Goal: Task Accomplishment & Management: Manage account settings

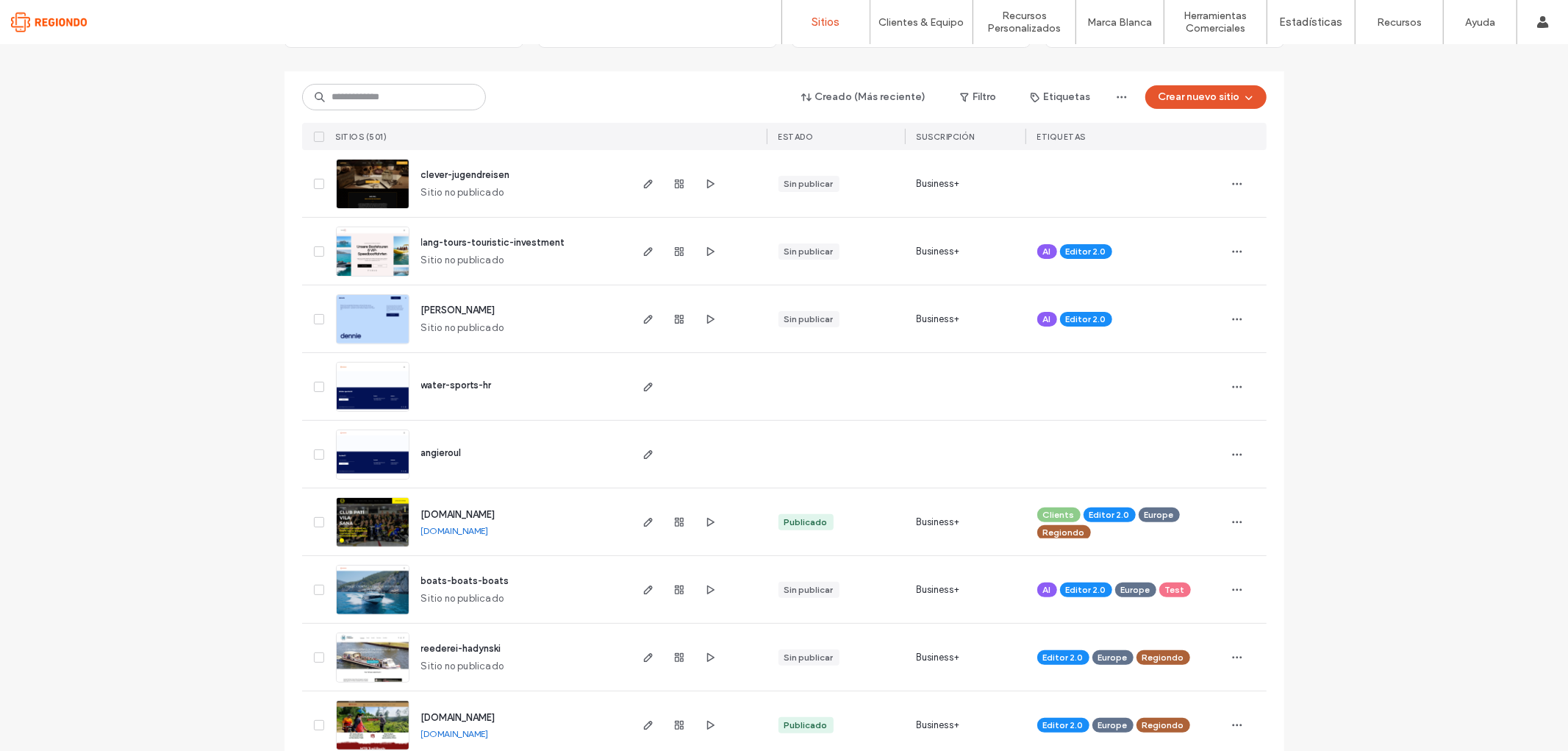
scroll to position [163, 0]
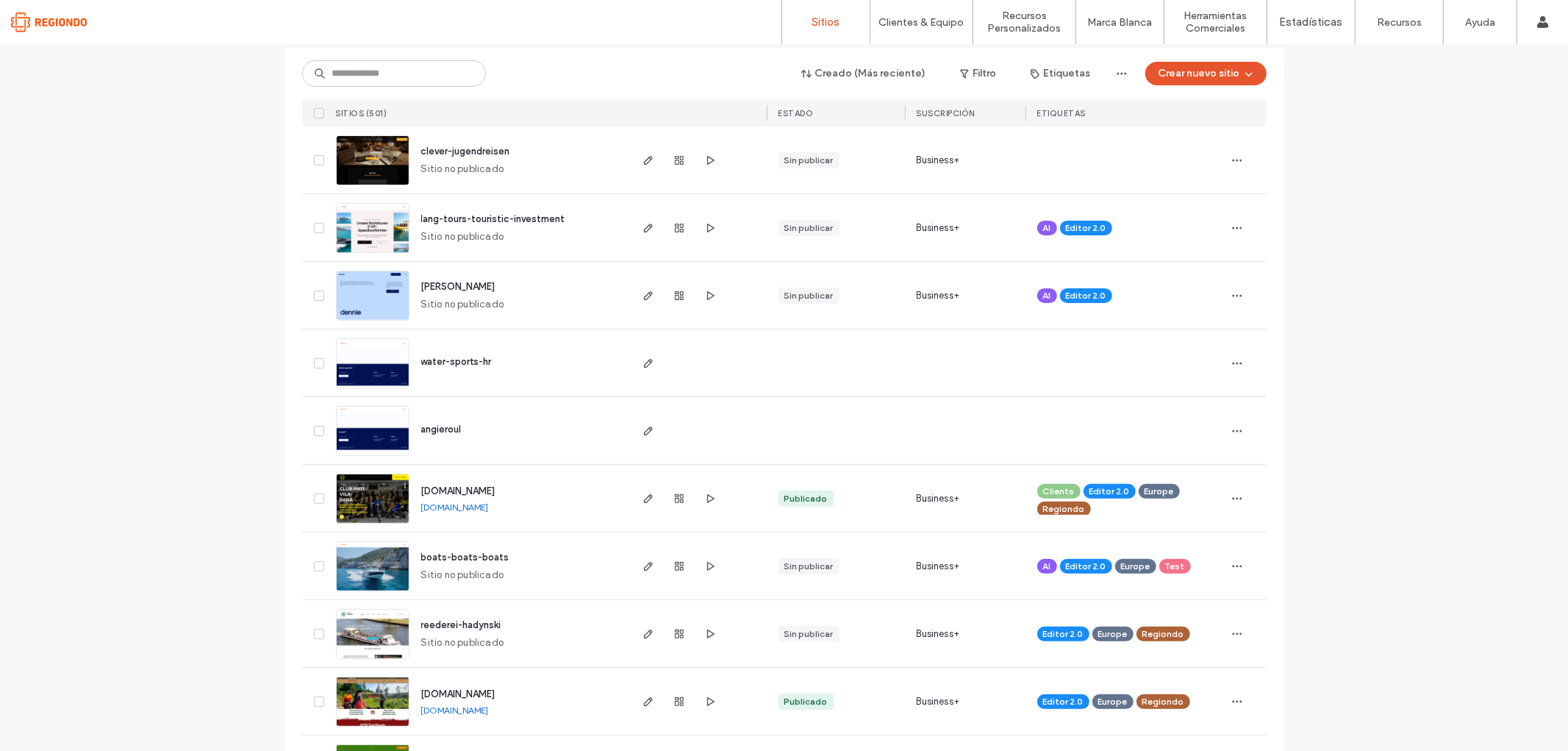
click at [456, 504] on link "[DOMAIN_NAME]" at bounding box center [455, 507] width 68 height 11
click at [643, 494] on icon "button" at bounding box center [648, 499] width 11 height 11
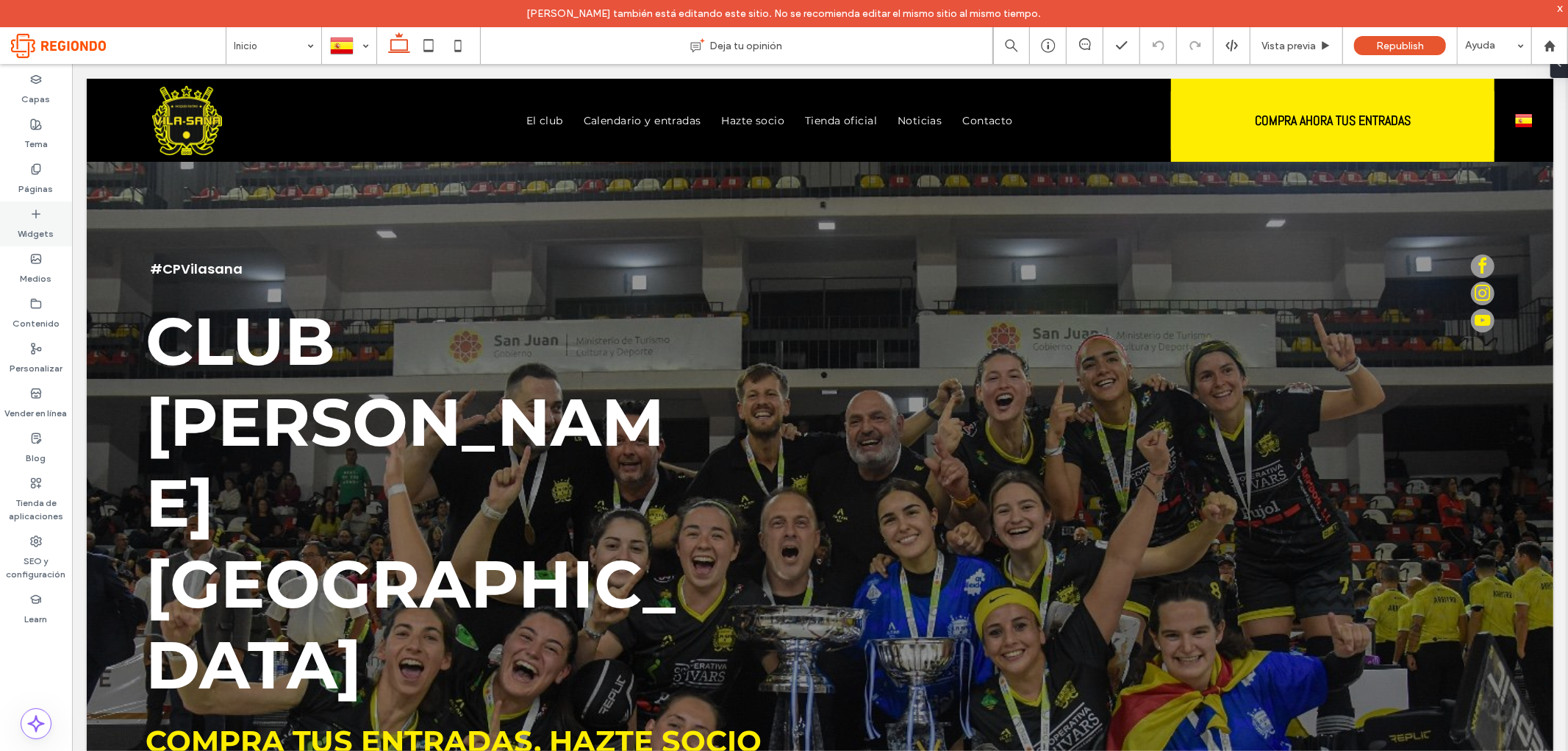
click at [31, 208] on icon at bounding box center [36, 214] width 11 height 11
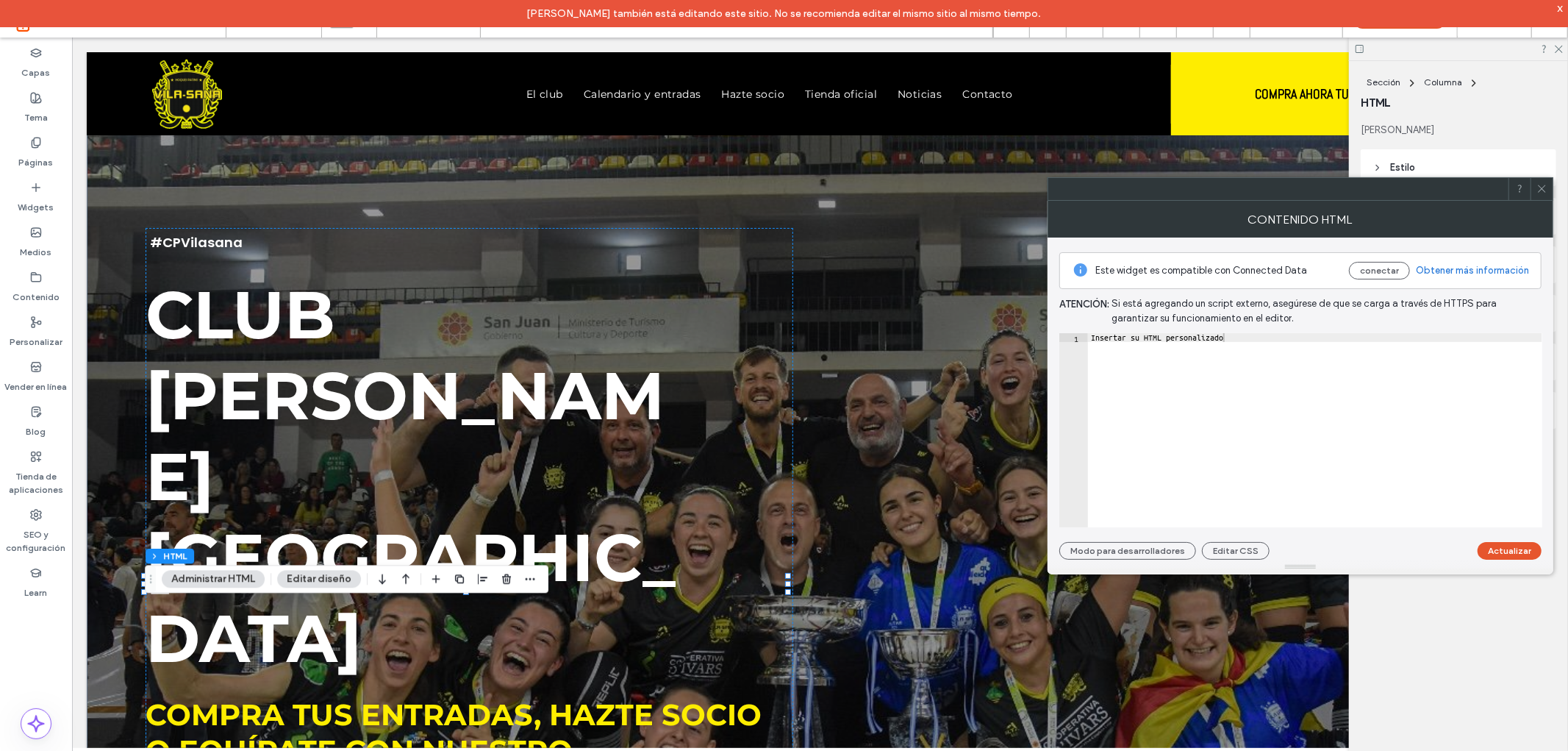
click at [1536, 193] on icon at bounding box center [1542, 189] width 11 height 11
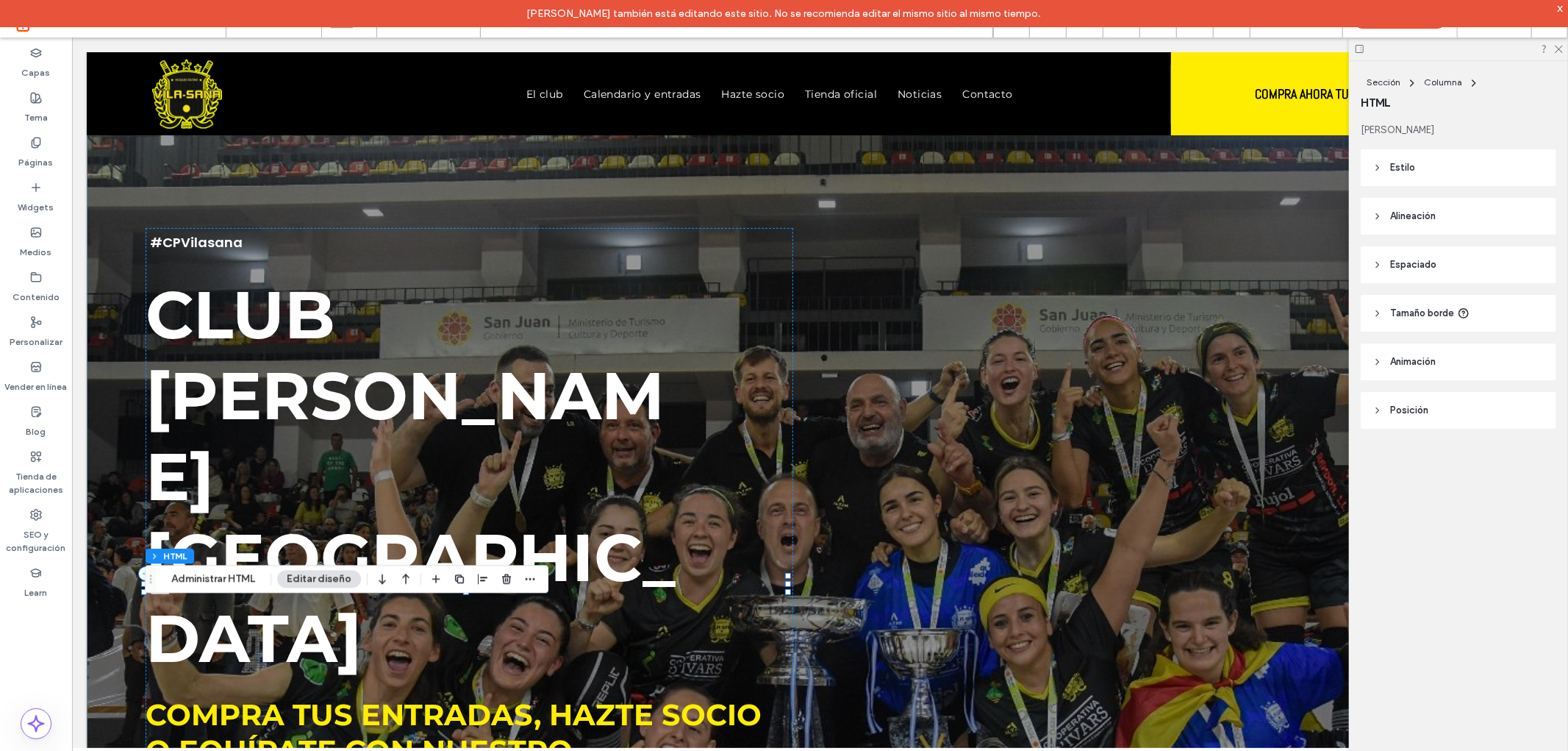
click at [1559, 8] on div "x" at bounding box center [1559, 8] width 7 height 12
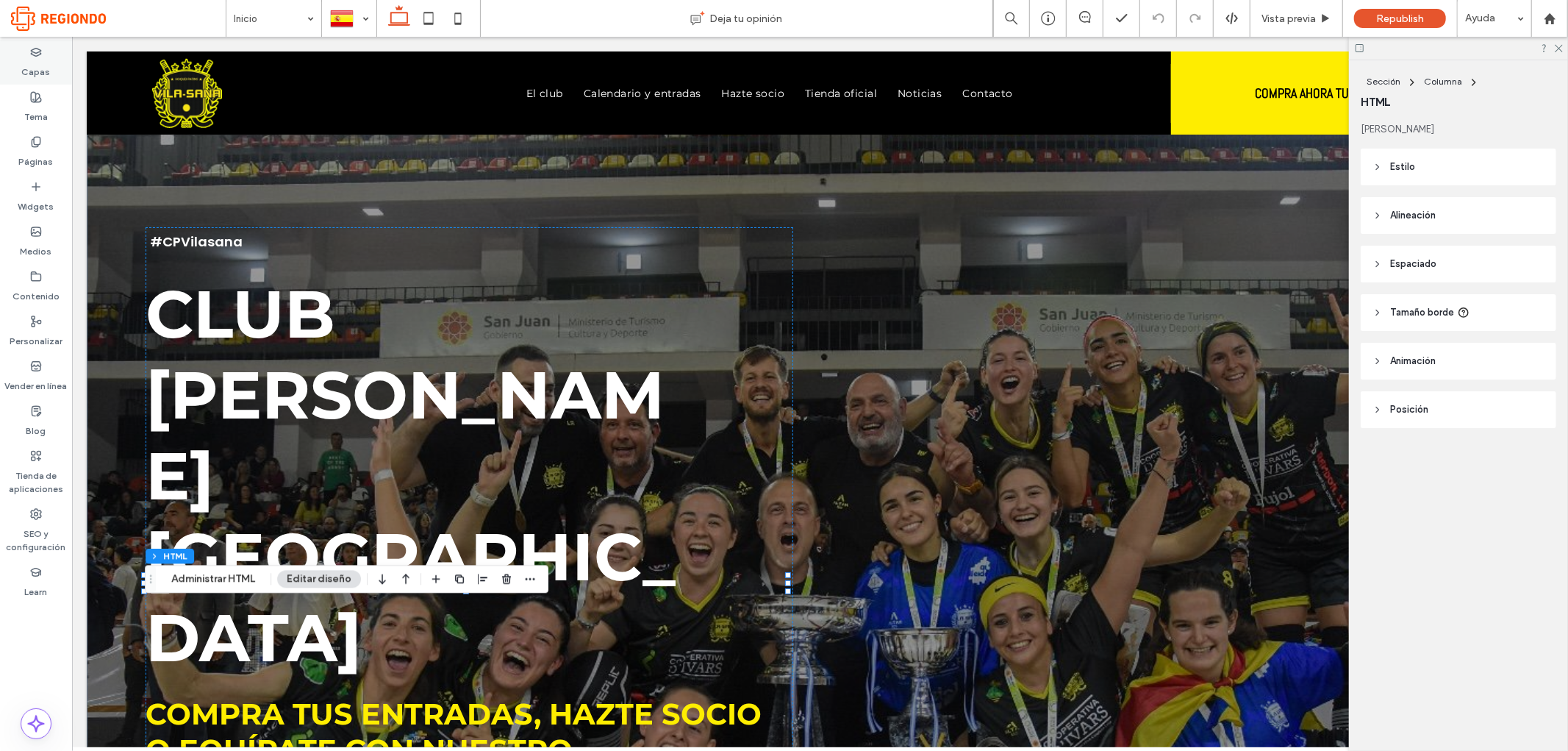
click at [33, 61] on label "Capas" at bounding box center [36, 69] width 29 height 21
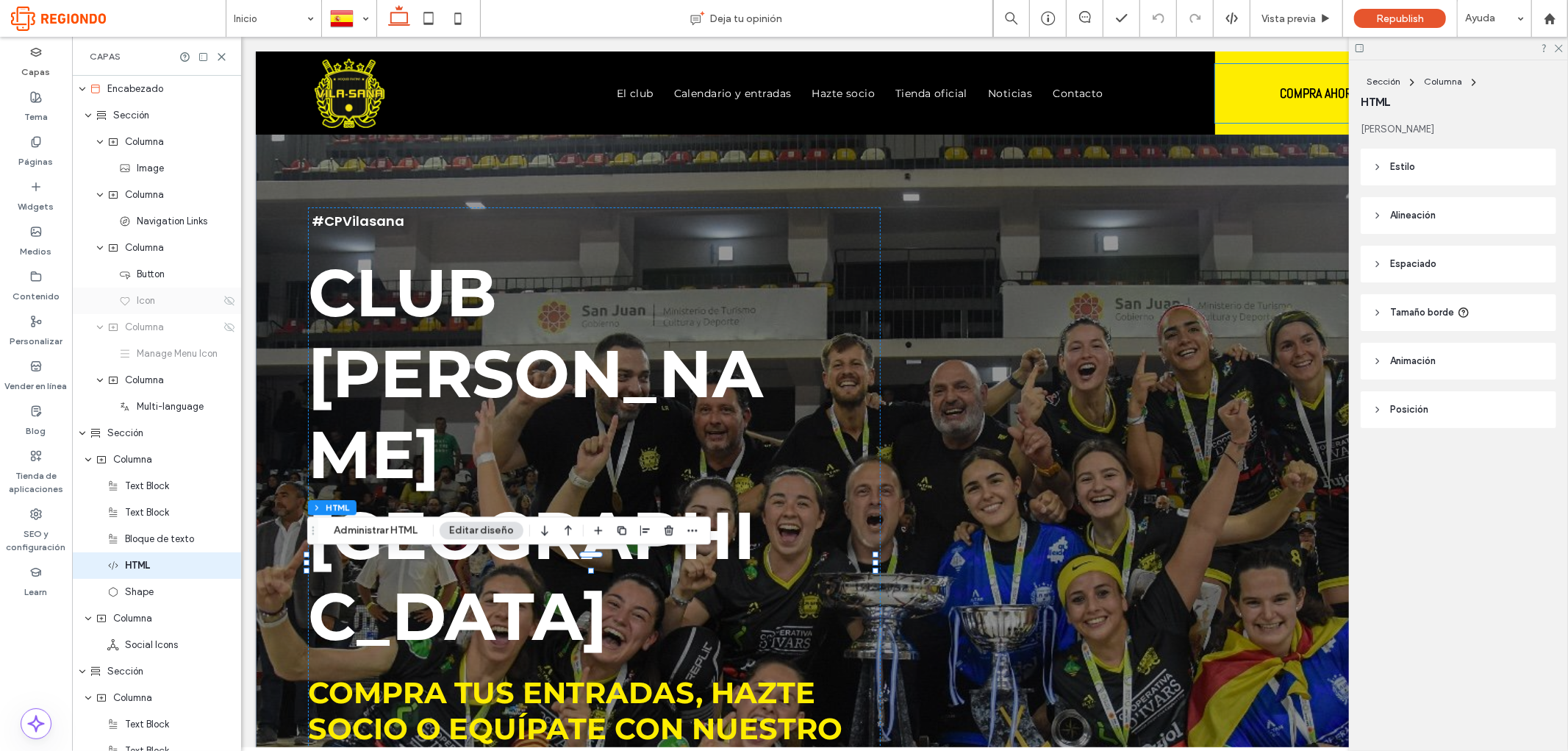
scroll to position [152, 0]
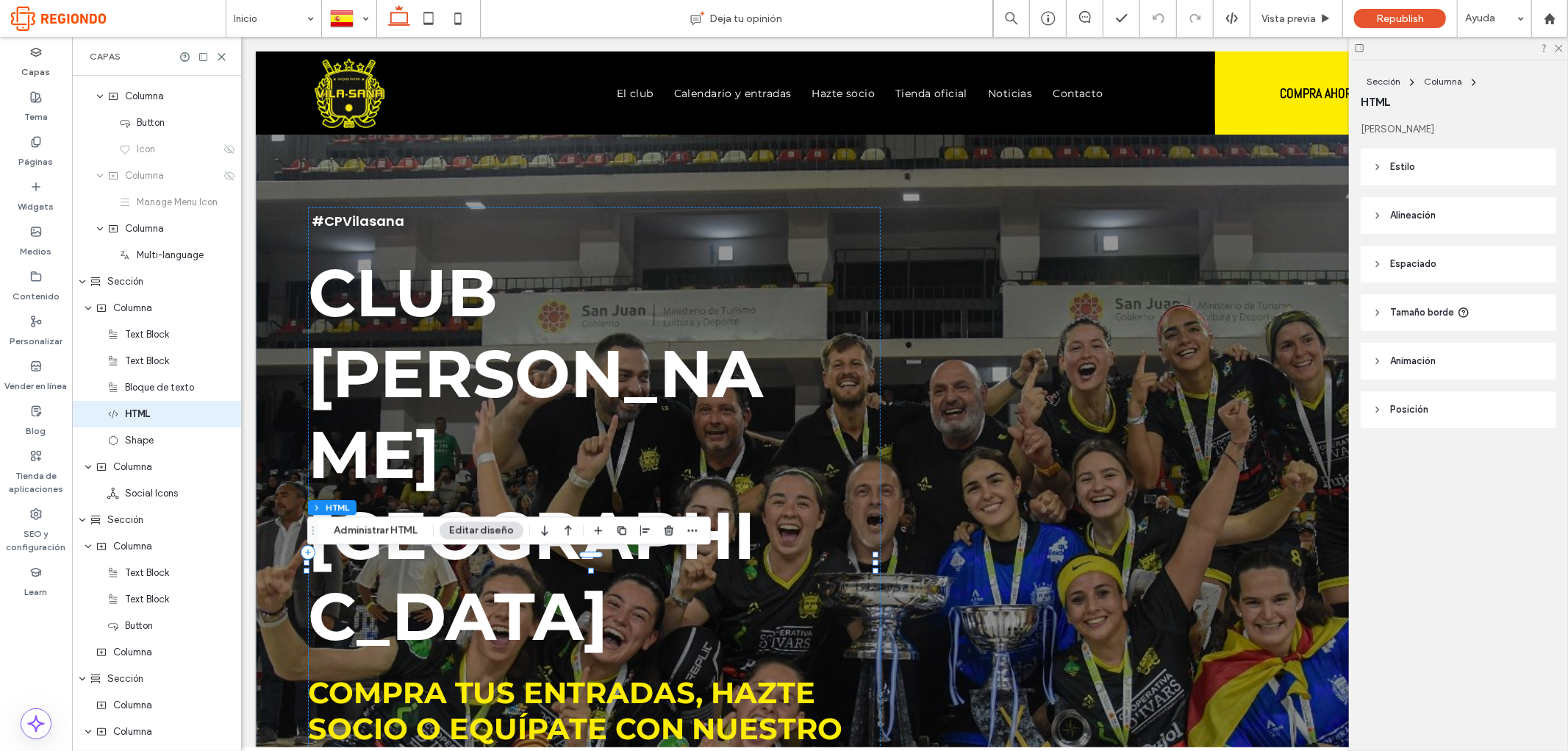
click at [667, 531] on icon "button" at bounding box center [668, 530] width 11 height 11
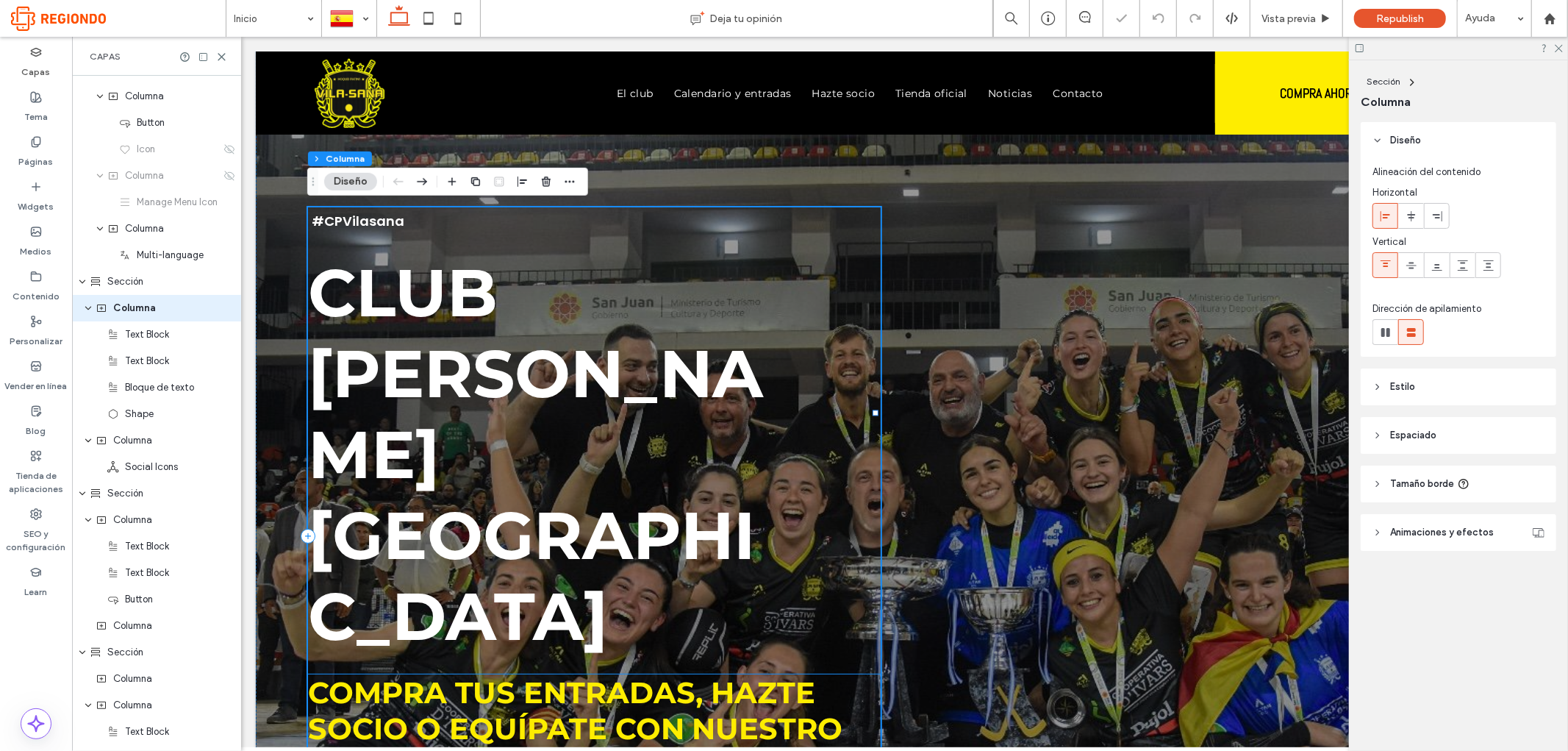
scroll to position [46, 0]
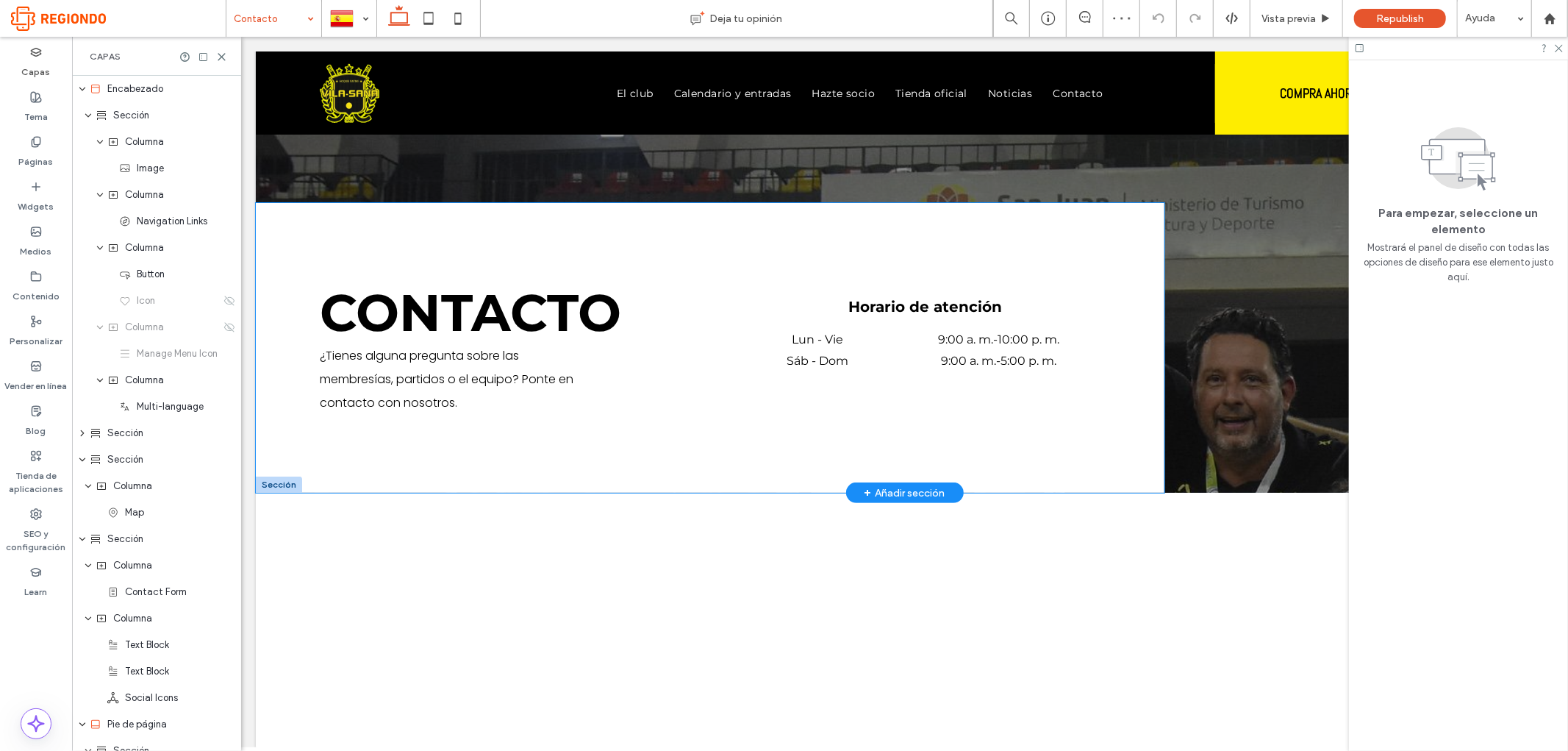
scroll to position [245, 0]
click at [392, 429] on div "CONTACTO ¿Tienes alguna pregunta sobre las membresías, partidos o el equipo? Po…" at bounding box center [709, 347] width 908 height 290
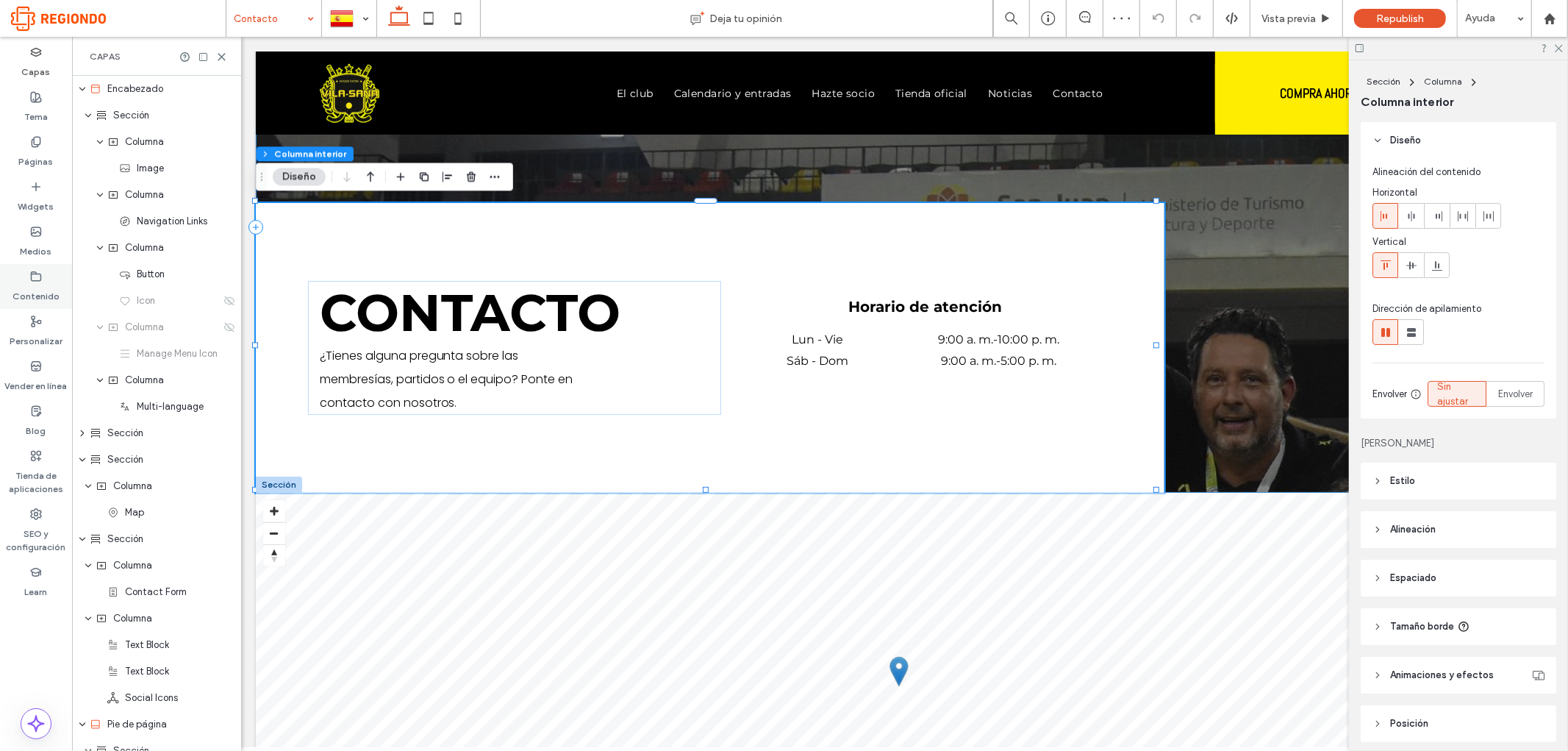
type input "**"
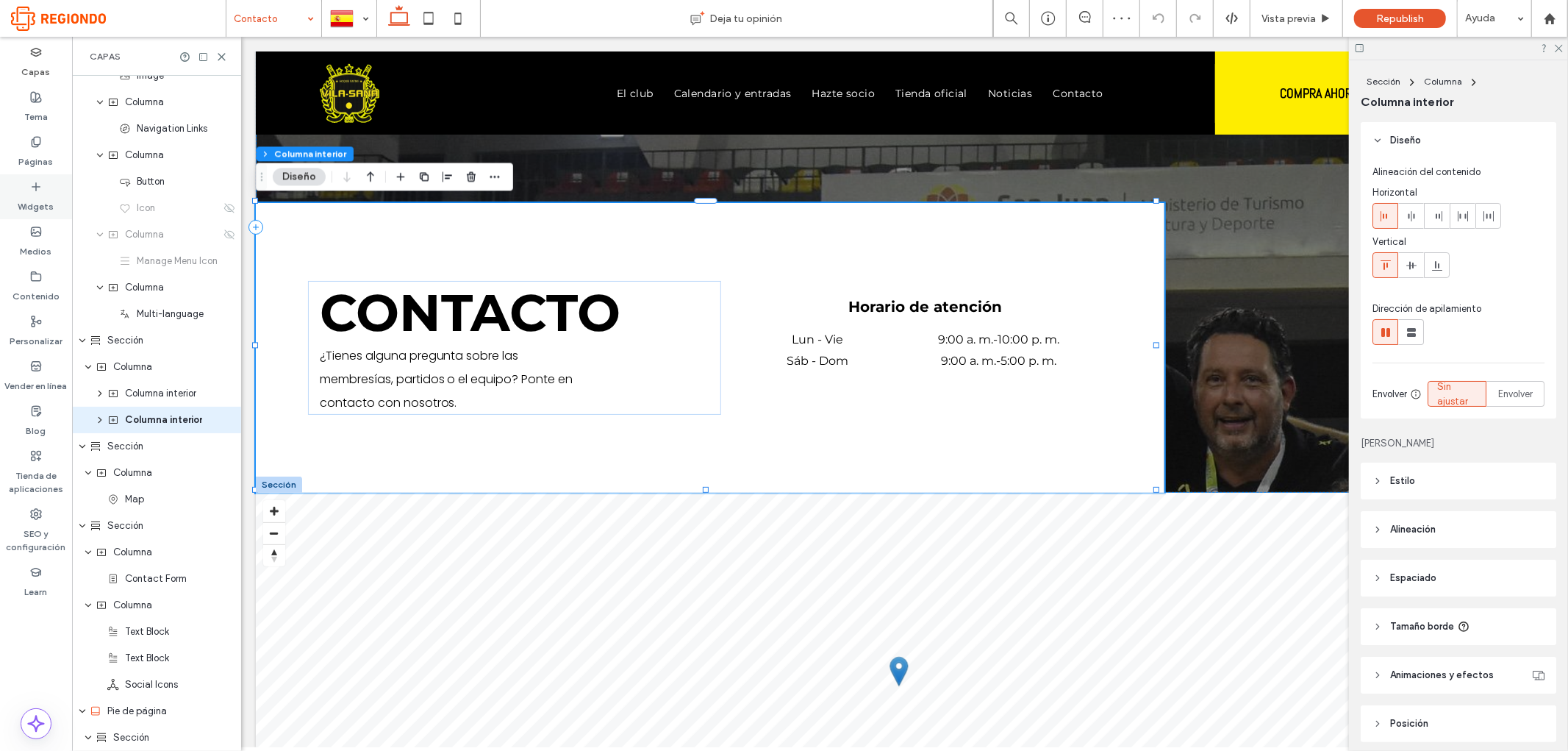
scroll to position [98, 0]
click at [31, 192] on icon at bounding box center [36, 186] width 11 height 11
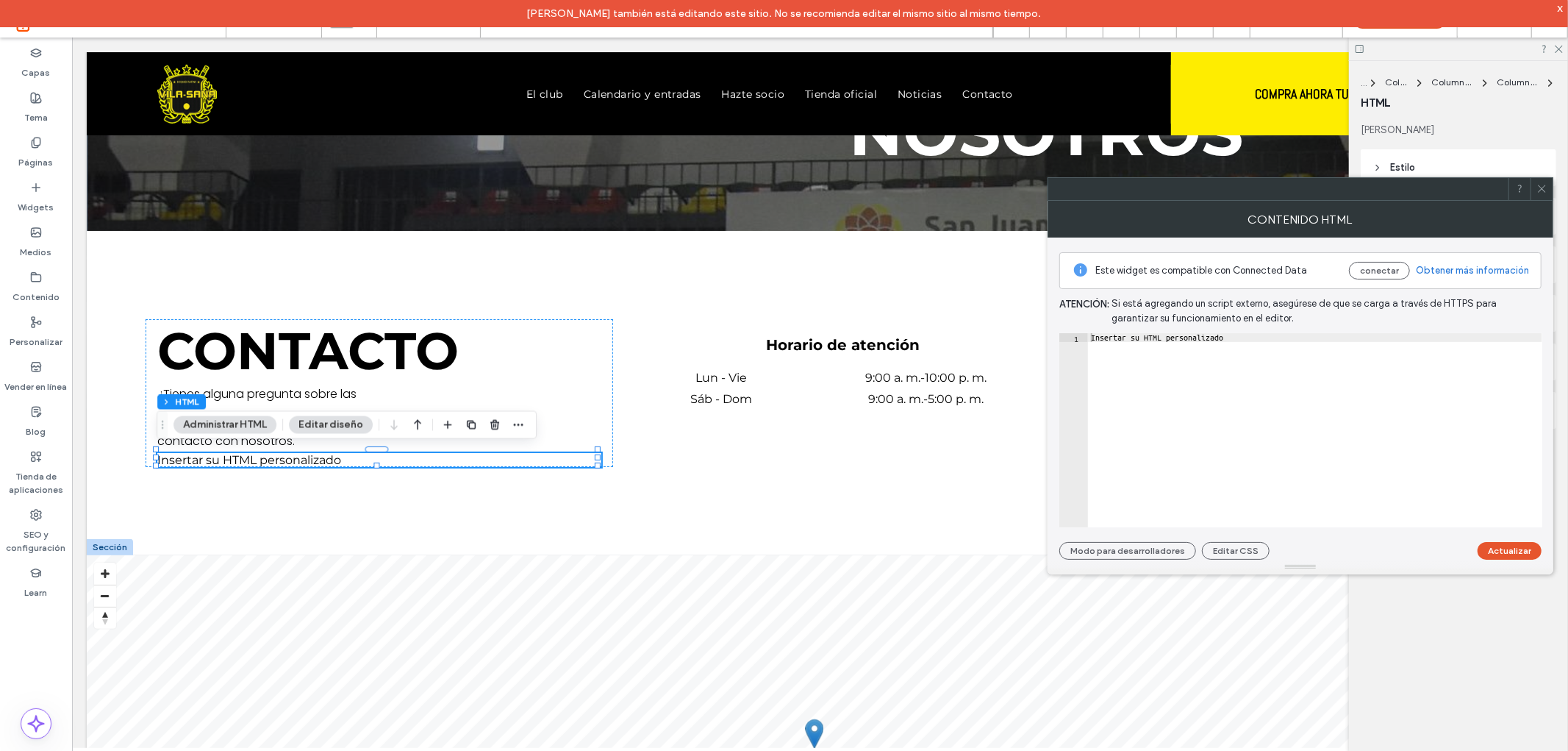
type textarea "**********"
click at [1246, 340] on div "Insertar su HTML personalizado" at bounding box center [1315, 440] width 455 height 212
drag, startPoint x: 1251, startPoint y: 338, endPoint x: 1086, endPoint y: 340, distance: 165.0
click at [1086, 340] on div "**********" at bounding box center [1301, 430] width 483 height 194
paste textarea "Cursor at row 1"
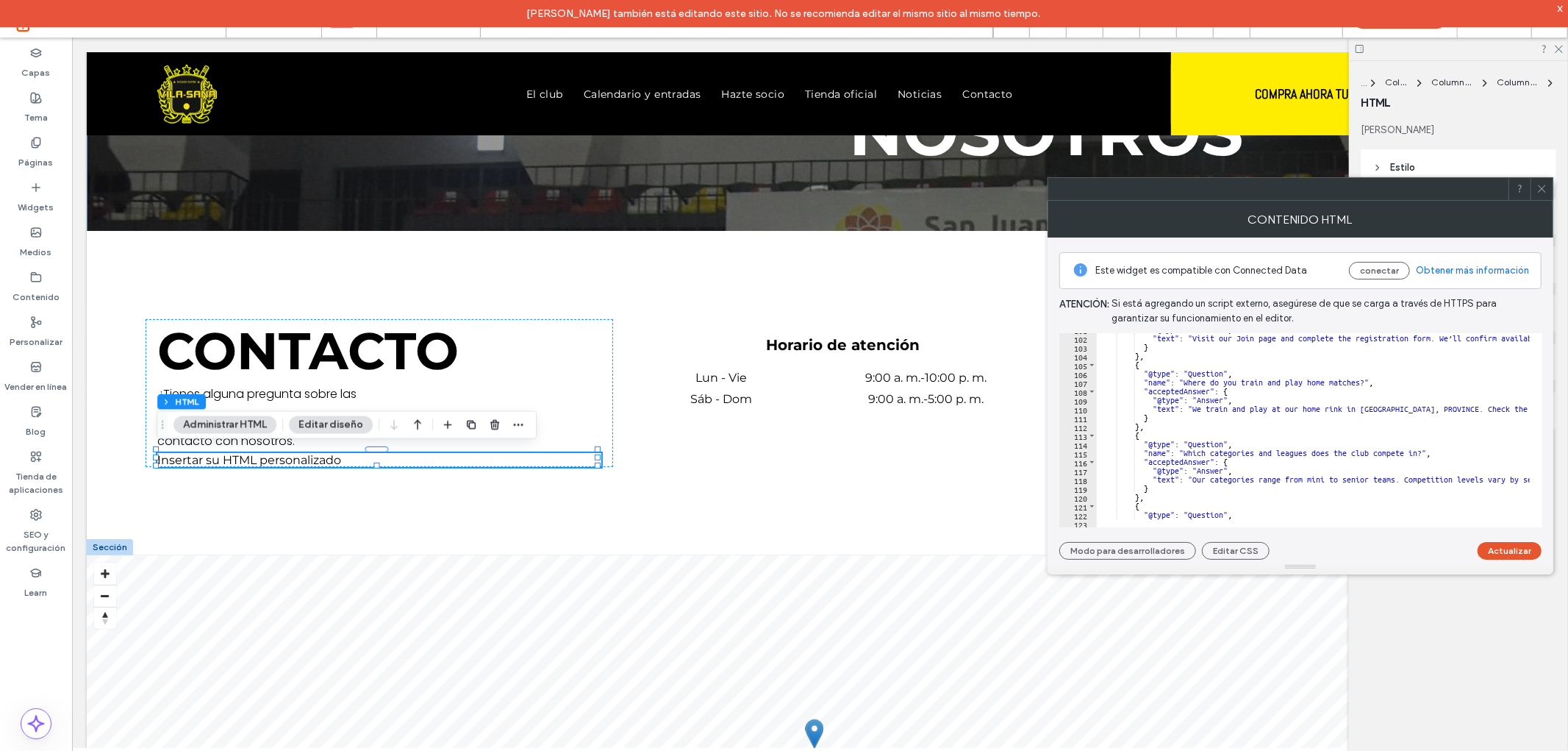
scroll to position [988, 0]
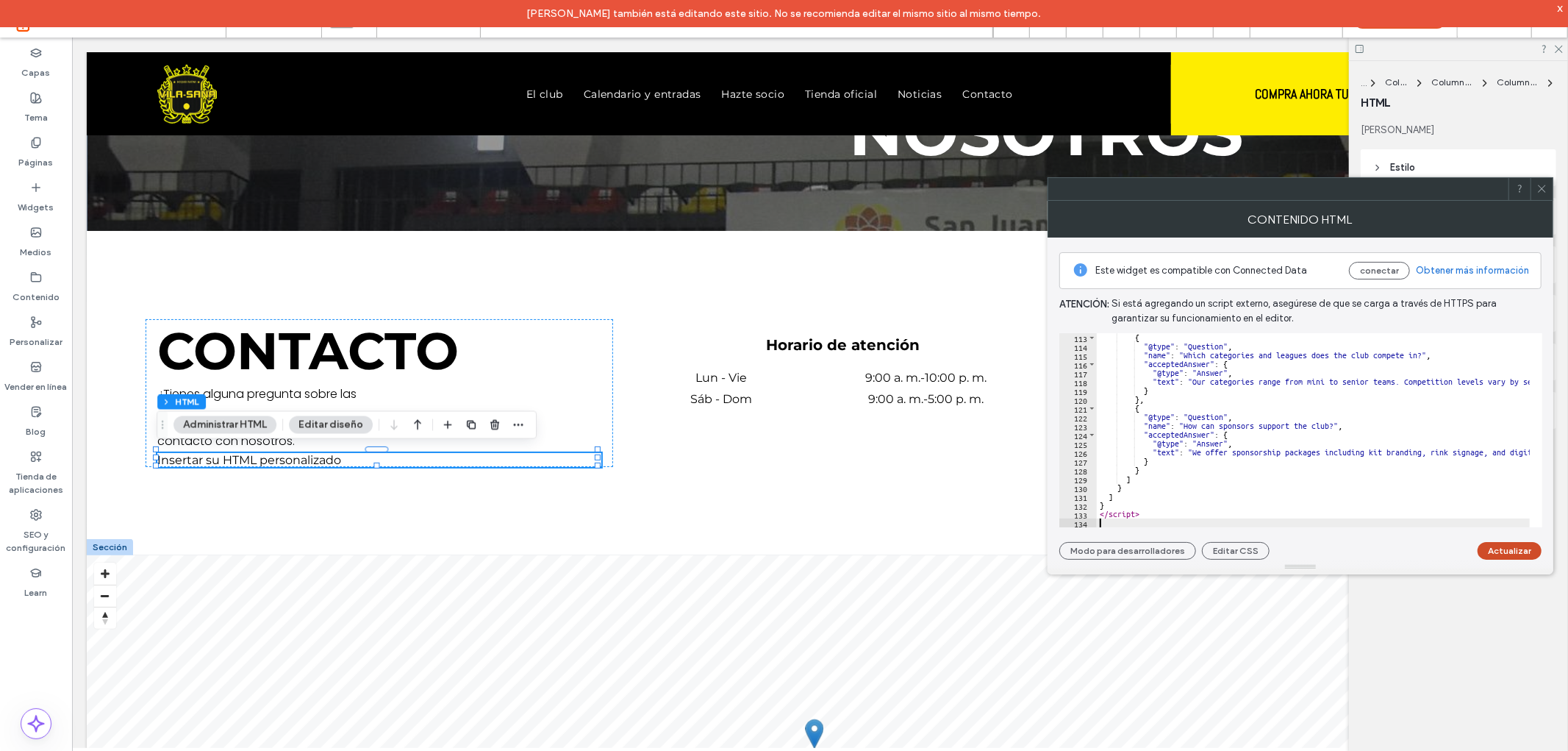
click at [1523, 542] on button "Actualizar" at bounding box center [1509, 550] width 64 height 17
click at [1559, 11] on div "x" at bounding box center [1559, 8] width 7 height 12
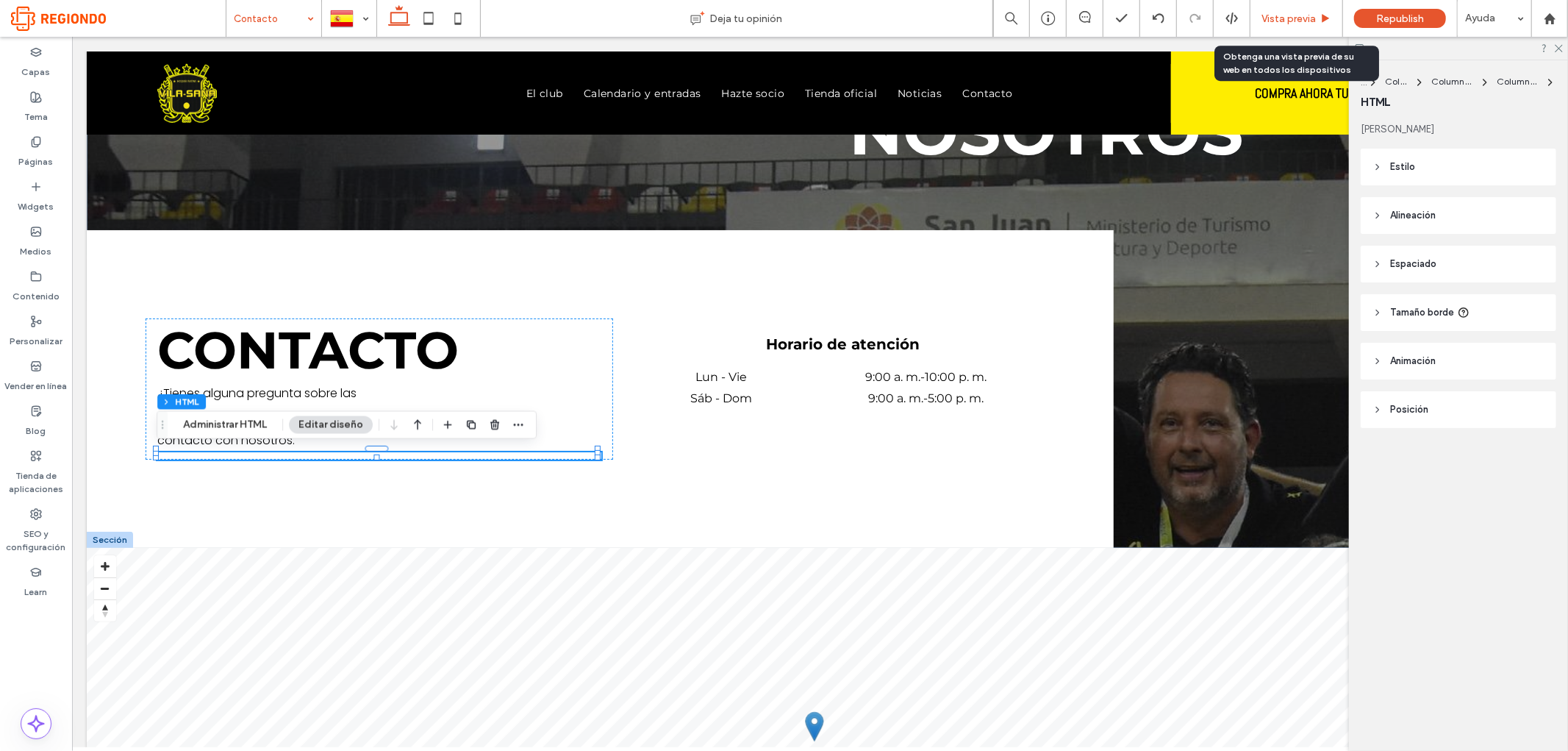
click at [1294, 20] on span "Vista previa" at bounding box center [1288, 18] width 54 height 12
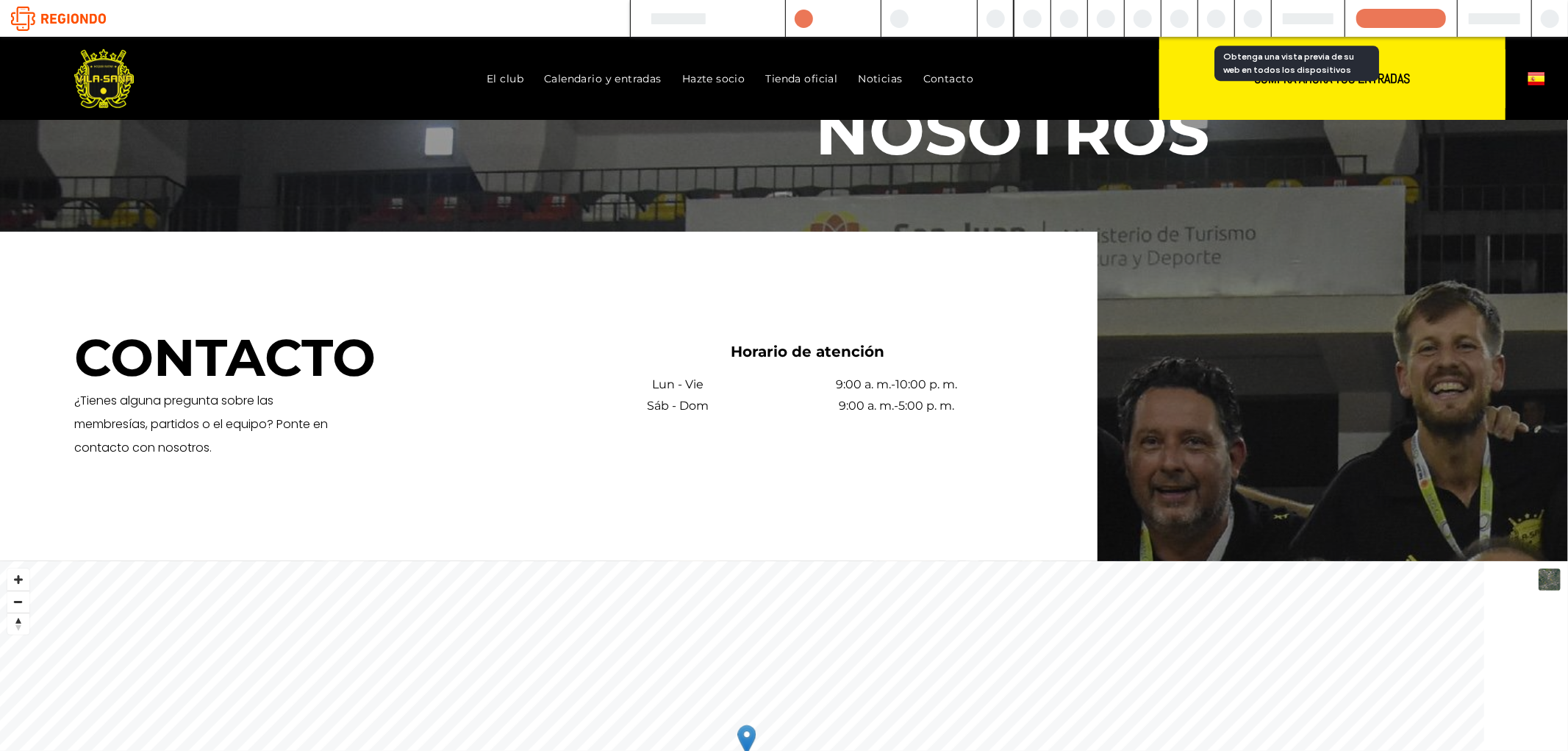
scroll to position [230, 0]
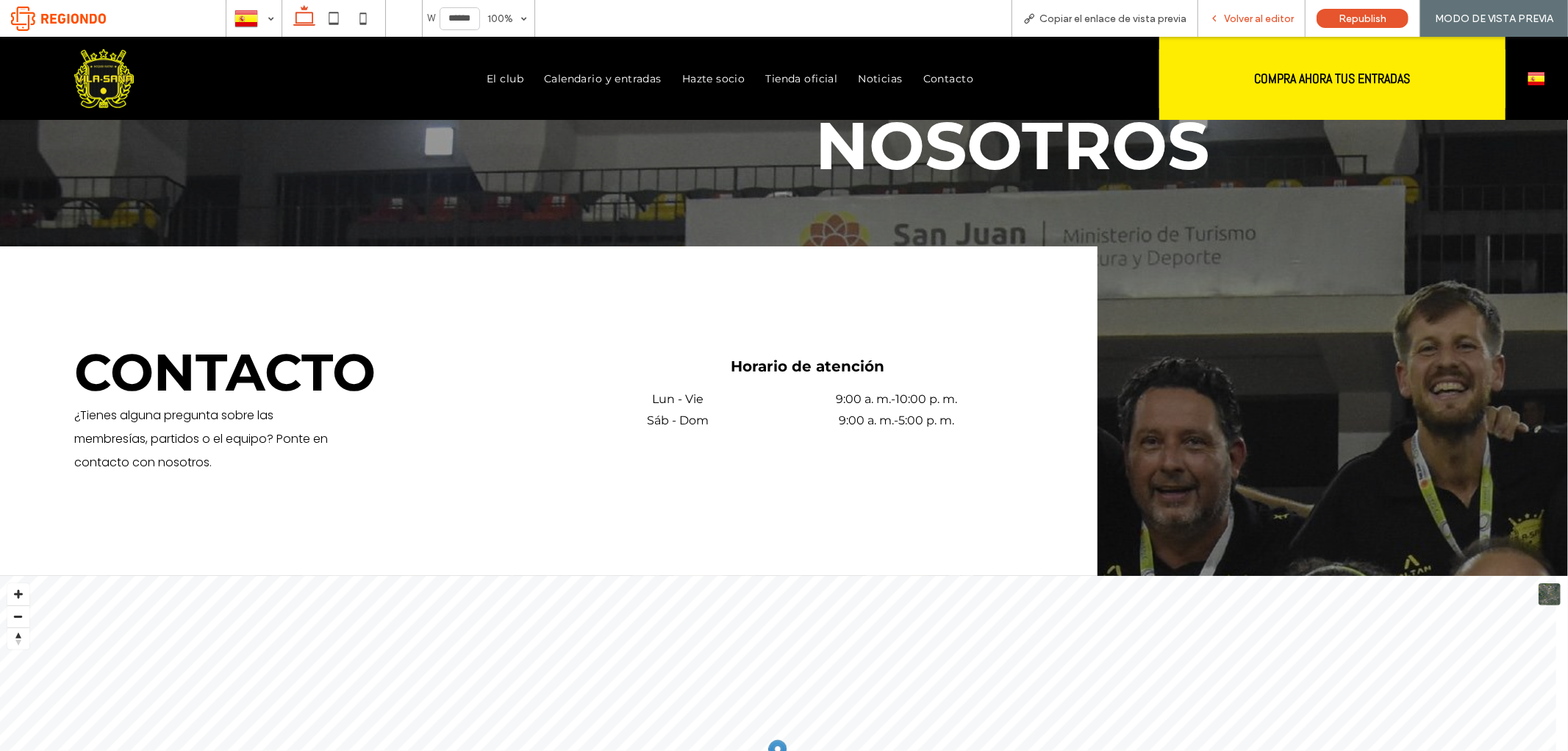
click at [1259, 18] on span "Volver al editor" at bounding box center [1259, 18] width 70 height 12
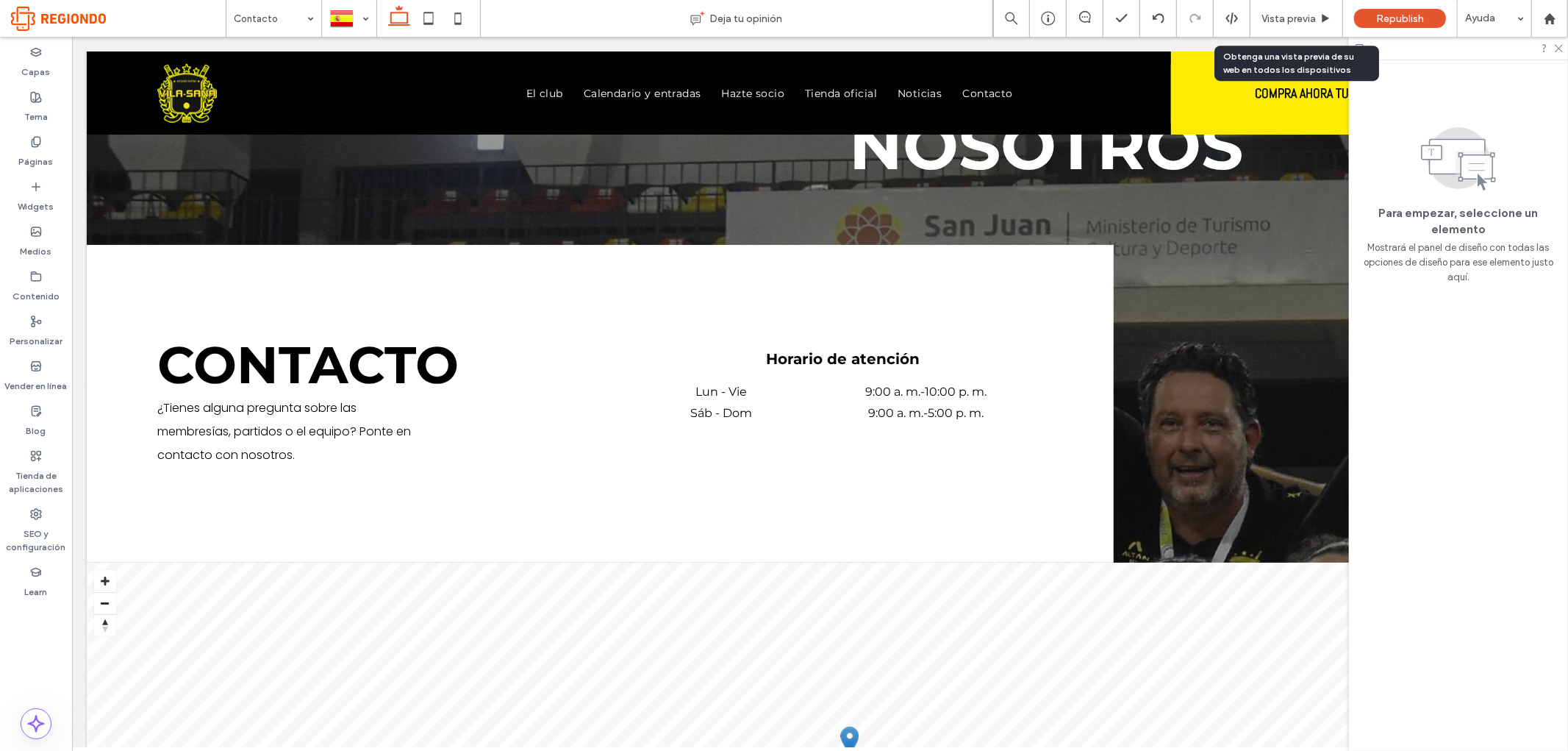
scroll to position [245, 0]
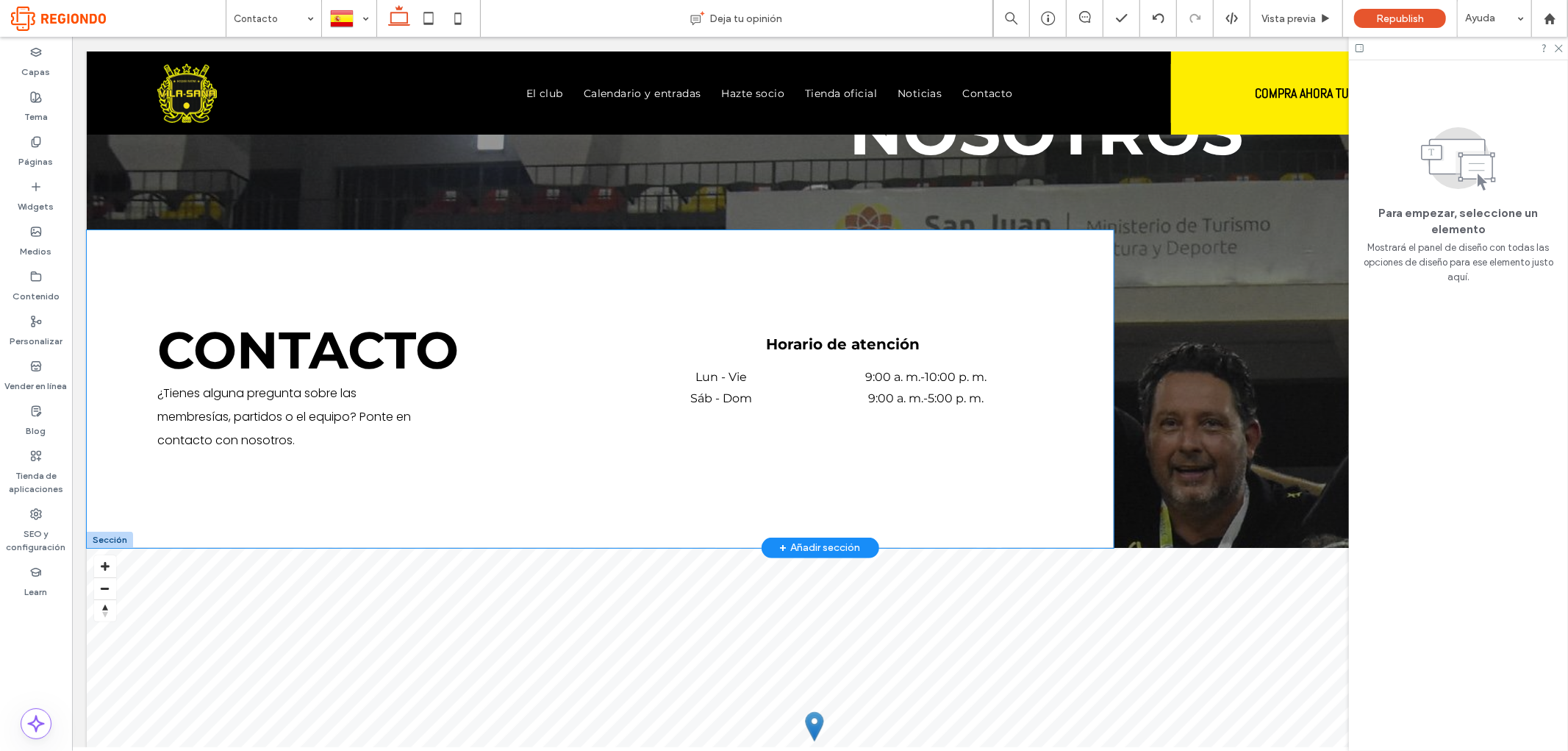
click at [250, 470] on div "CONTACTO ¿Tienes alguna pregunta sobre las membresías, partidos o el equipo? Po…" at bounding box center [599, 388] width 1027 height 317
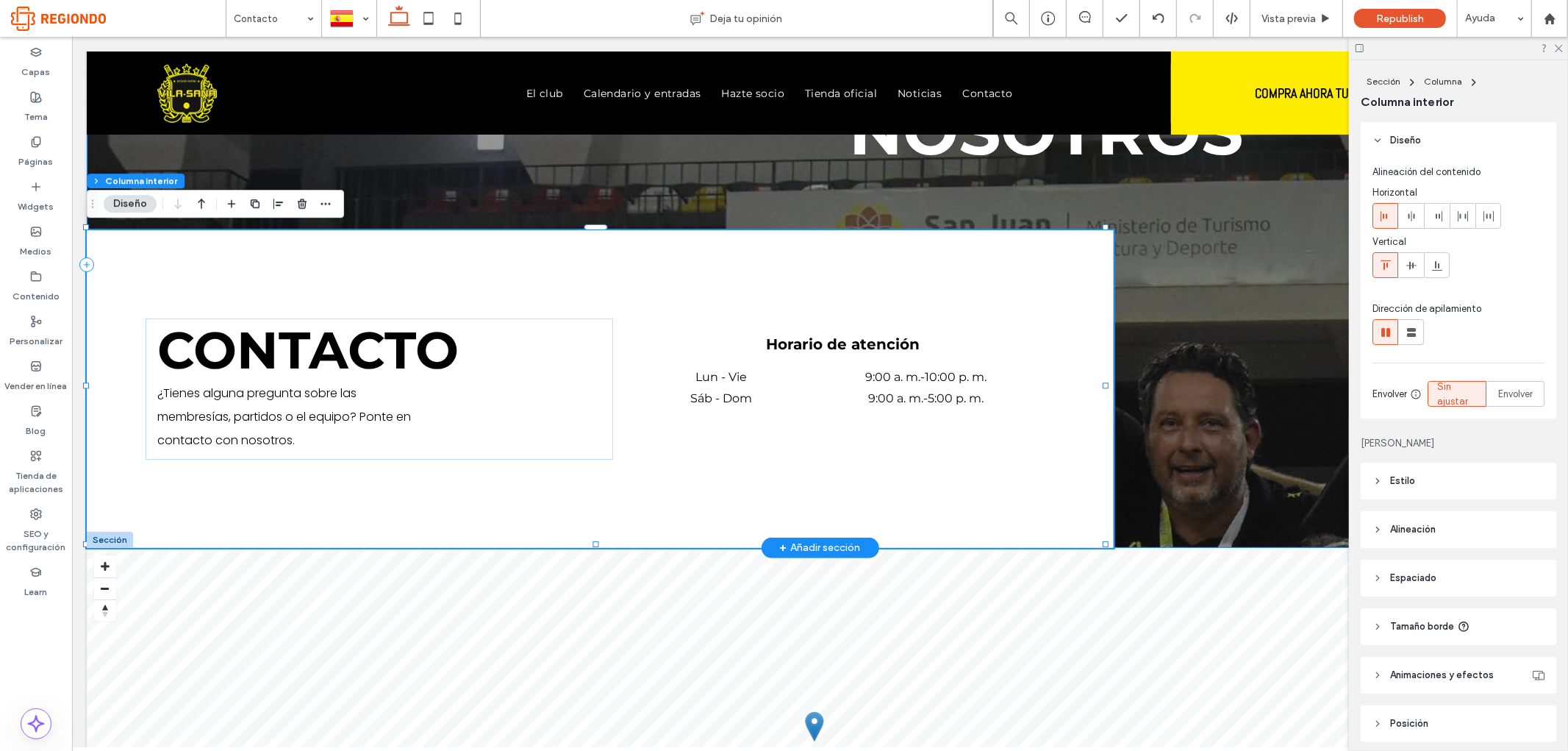
click at [265, 484] on div "CONTACTO ¿Tienes alguna pregunta sobre las membresías, partidos o el equipo? Po…" at bounding box center [599, 388] width 1027 height 317
click at [265, 473] on div "CONTACTO ¿Tienes alguna pregunta sobre las membresías, partidos o el equipo? Po…" at bounding box center [599, 388] width 1027 height 317
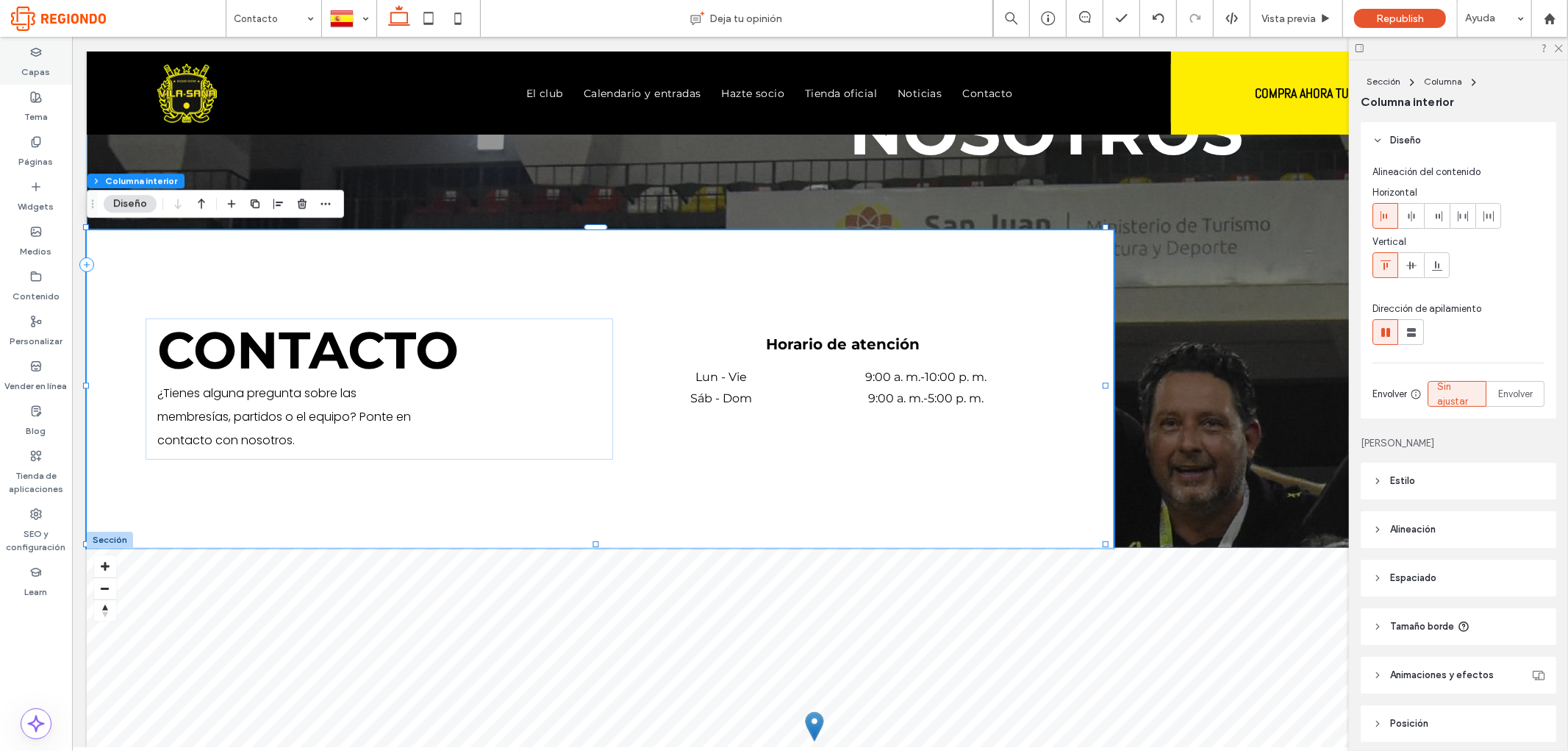
click at [37, 54] on icon at bounding box center [36, 52] width 11 height 11
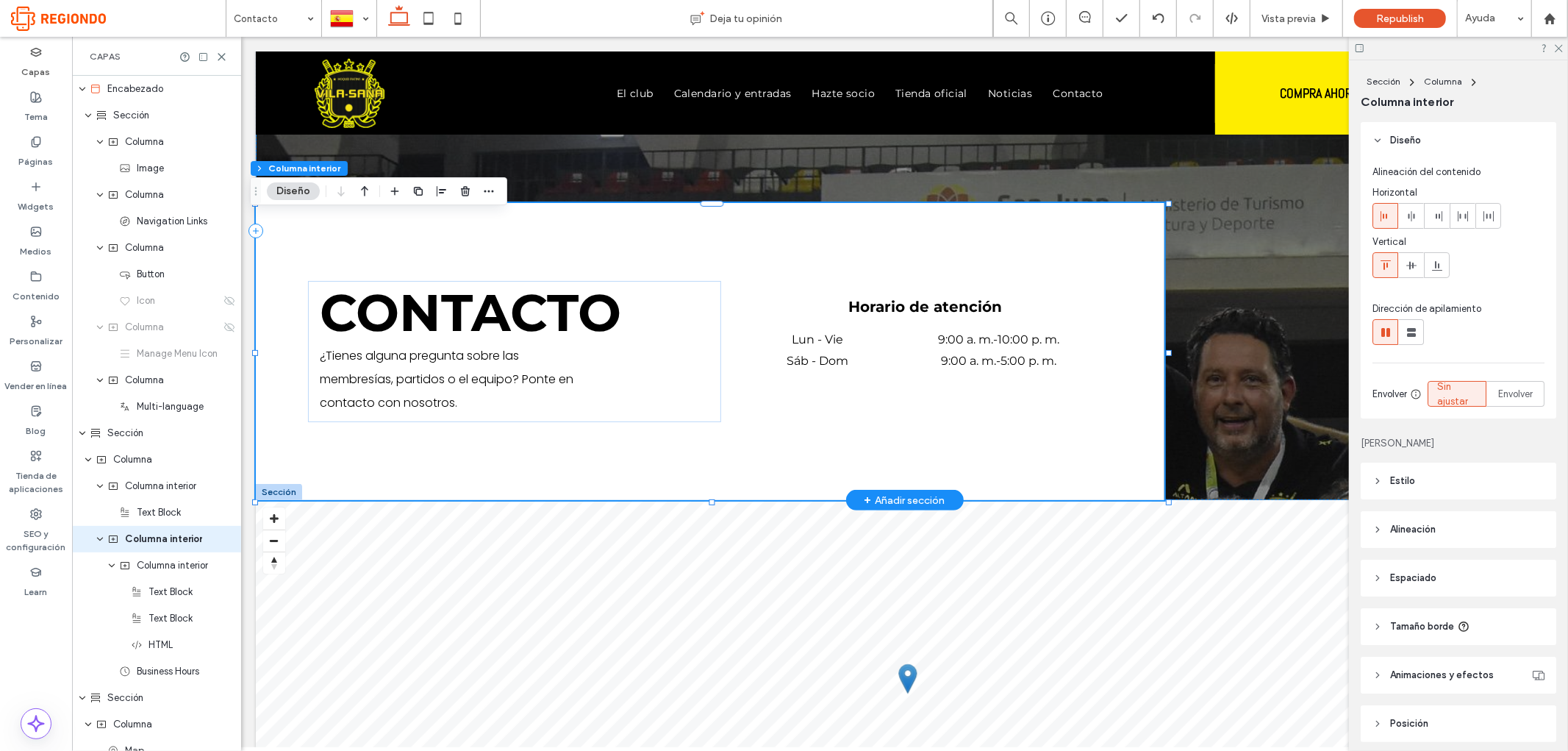
scroll to position [126, 0]
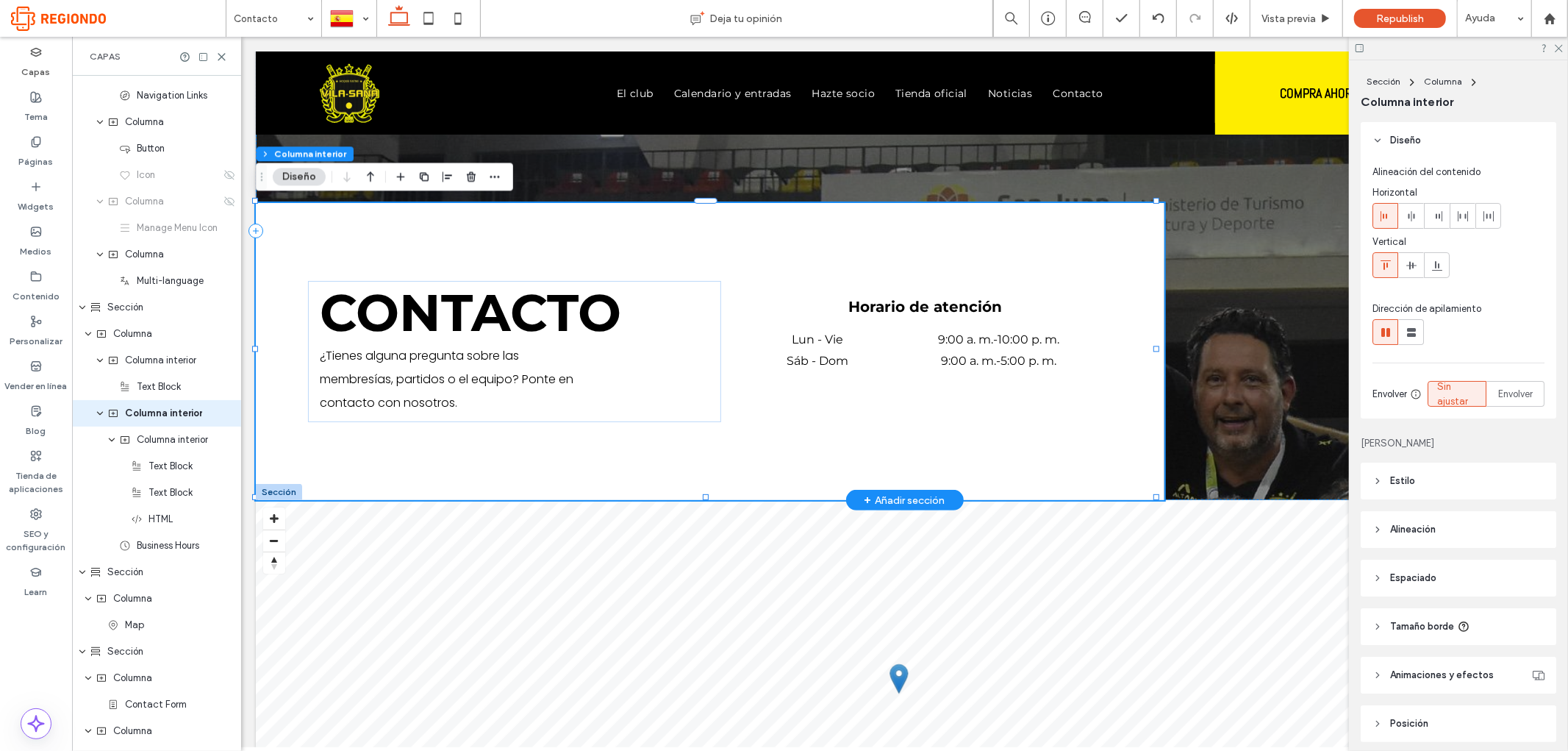
click at [510, 444] on div "CONTACTO ¿Tienes alguna pregunta sobre las membresías, partidos o el equipo? Po…" at bounding box center [709, 351] width 908 height 297
click at [453, 418] on div "CONTACTO ¿Tienes alguna pregunta sobre las membresías, partidos o el equipo? Po…" at bounding box center [709, 351] width 908 height 297
click at [451, 401] on span "¿Tienes alguna pregunta sobre las membresías, partidos o el equipo? Ponte en co…" at bounding box center [446, 378] width 254 height 64
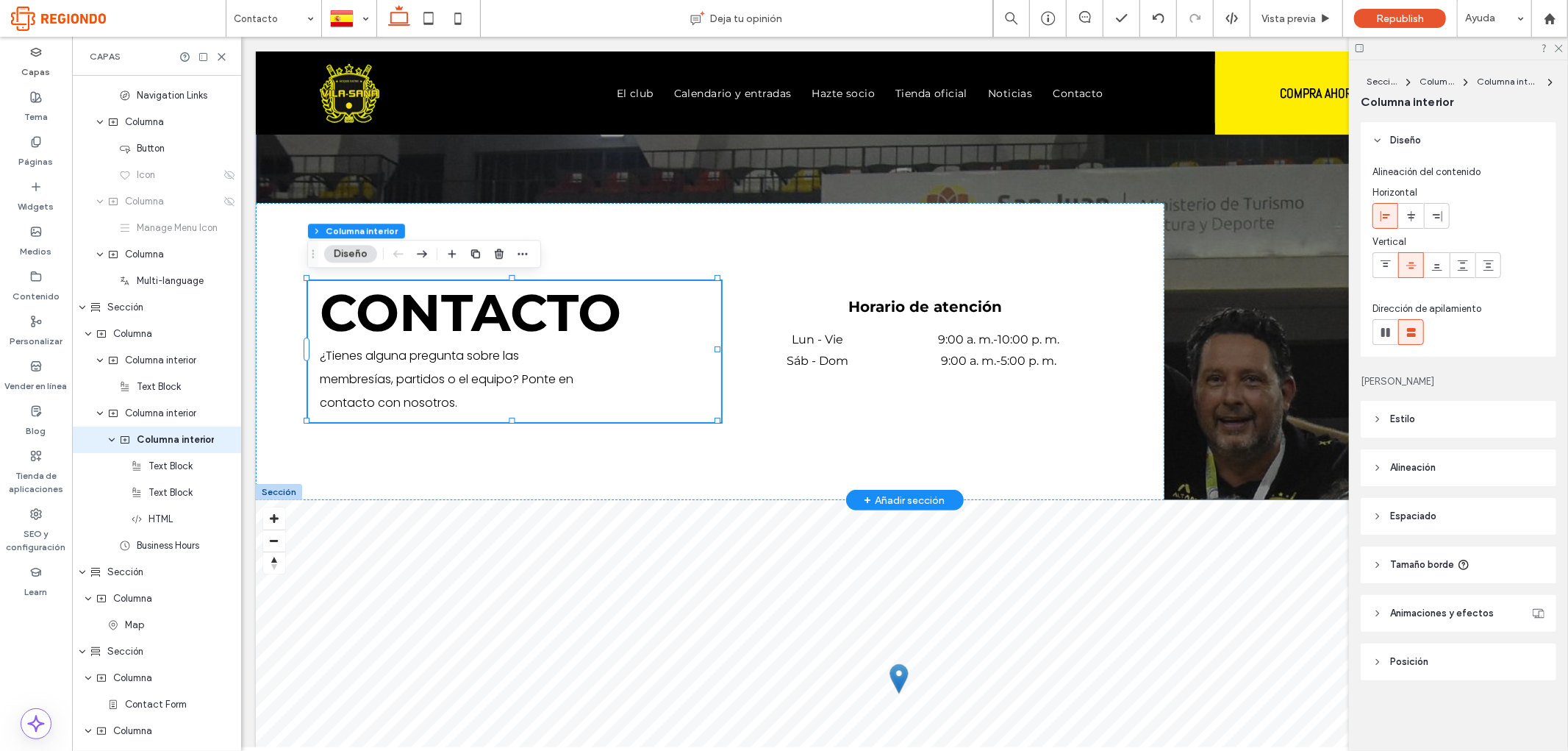
scroll to position [152, 0]
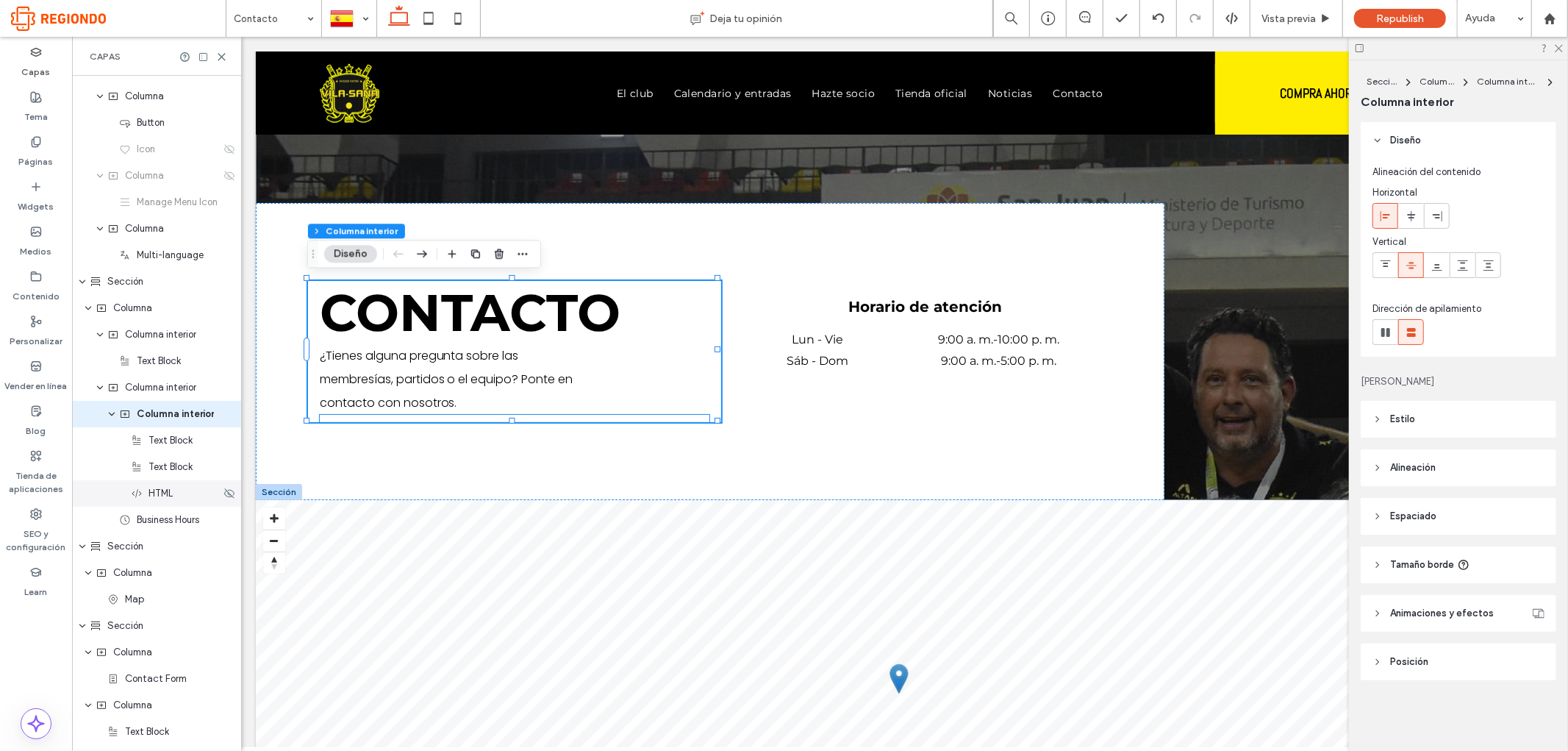
click at [171, 496] on span "HTML" at bounding box center [159, 493] width 24 height 14
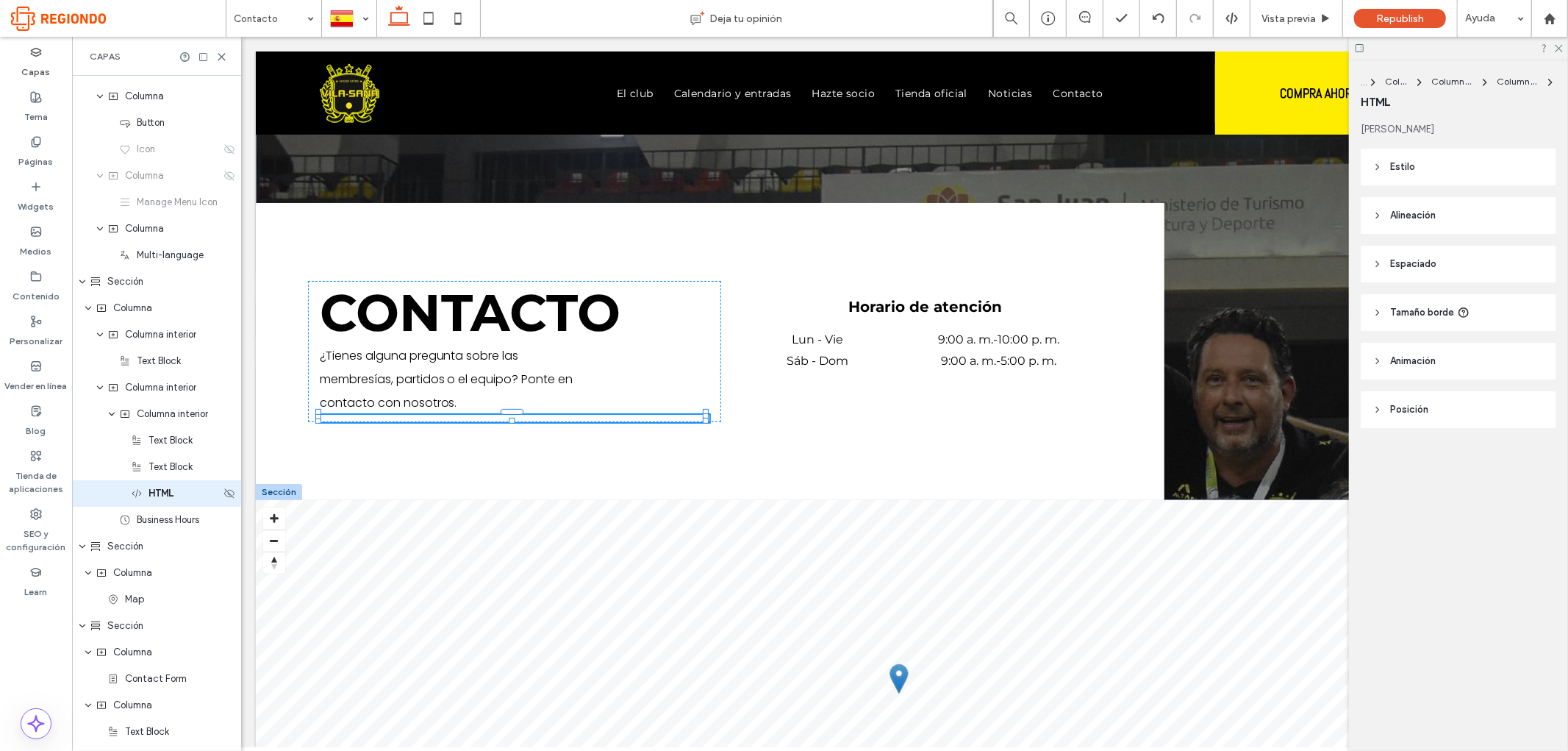
scroll to position [231, 0]
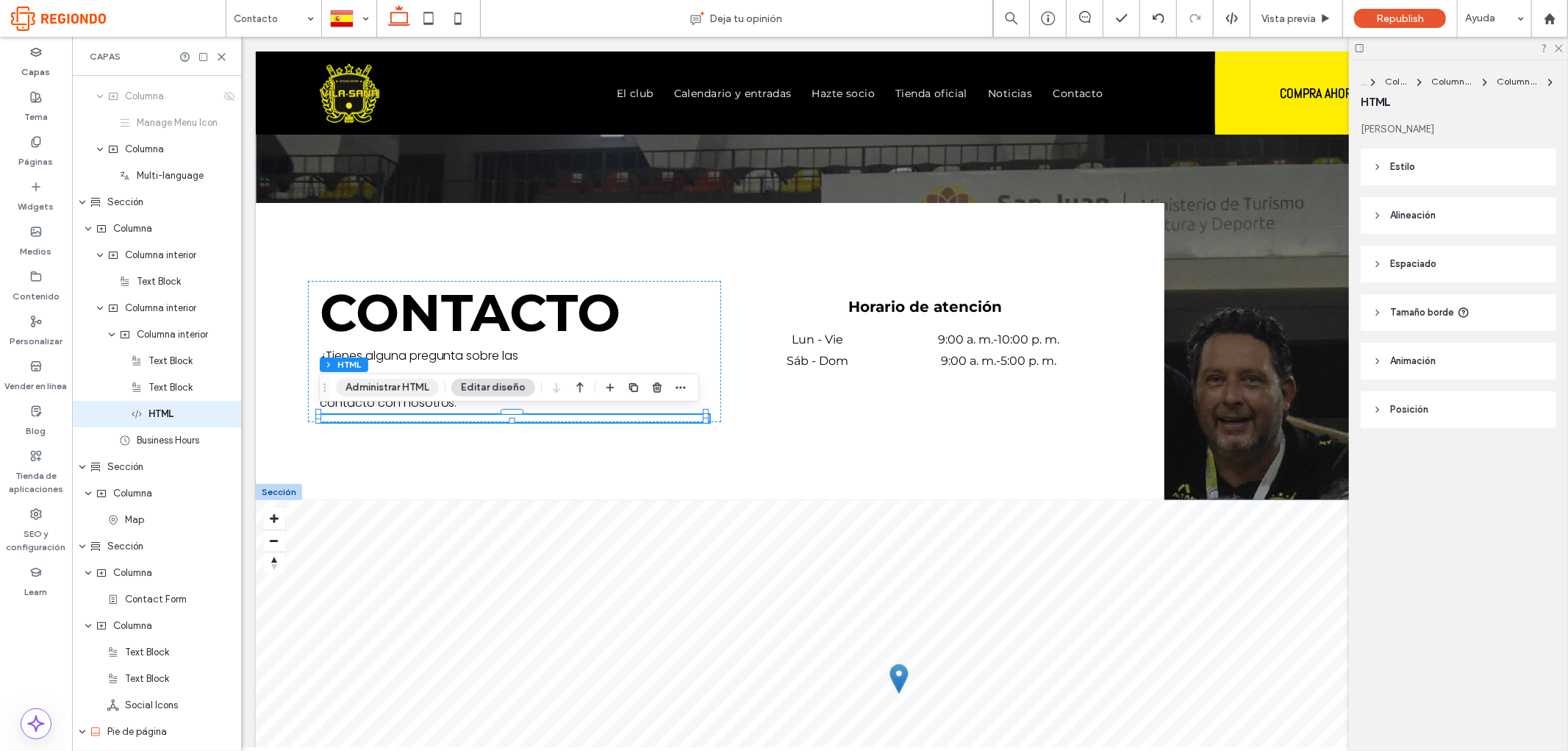
click at [403, 383] on button "Administrar HTML" at bounding box center [388, 387] width 103 height 17
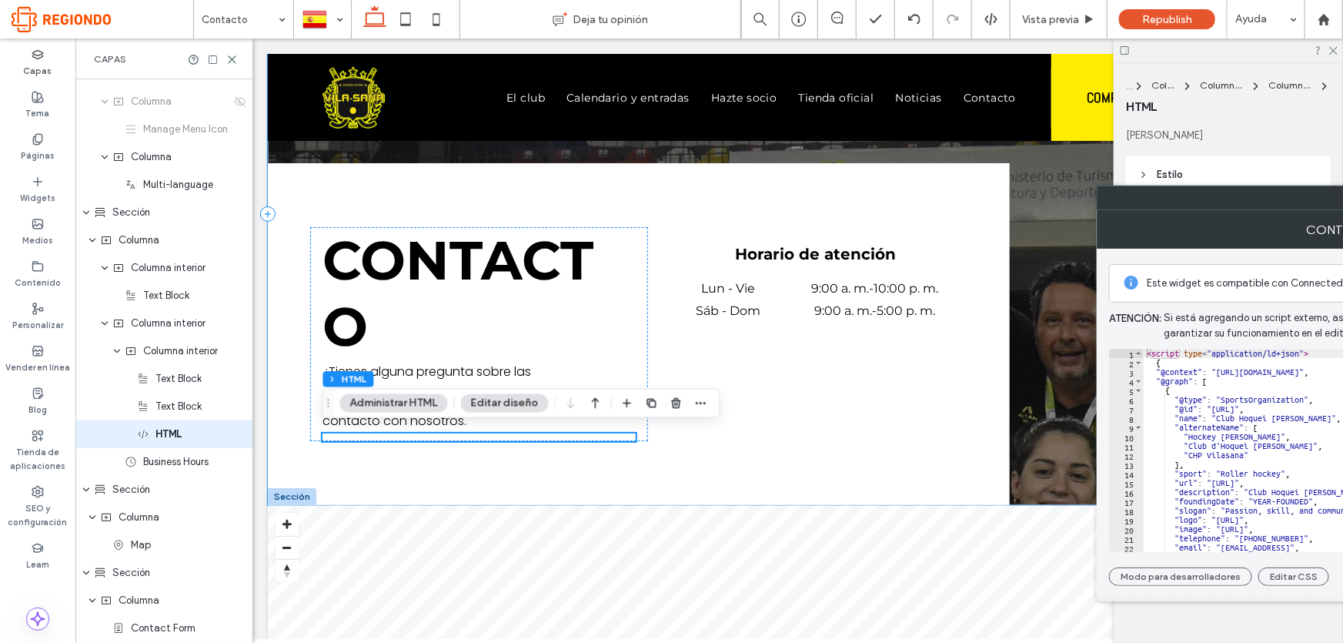
scroll to position [259, 0]
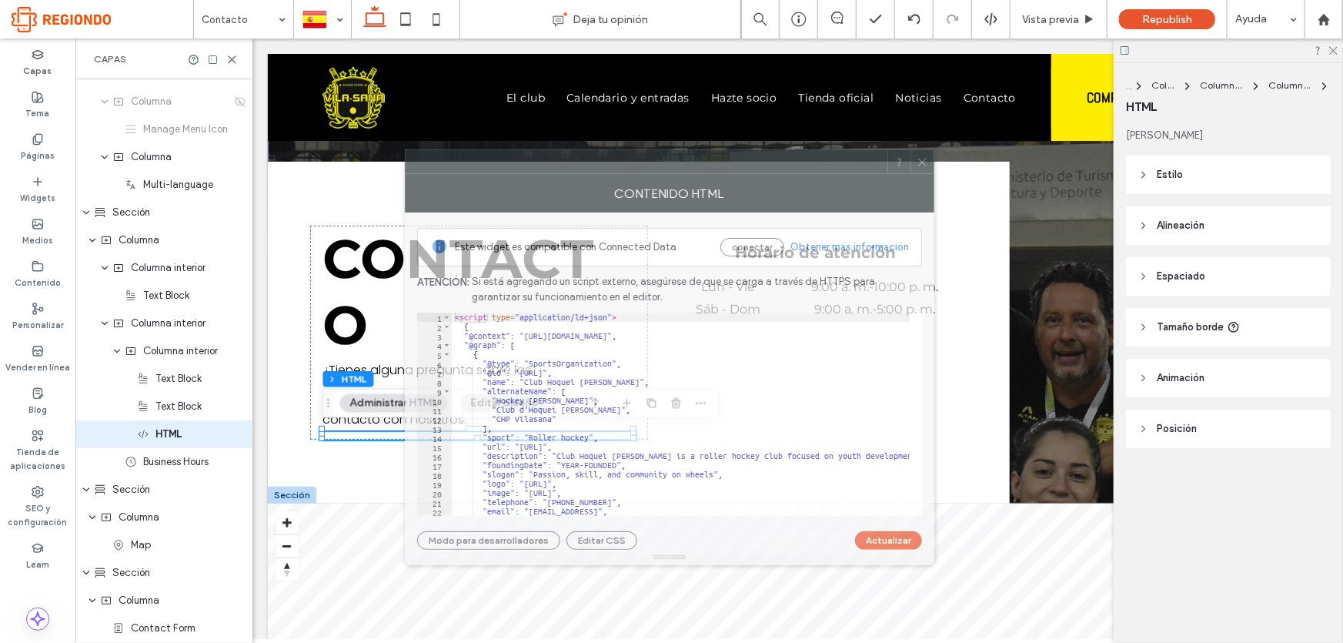
drag, startPoint x: 1231, startPoint y: 209, endPoint x: 567, endPoint y: 144, distance: 666.7
click at [567, 174] on div "Contenido HTML" at bounding box center [670, 193] width 530 height 38
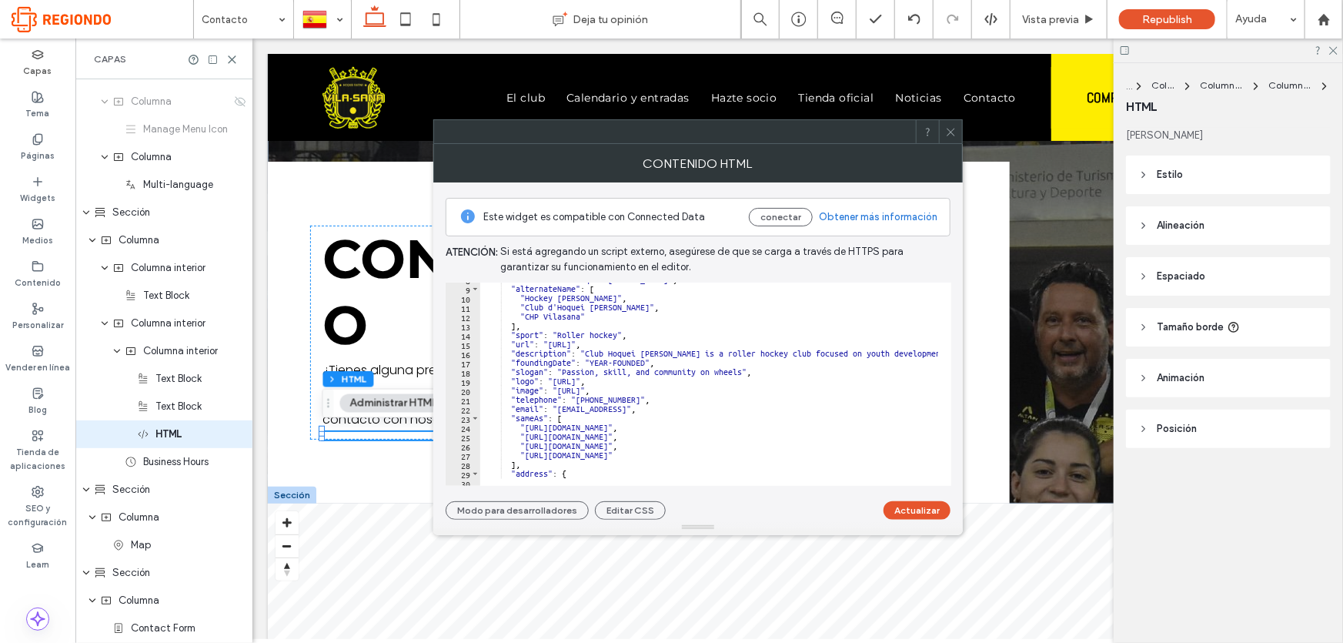
scroll to position [0, 0]
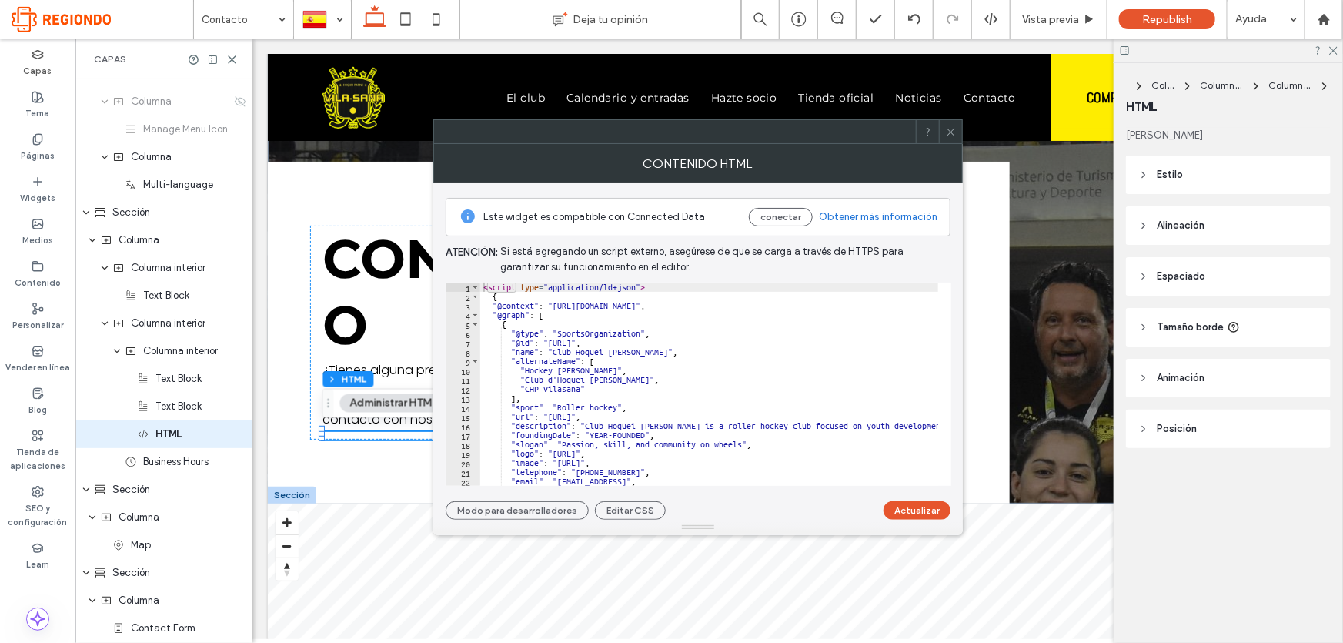
click at [950, 132] on use at bounding box center [951, 132] width 8 height 8
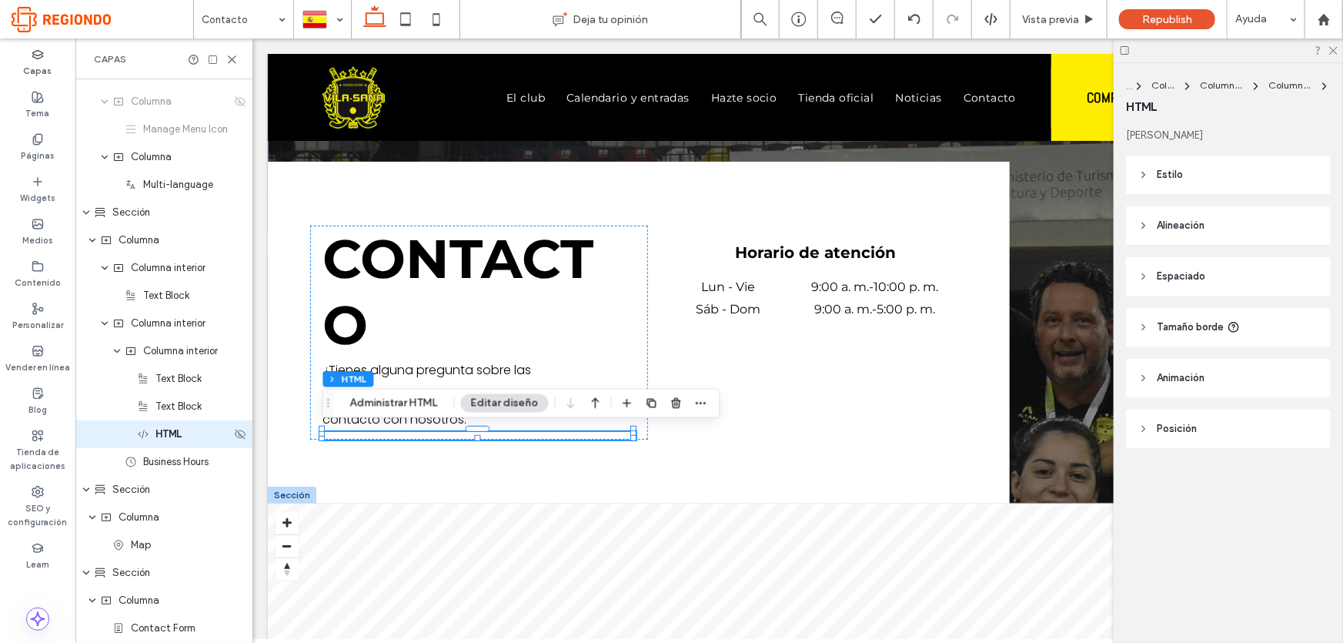
click at [199, 435] on div "HTML" at bounding box center [184, 433] width 94 height 15
click at [675, 400] on use "button" at bounding box center [675, 403] width 9 height 10
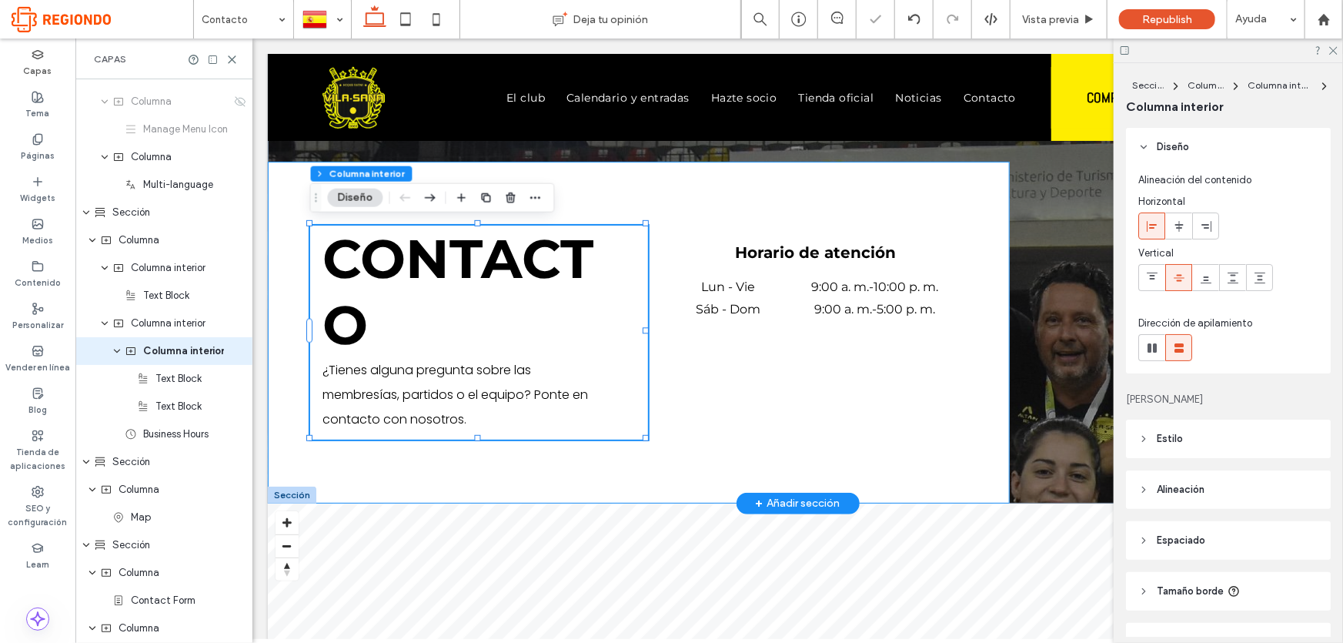
type input "**"
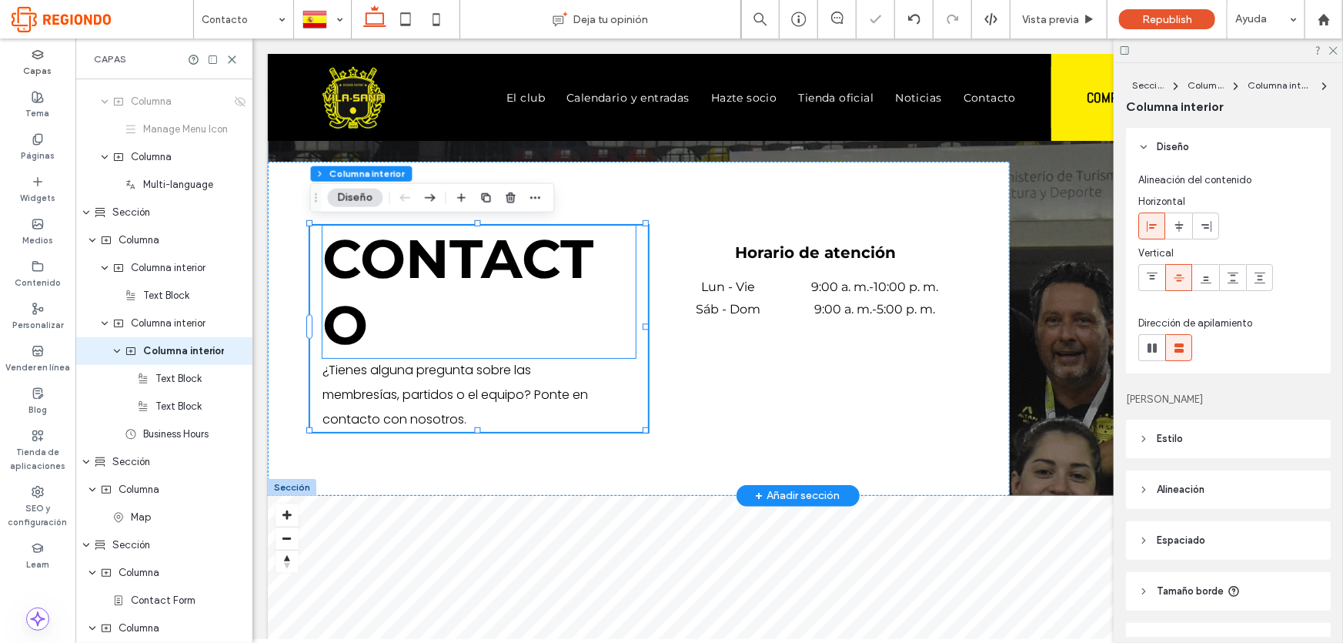
scroll to position [231, 0]
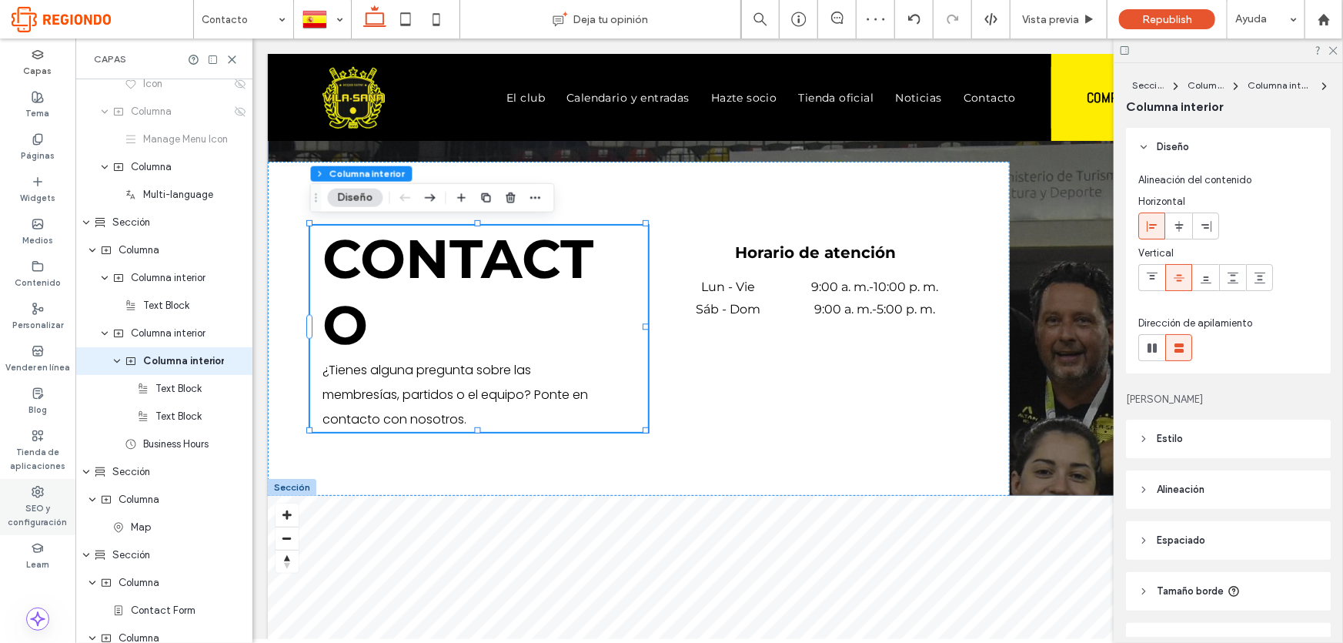
click at [38, 501] on label "SEO y configuración" at bounding box center [37, 513] width 75 height 31
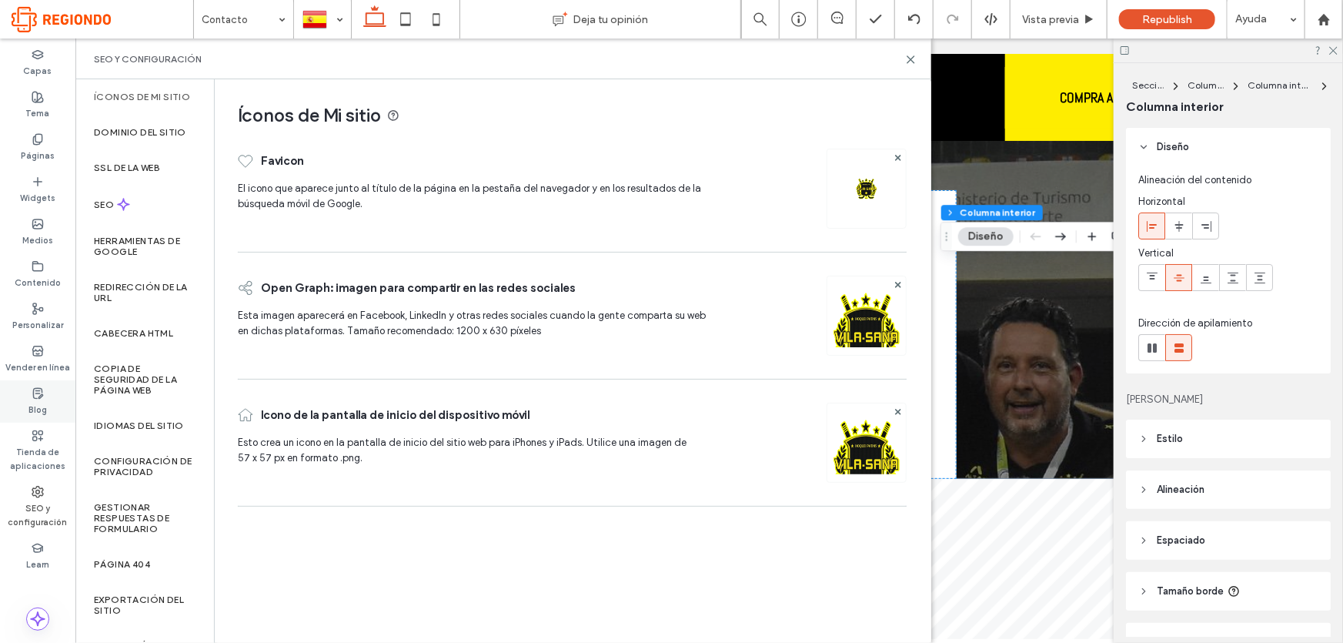
click at [28, 400] on label "Blog" at bounding box center [37, 407] width 18 height 17
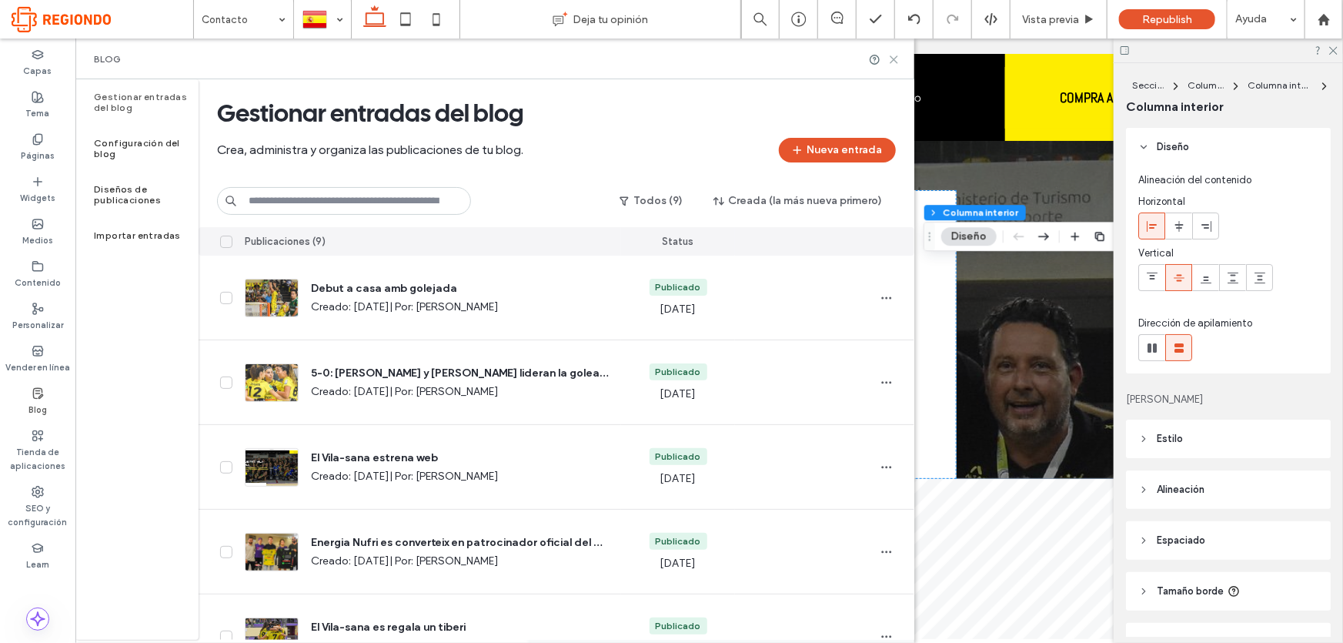
click at [894, 63] on icon at bounding box center [894, 60] width 12 height 12
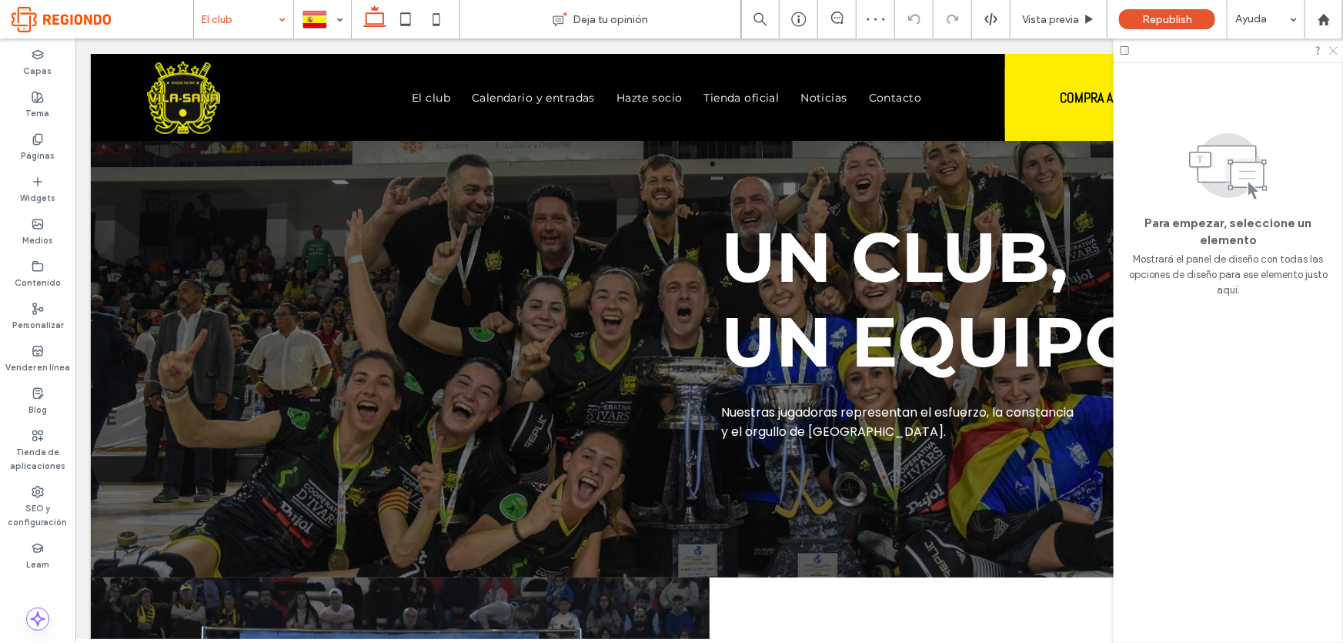
click at [1335, 53] on icon at bounding box center [1333, 50] width 10 height 10
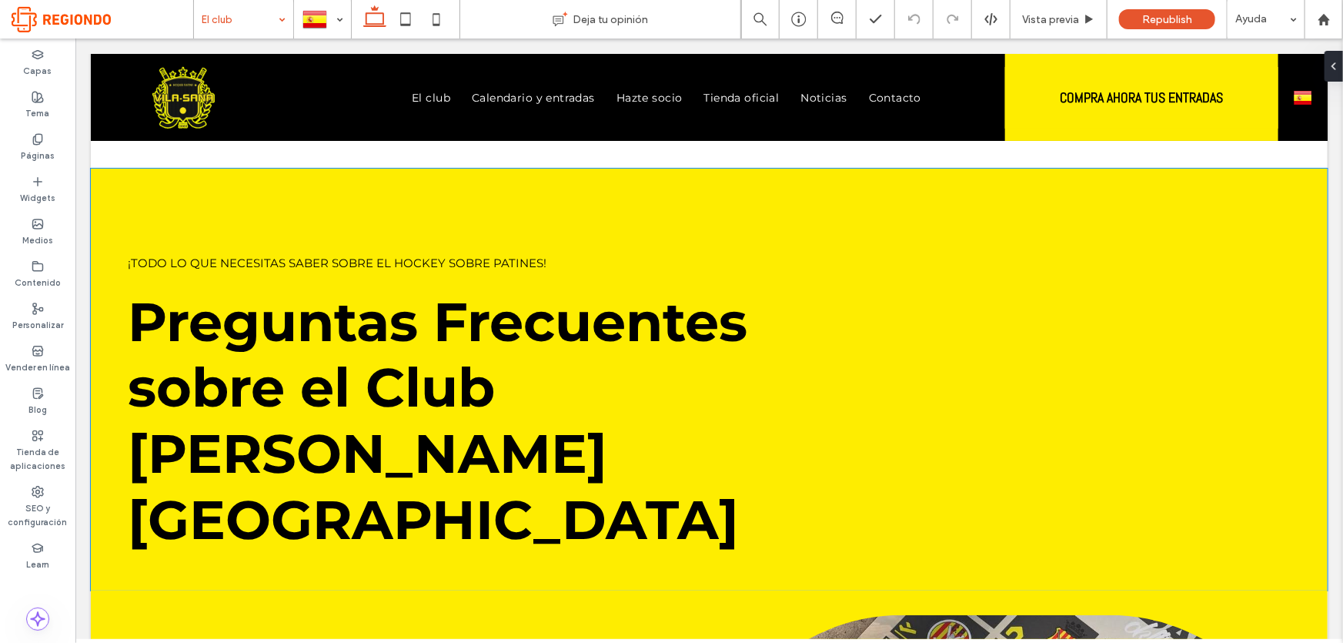
scroll to position [4128, 0]
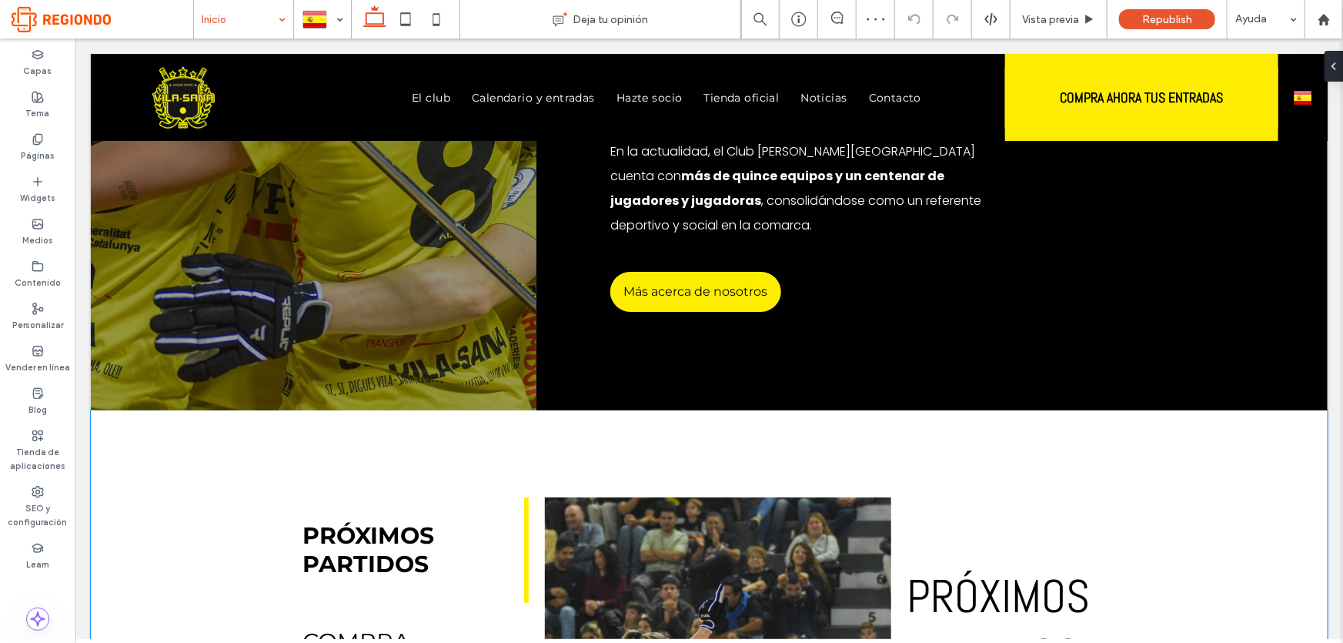
scroll to position [1889, 0]
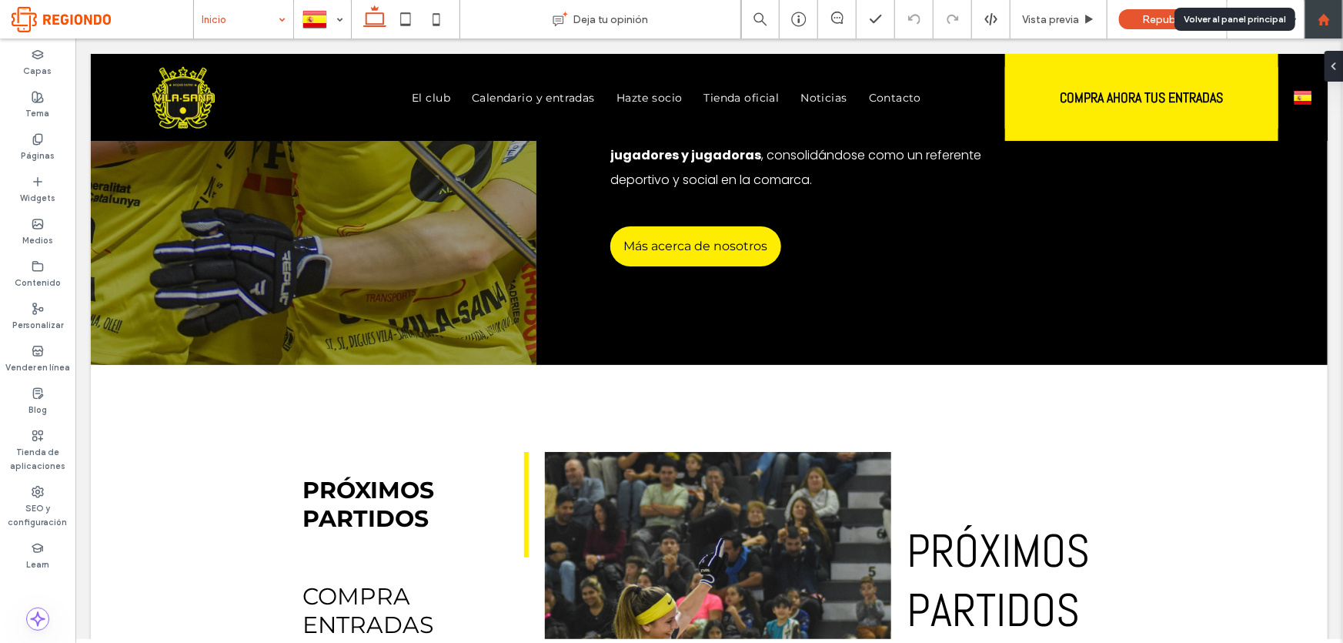
click at [1327, 17] on use at bounding box center [1324, 19] width 12 height 12
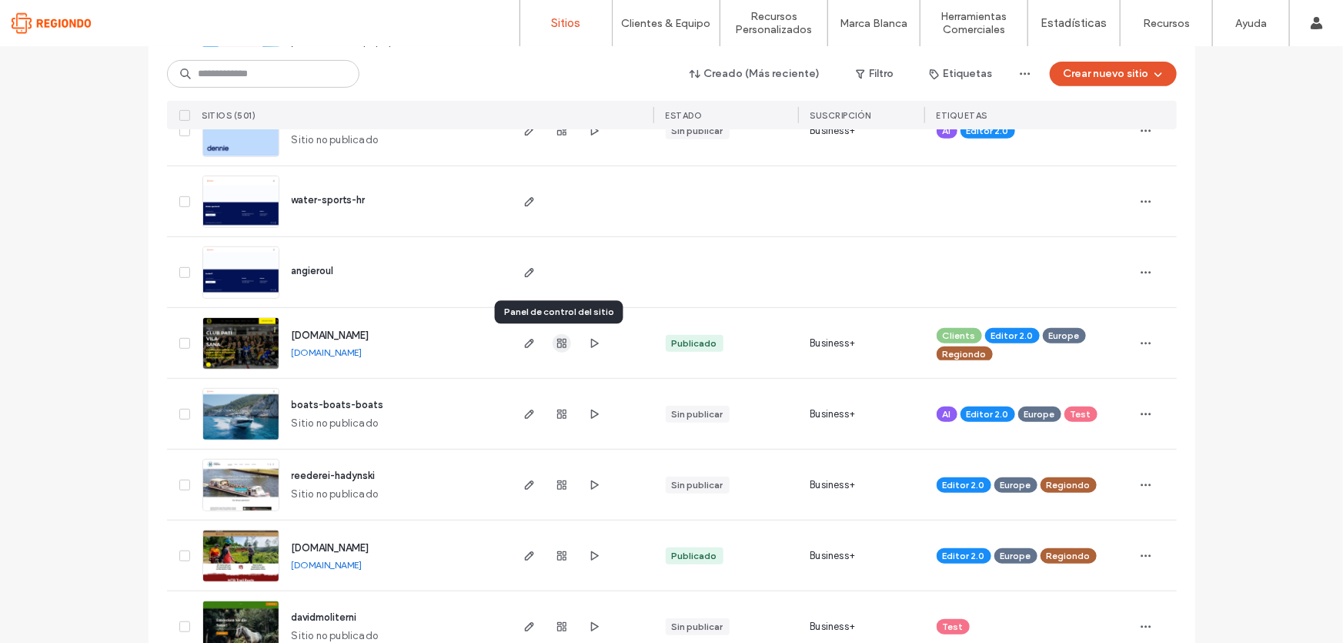
click at [557, 339] on use "button" at bounding box center [561, 343] width 9 height 9
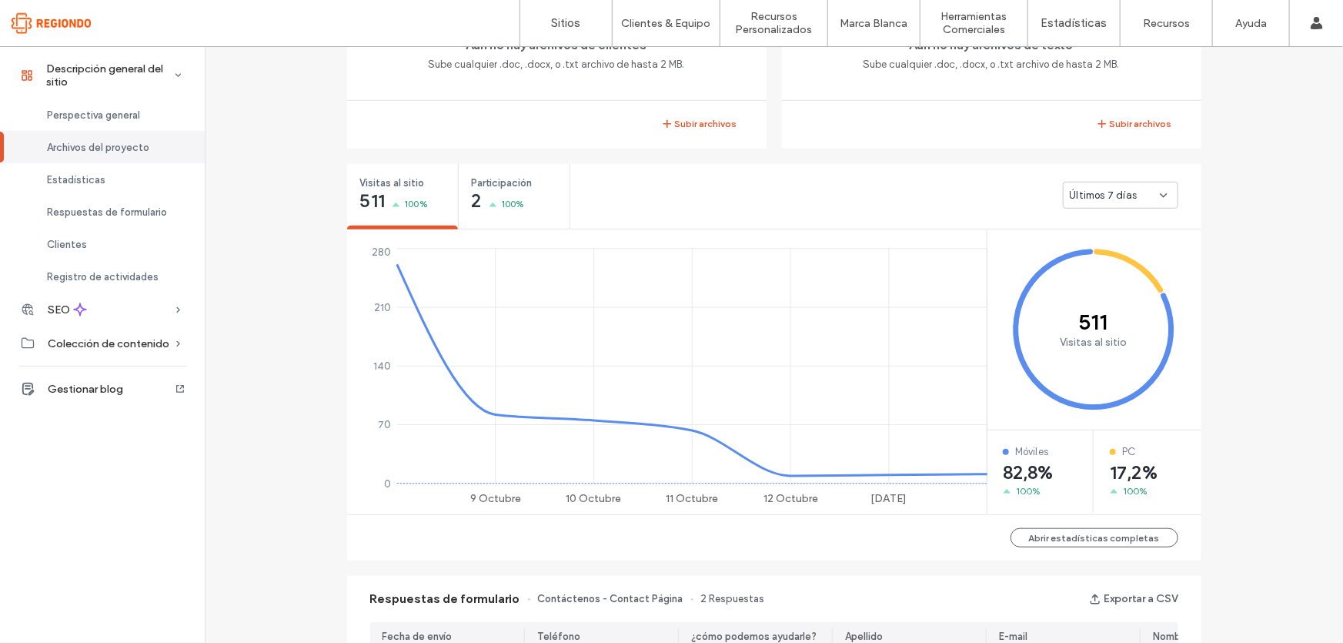
scroll to position [490, 0]
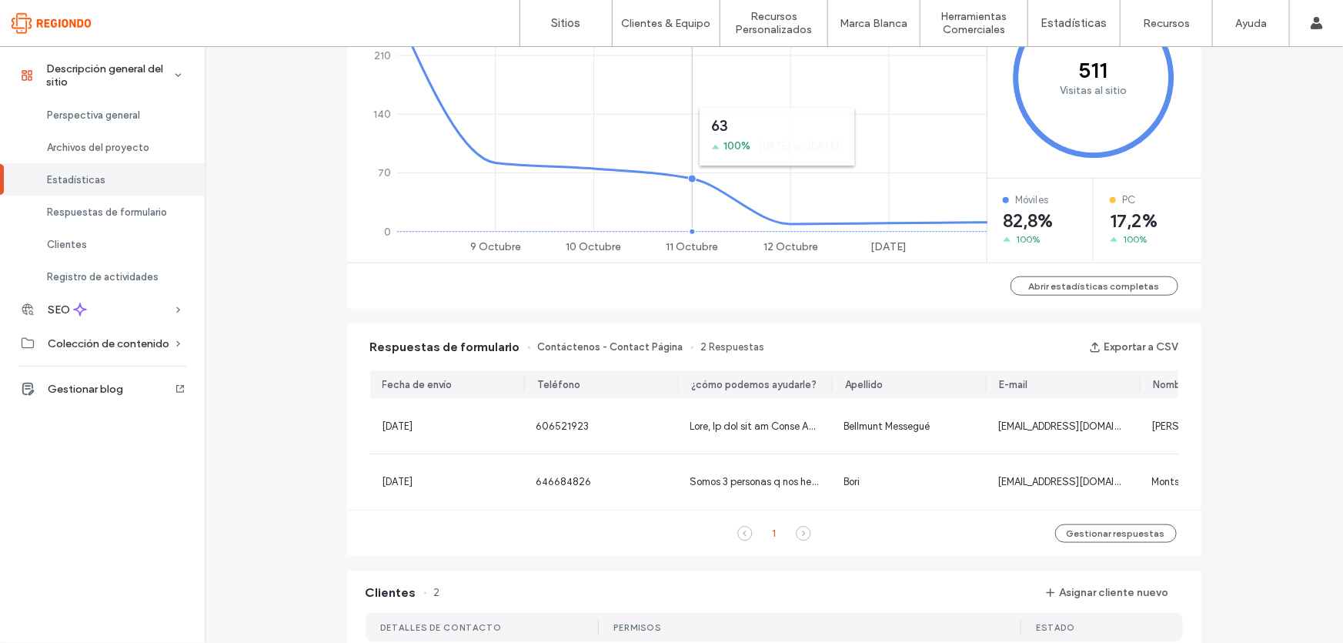
scroll to position [770, 0]
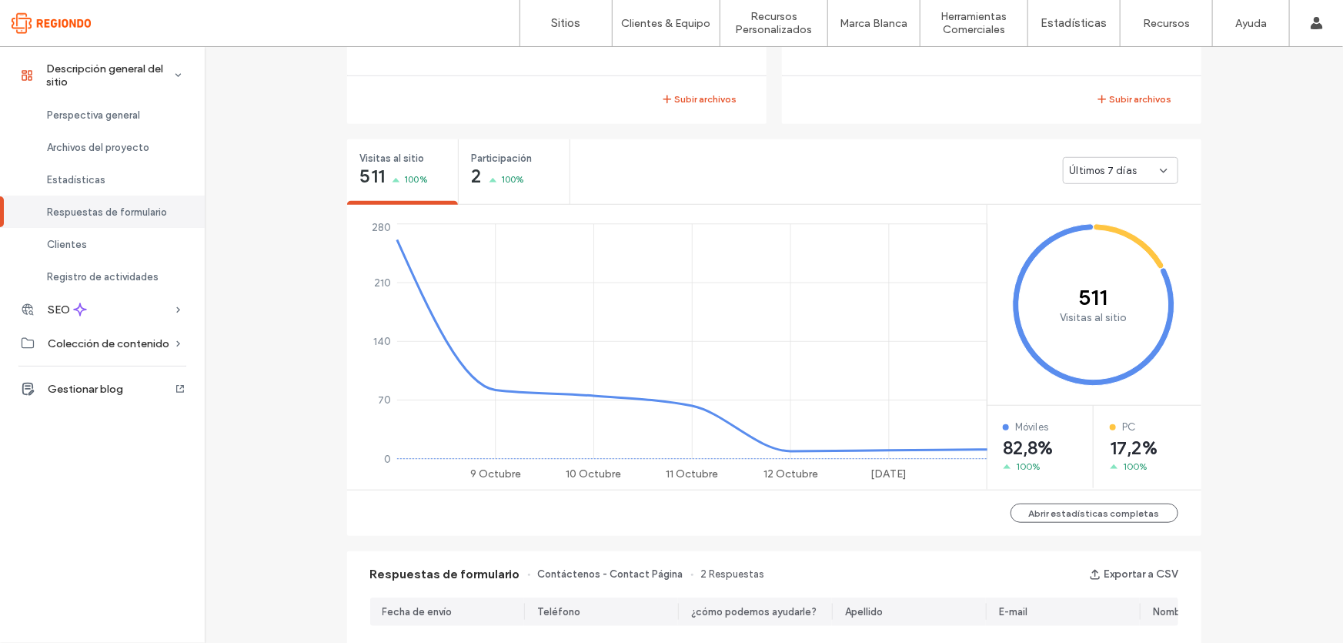
scroll to position [490, 0]
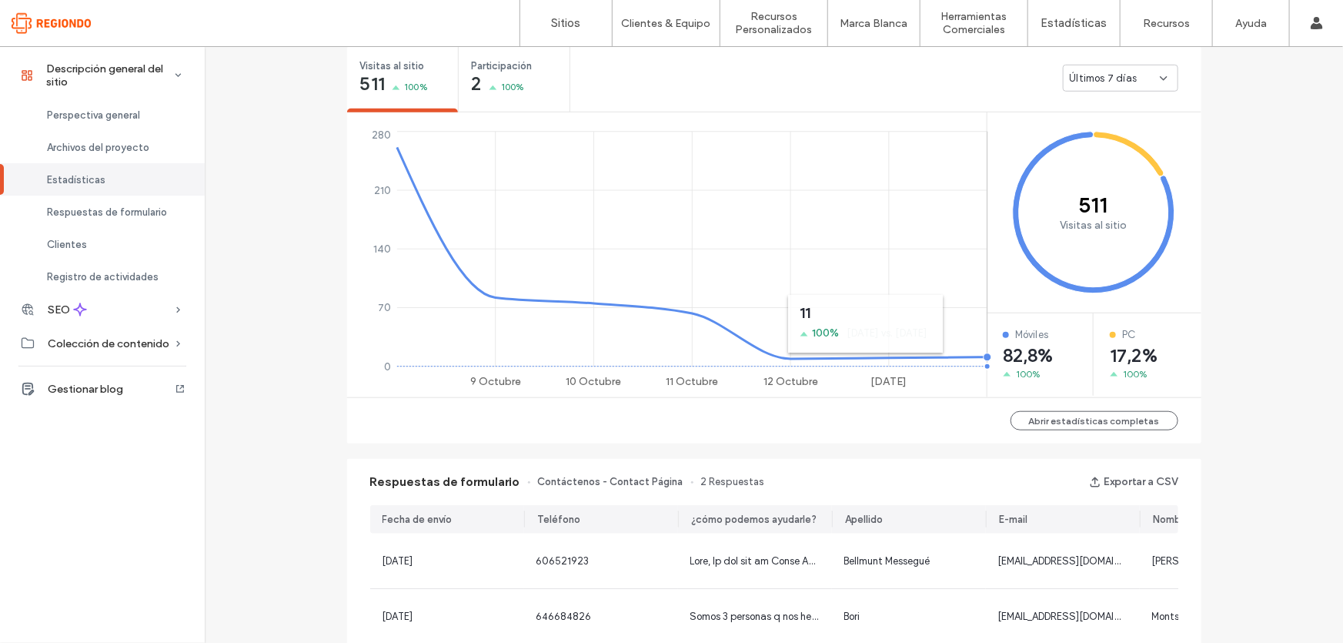
scroll to position [700, 0]
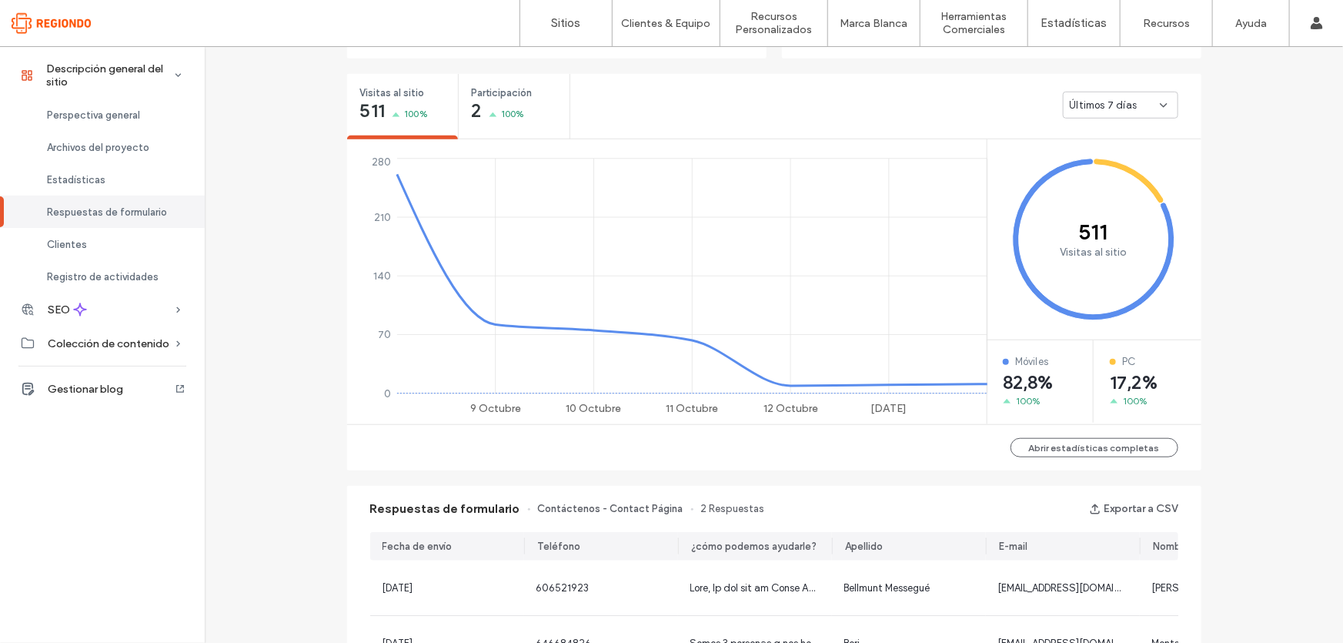
scroll to position [533, 0]
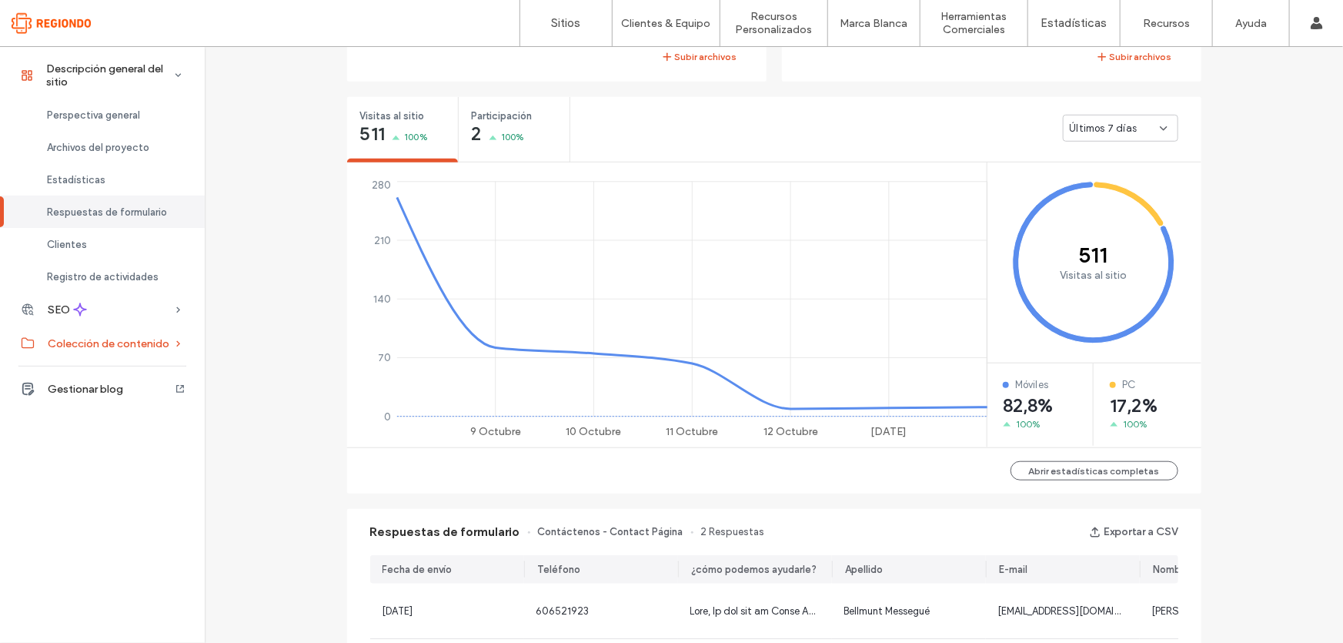
click at [125, 343] on span "Colección de contenido" at bounding box center [109, 343] width 122 height 13
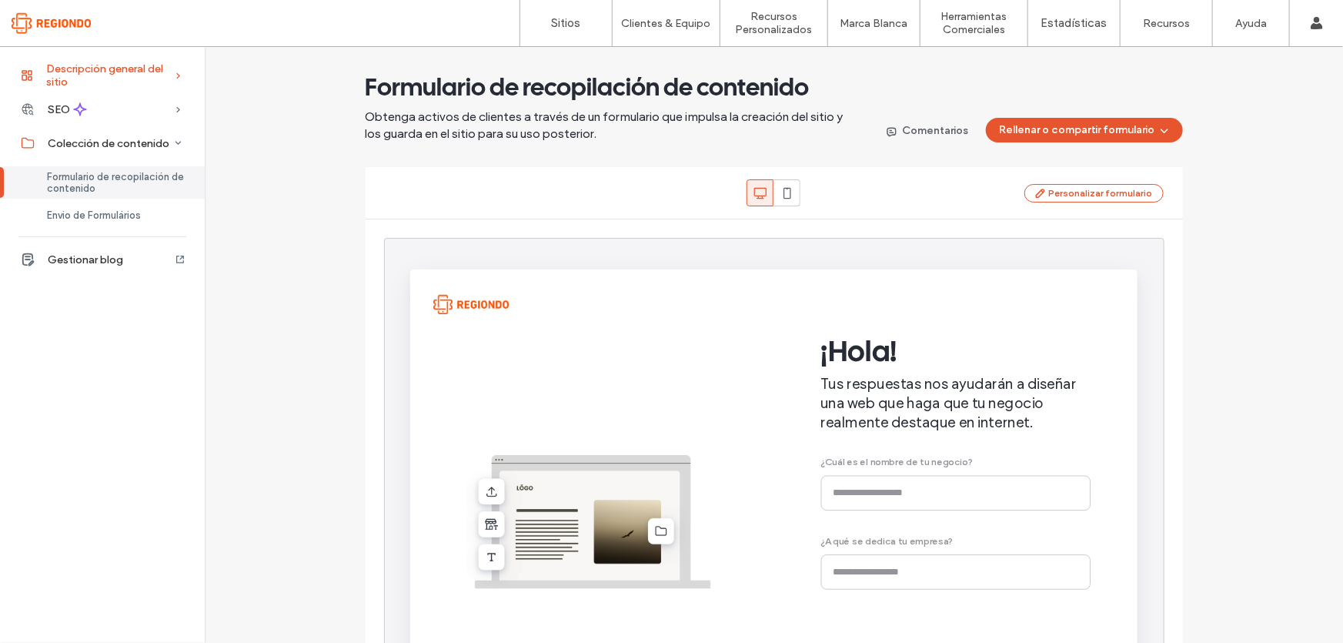
click at [105, 82] on span "Descripción general del sitio" at bounding box center [110, 75] width 128 height 26
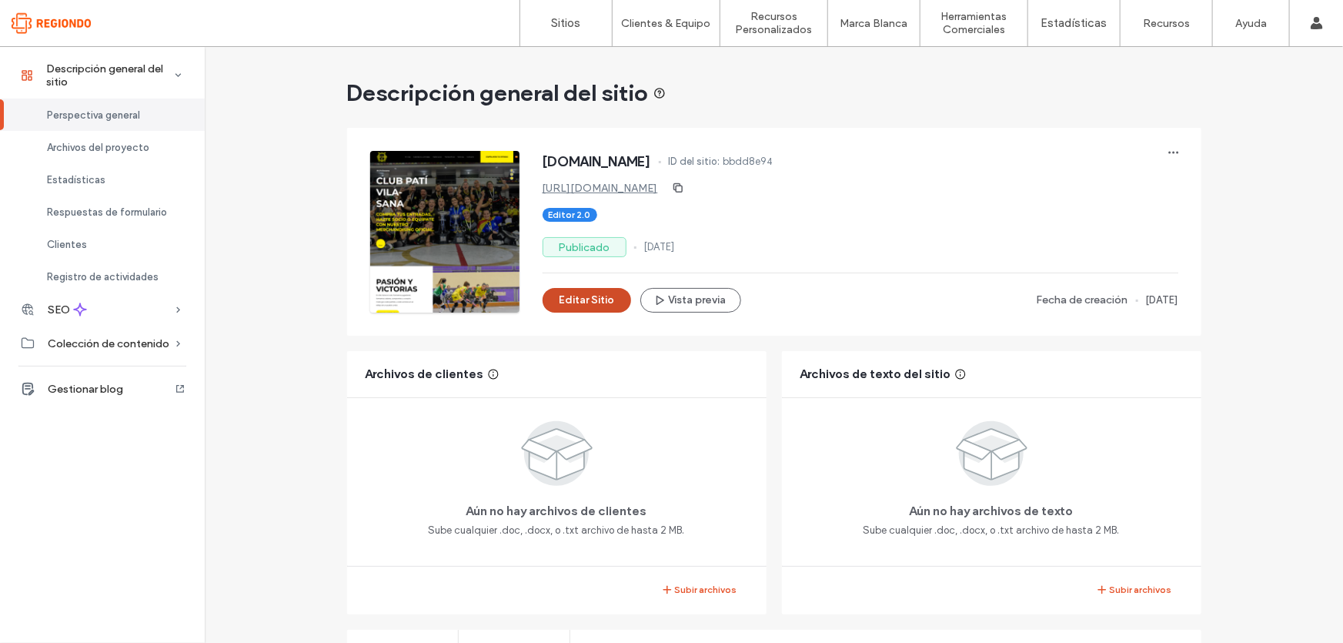
click at [587, 300] on button "Editar Sitio" at bounding box center [587, 300] width 89 height 25
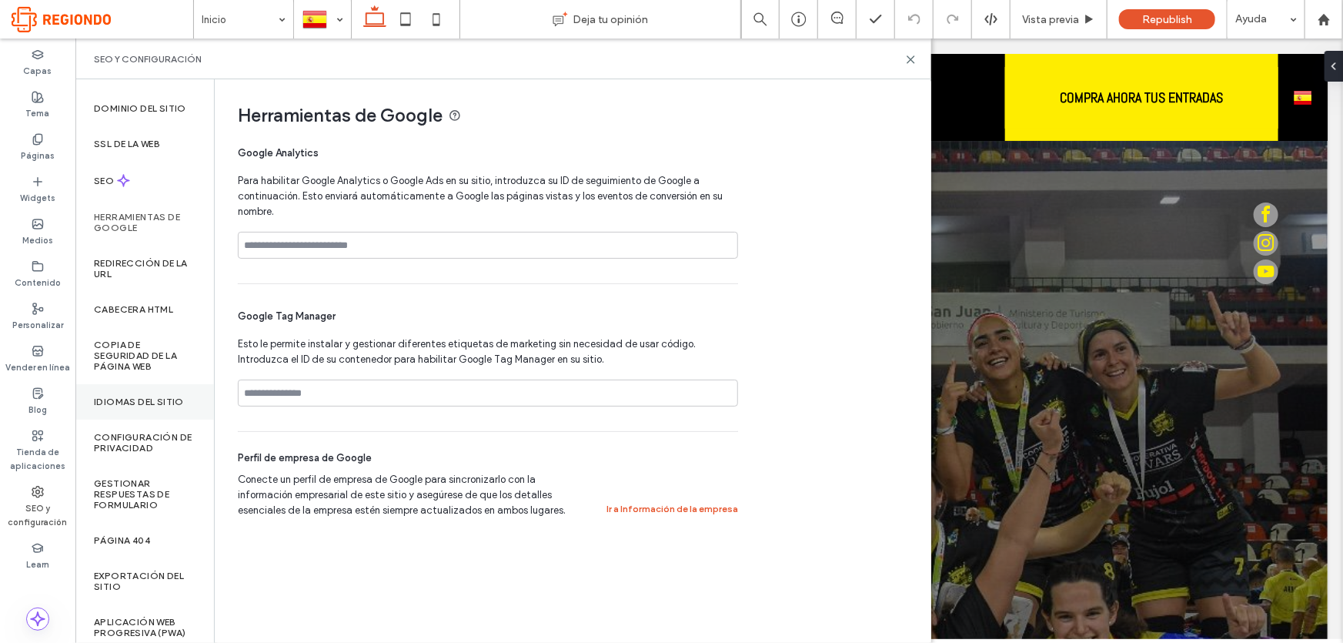
scroll to position [31, 0]
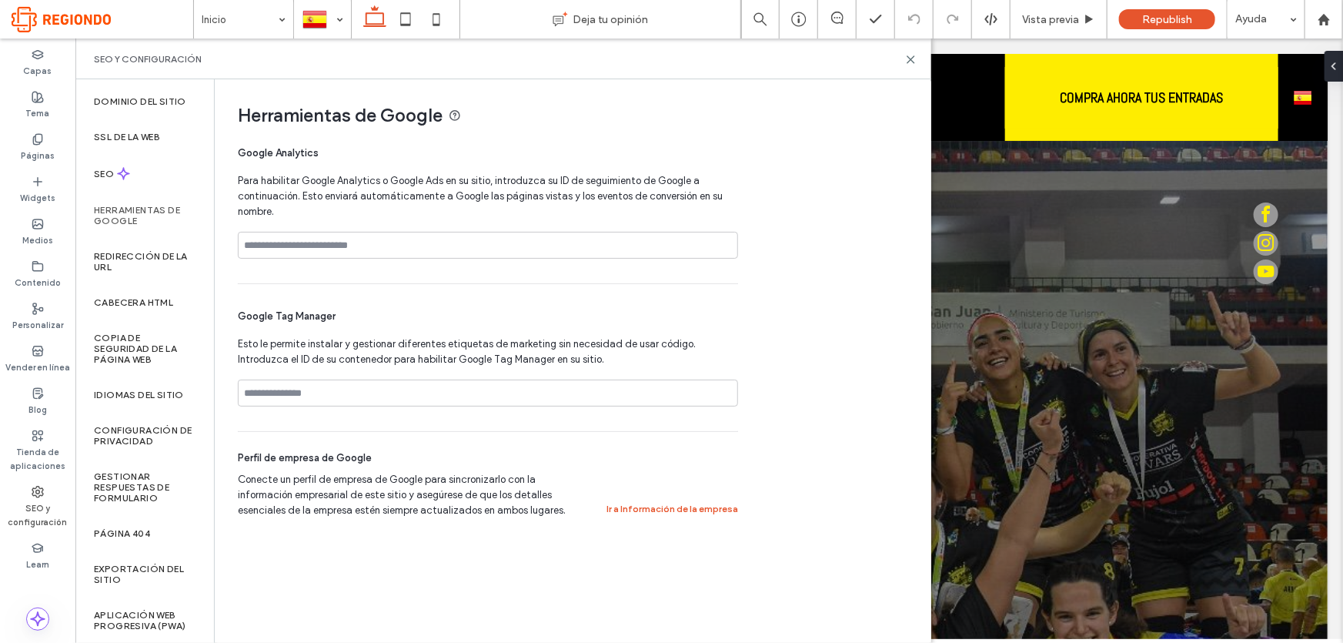
click at [122, 205] on label "Herramientas de Google" at bounding box center [145, 216] width 102 height 22
click at [152, 100] on label "Dominio del sitio" at bounding box center [140, 101] width 92 height 11
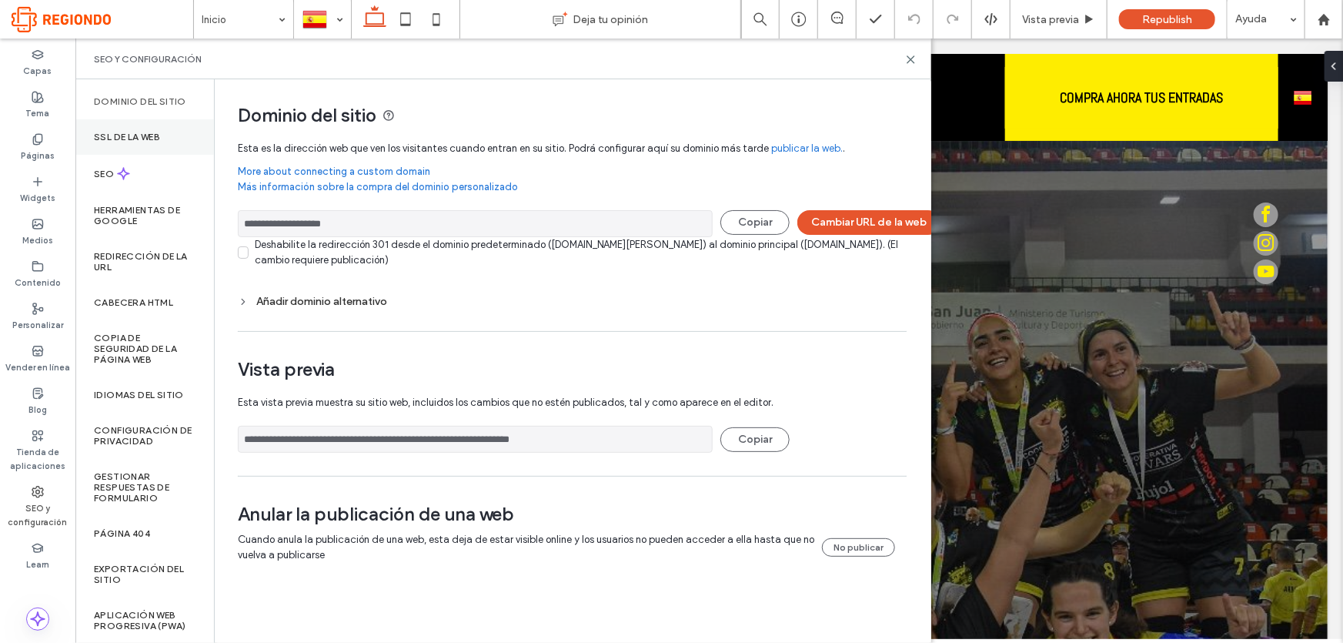
click at [147, 142] on div "SSL de la web" at bounding box center [144, 136] width 139 height 35
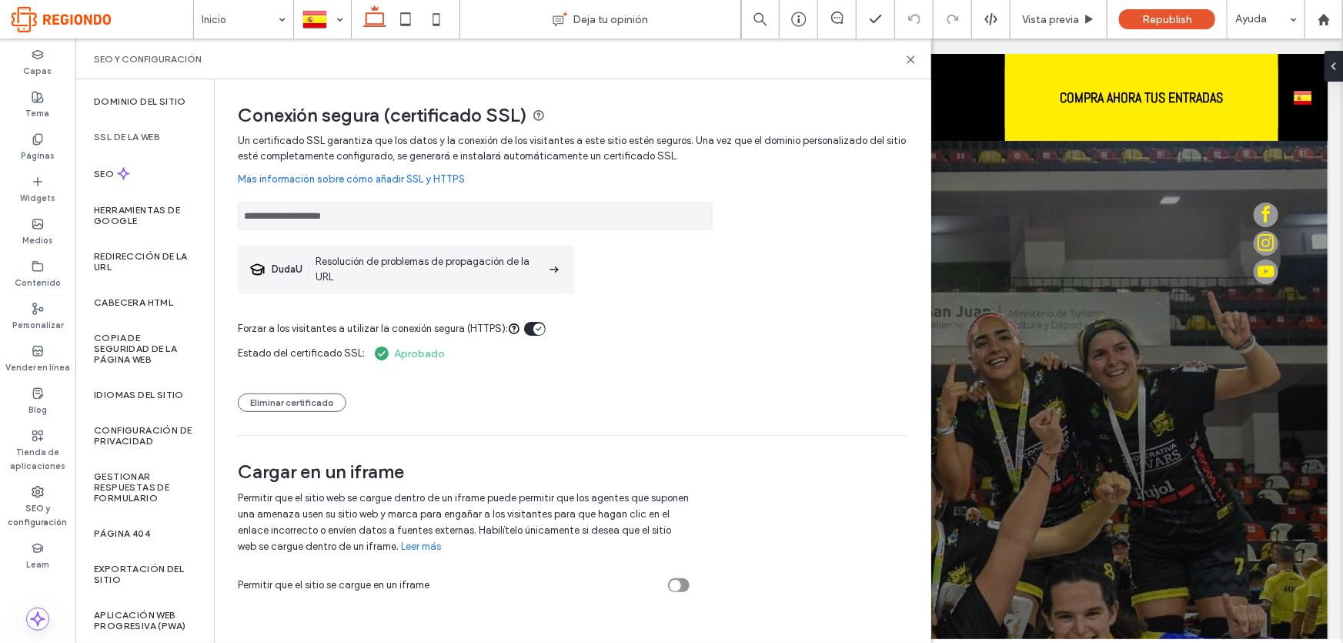
scroll to position [349, 0]
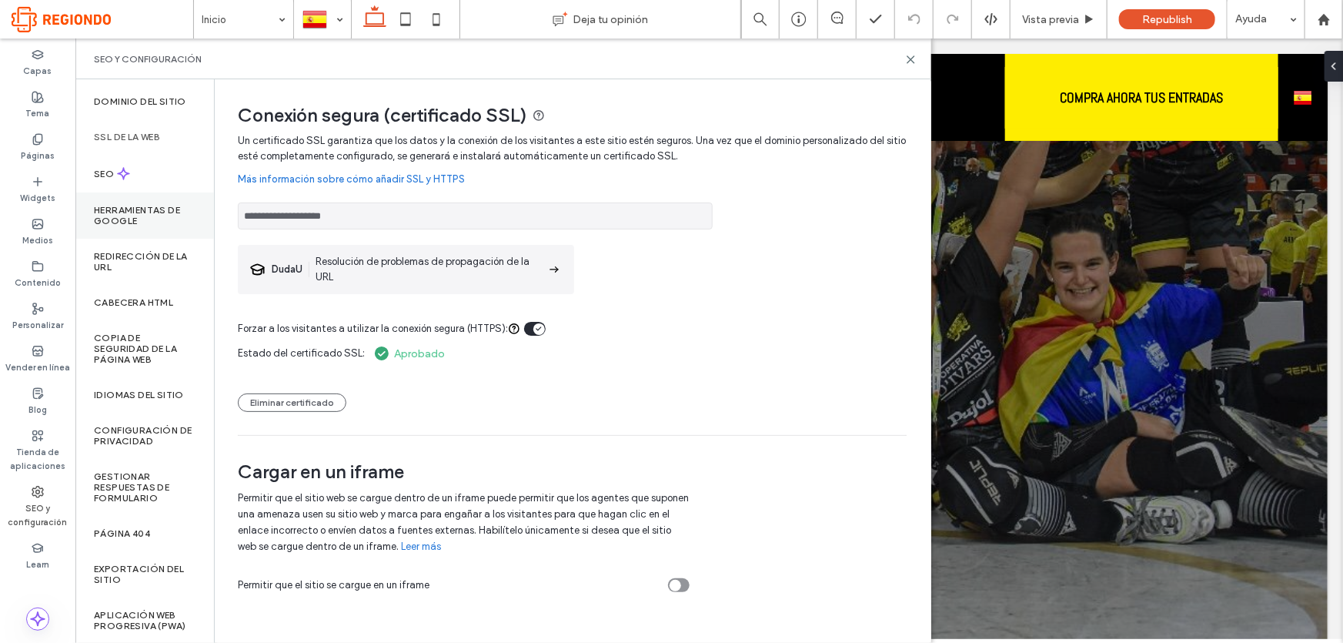
click at [124, 217] on label "Herramientas de Google" at bounding box center [145, 216] width 102 height 22
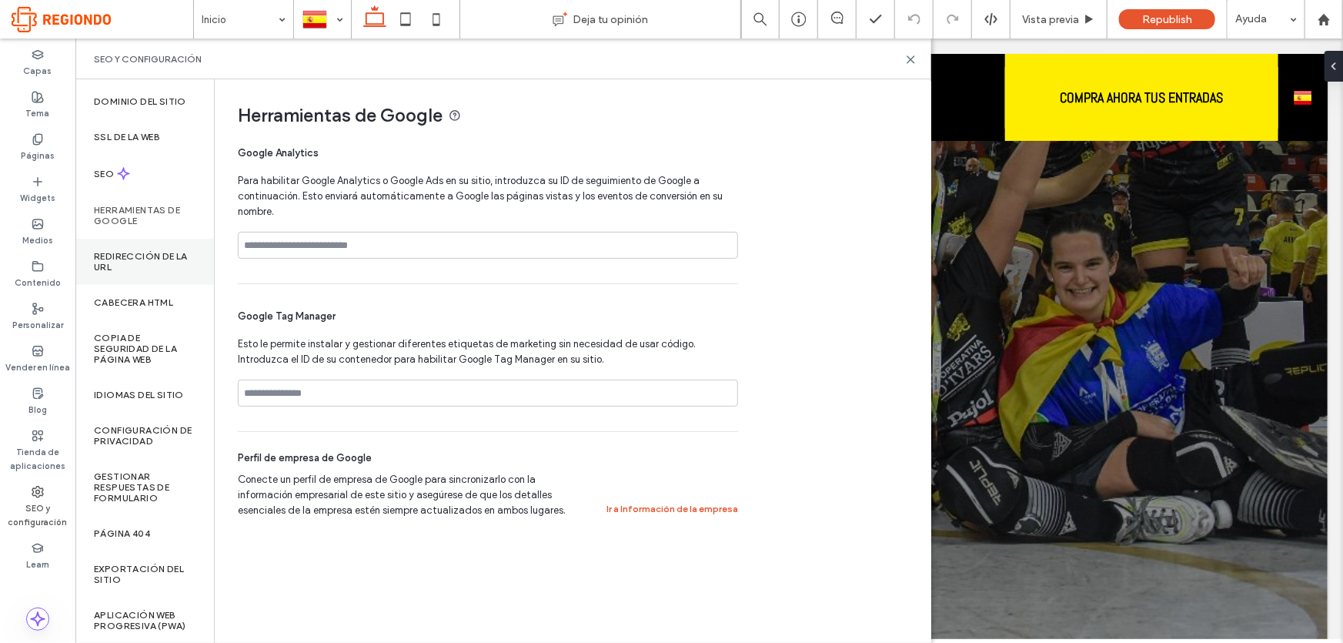
click at [142, 252] on label "Redirección de la URL" at bounding box center [145, 262] width 102 height 22
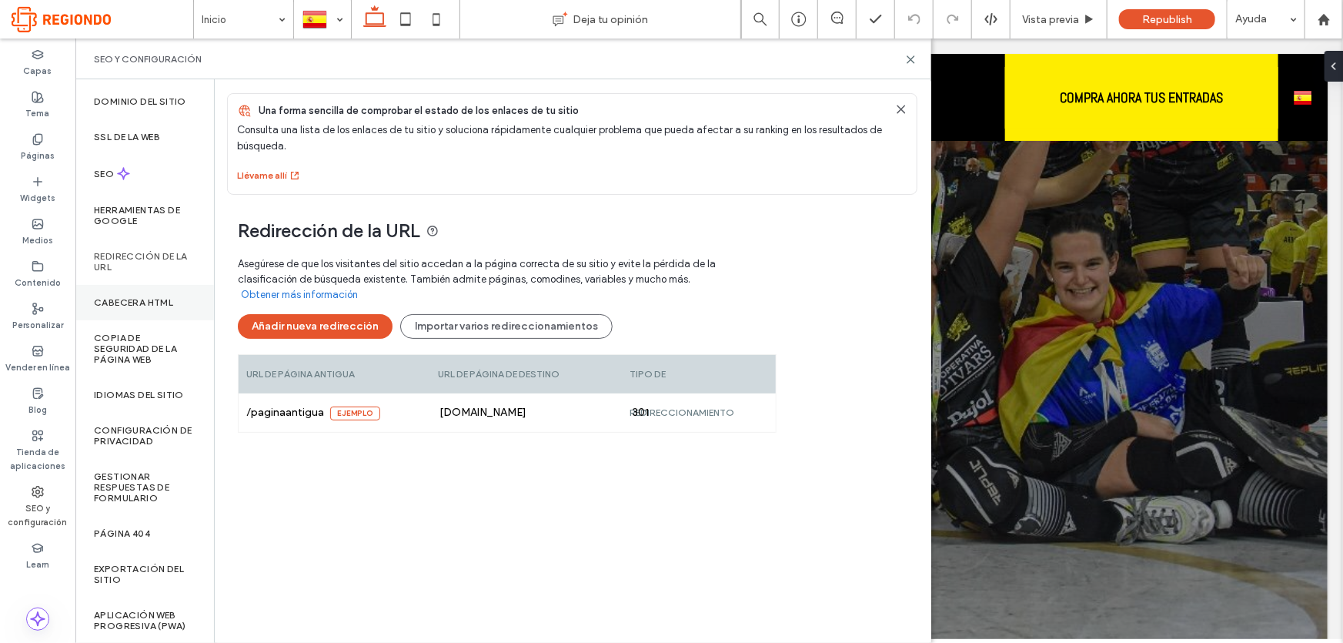
click at [148, 311] on div "CABECERA HTML" at bounding box center [144, 302] width 139 height 35
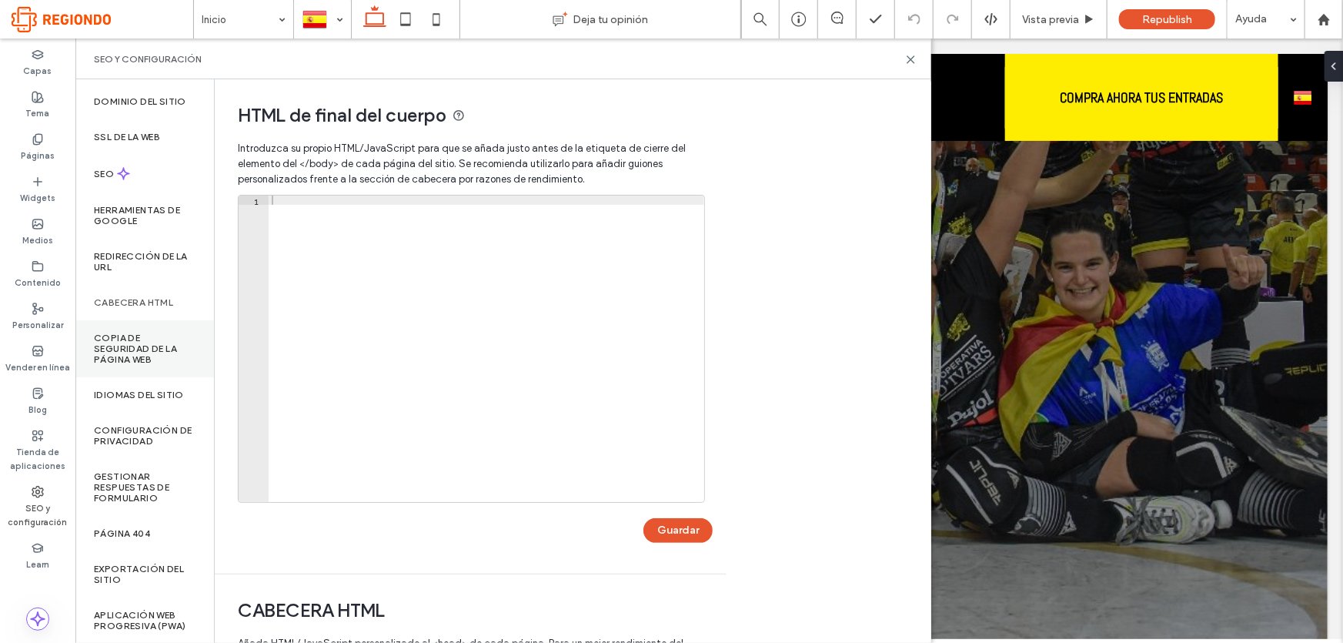
click at [142, 339] on label "Copia de seguridad de la página web" at bounding box center [145, 349] width 102 height 32
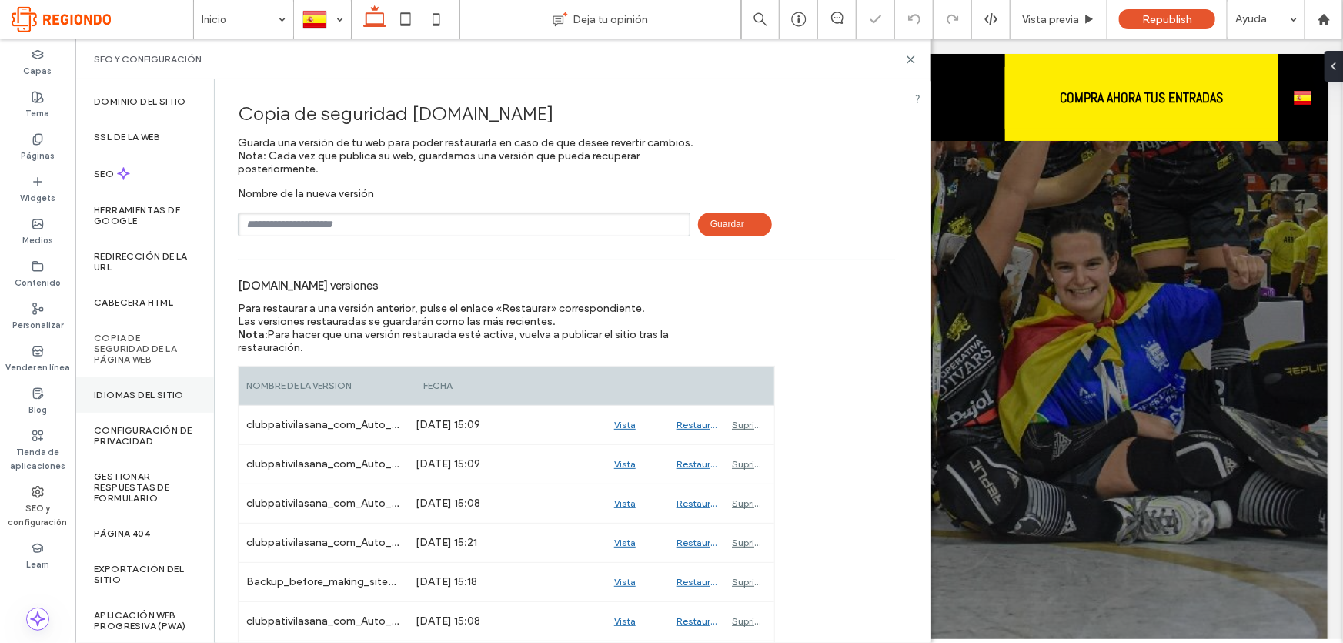
click at [135, 407] on div "Idiomas del sitio" at bounding box center [144, 394] width 139 height 35
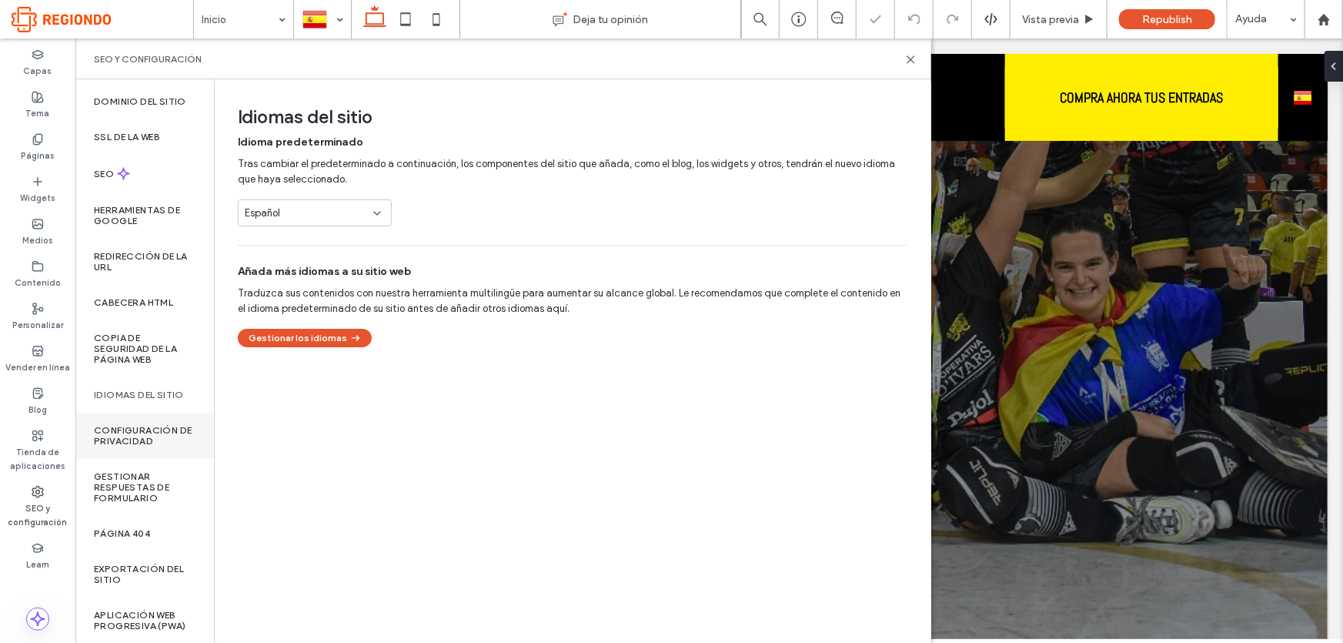
click at [145, 454] on div "Configuración de privacidad" at bounding box center [144, 436] width 139 height 46
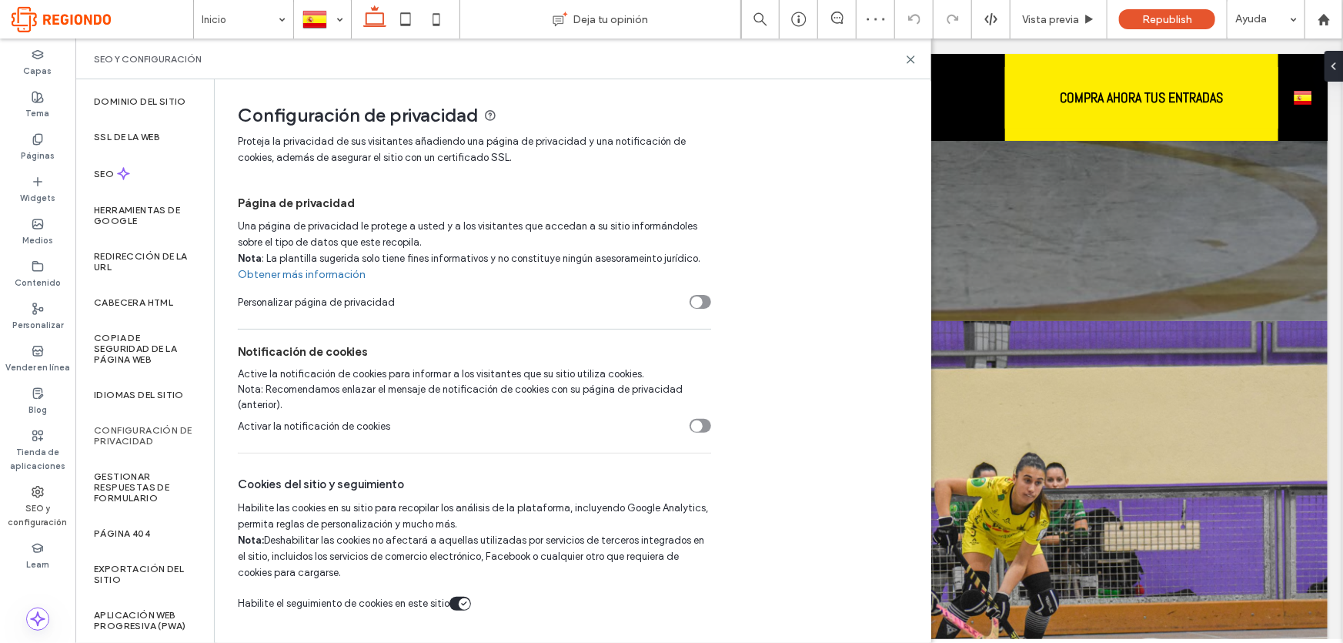
scroll to position [770, 0]
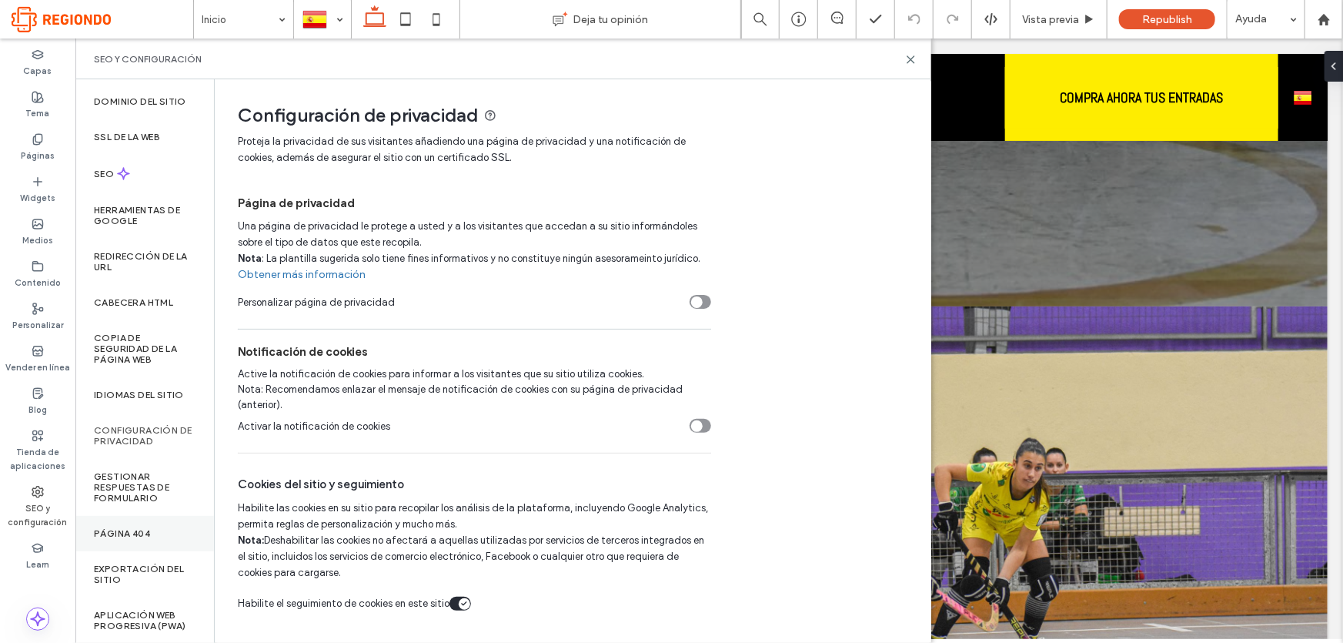
click at [137, 531] on label "Página 404" at bounding box center [122, 533] width 56 height 11
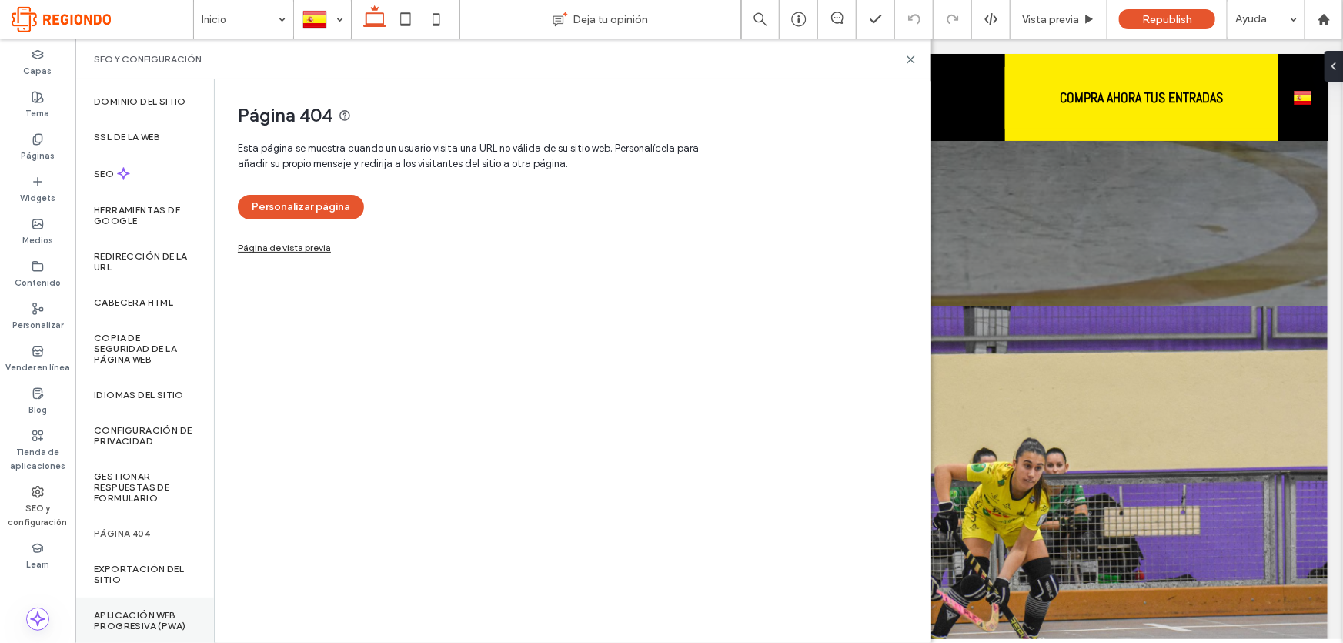
click at [140, 613] on label "Aplicación web progresiva (PWA)" at bounding box center [145, 621] width 102 height 22
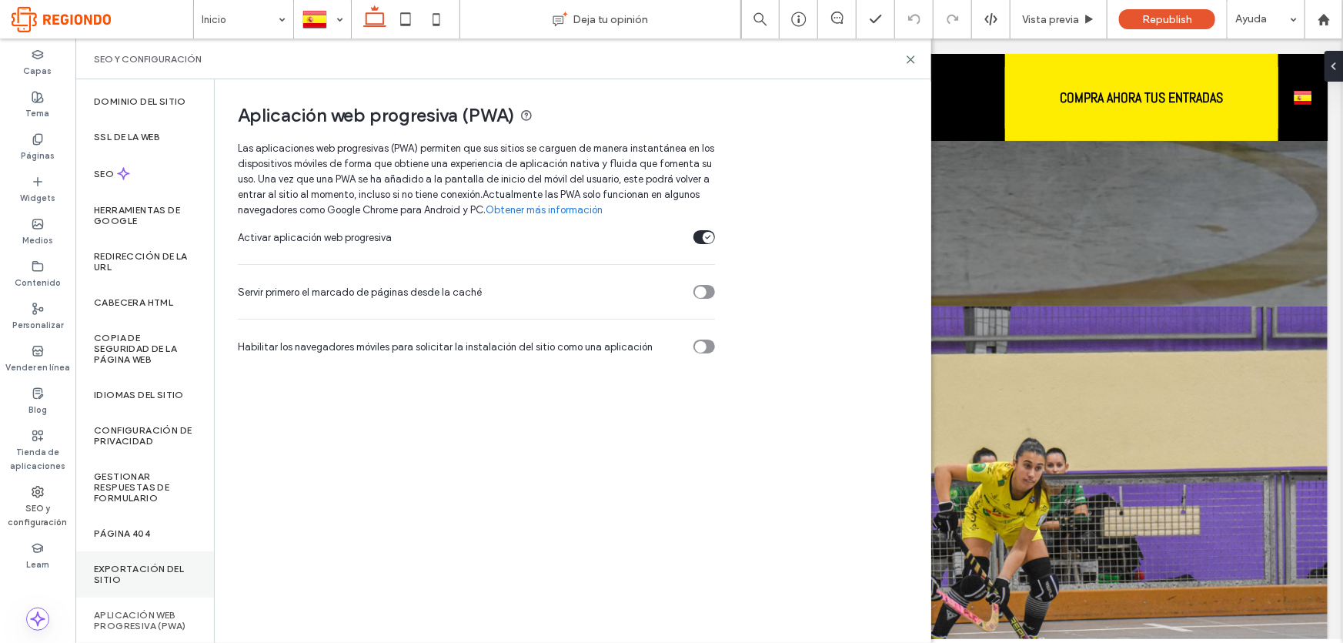
click at [112, 567] on label "Exportación del sitio" at bounding box center [145, 574] width 102 height 22
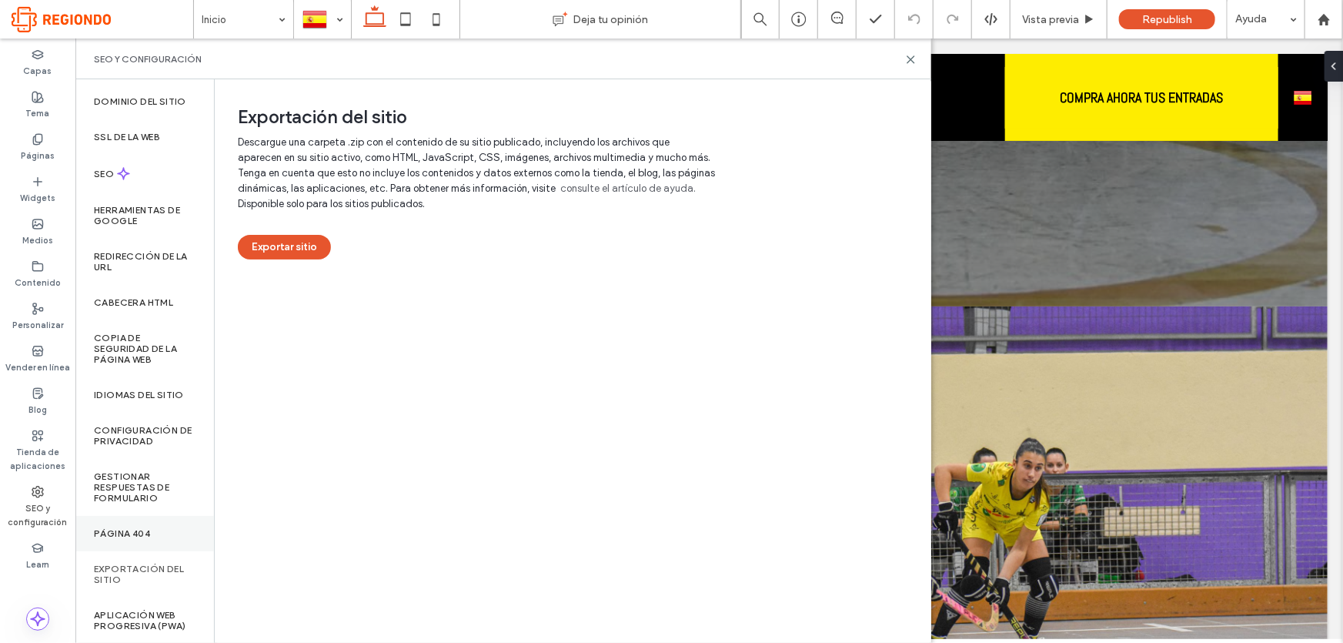
click at [112, 537] on label "Página 404" at bounding box center [122, 533] width 56 height 11
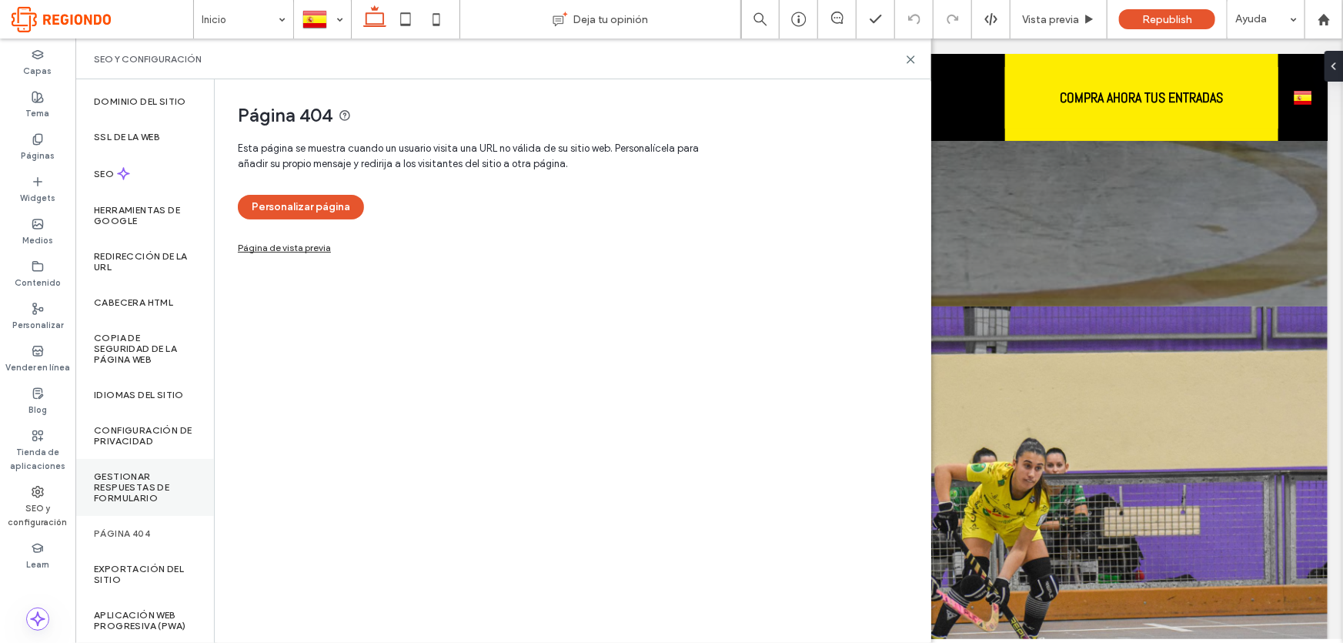
click at [128, 488] on label "Gestionar respuestas de formulario" at bounding box center [145, 487] width 102 height 32
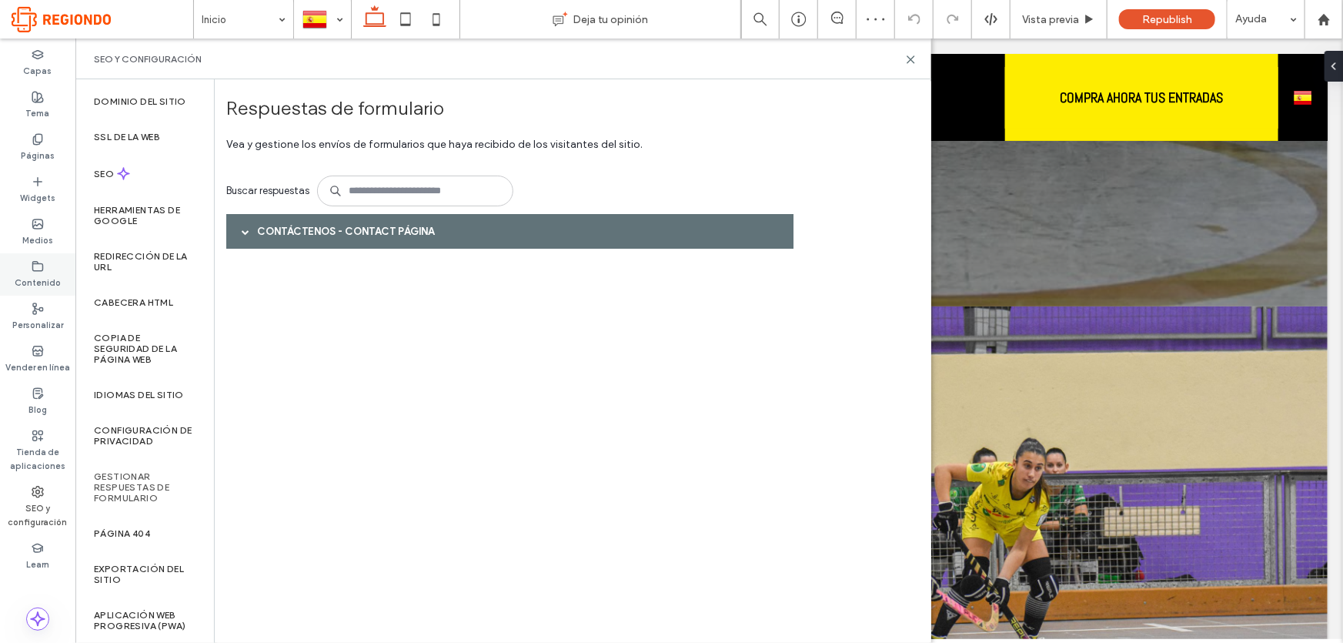
click at [46, 261] on div "Contenido" at bounding box center [37, 274] width 75 height 42
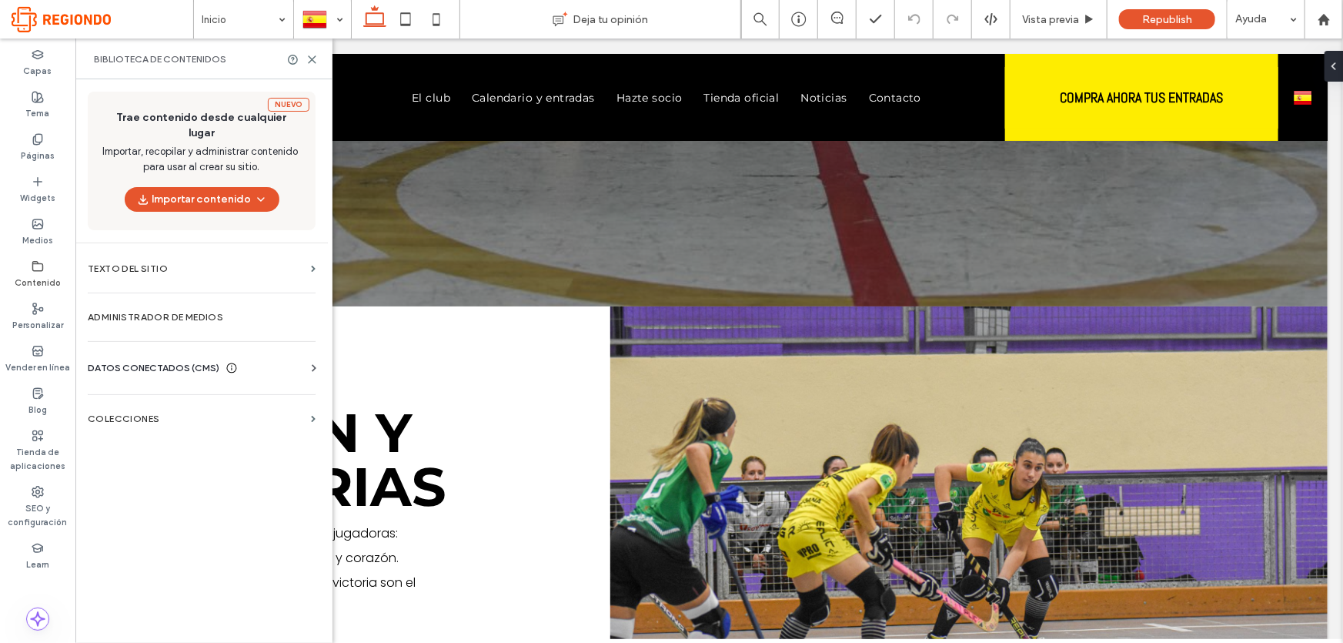
click at [169, 360] on span "DATOS CONECTADOS (CMS)" at bounding box center [154, 367] width 132 height 15
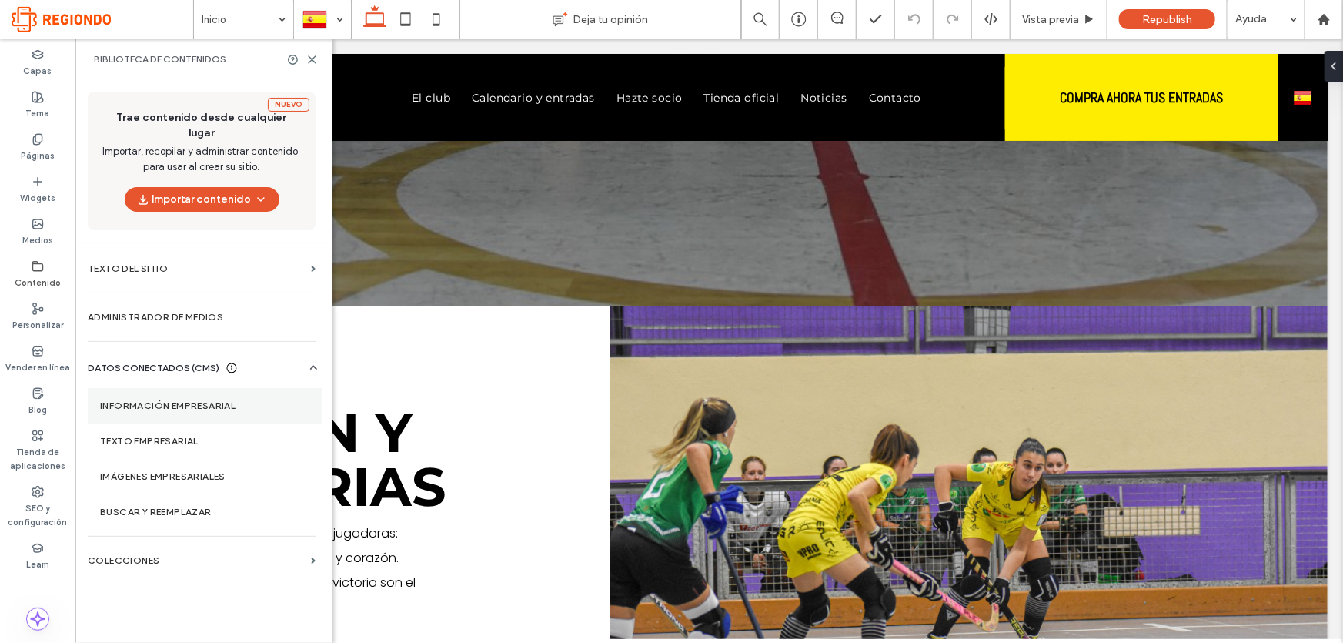
click at [175, 388] on section "Información empresarial" at bounding box center [205, 405] width 234 height 35
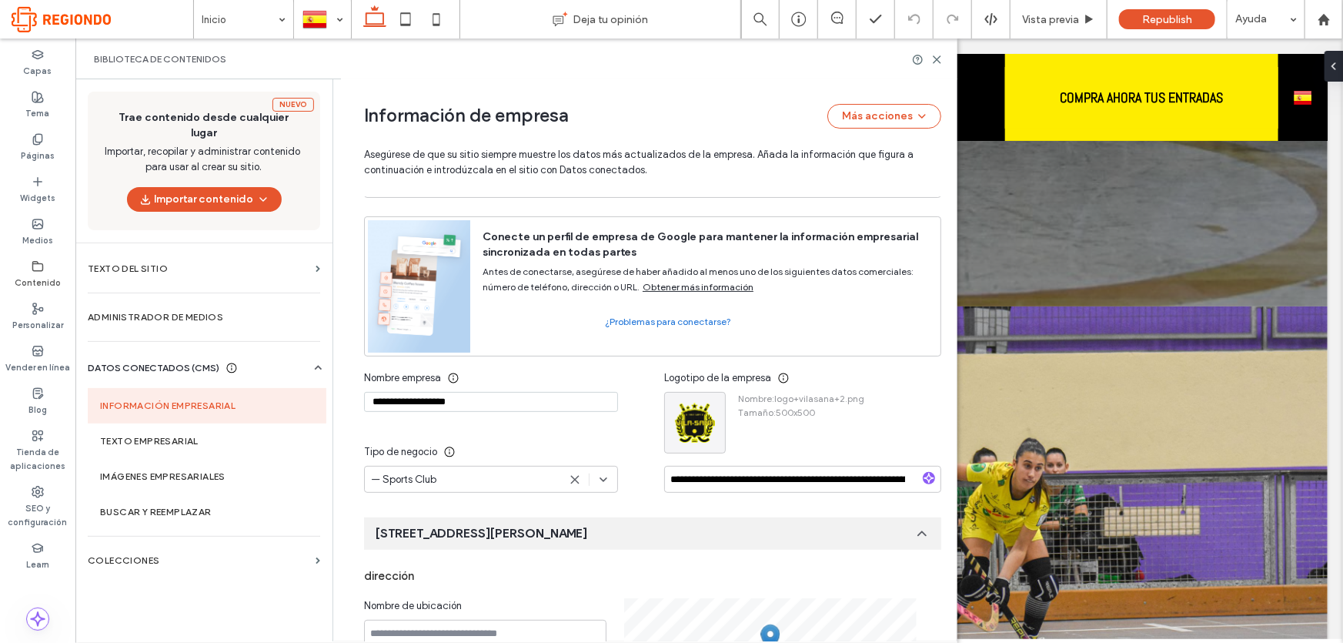
scroll to position [0, 0]
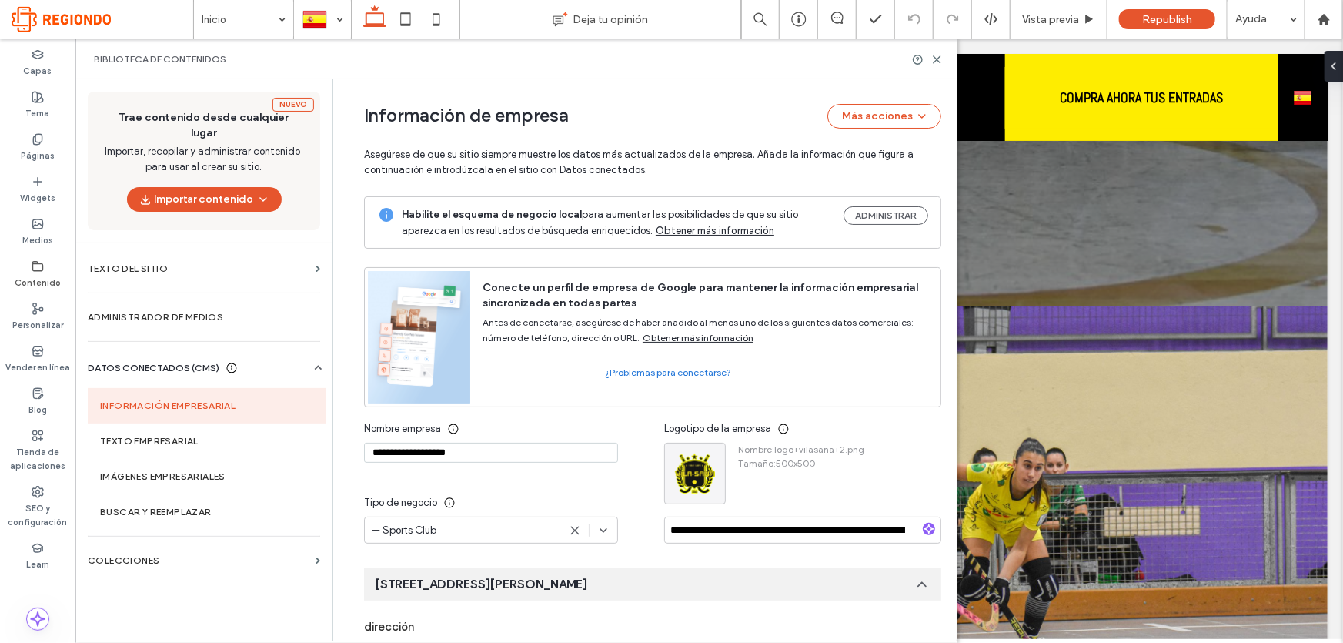
click at [33, 272] on label "Contenido" at bounding box center [38, 280] width 46 height 17
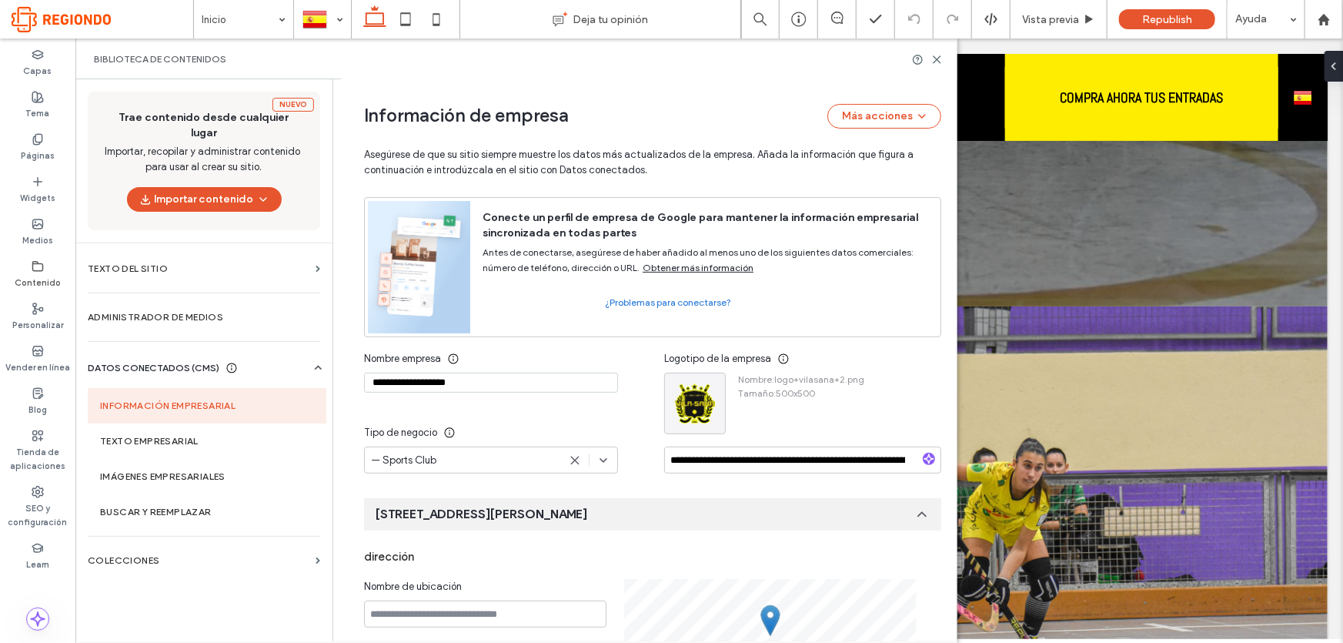
scroll to position [69, 0]
